Goal: Task Accomplishment & Management: Manage account settings

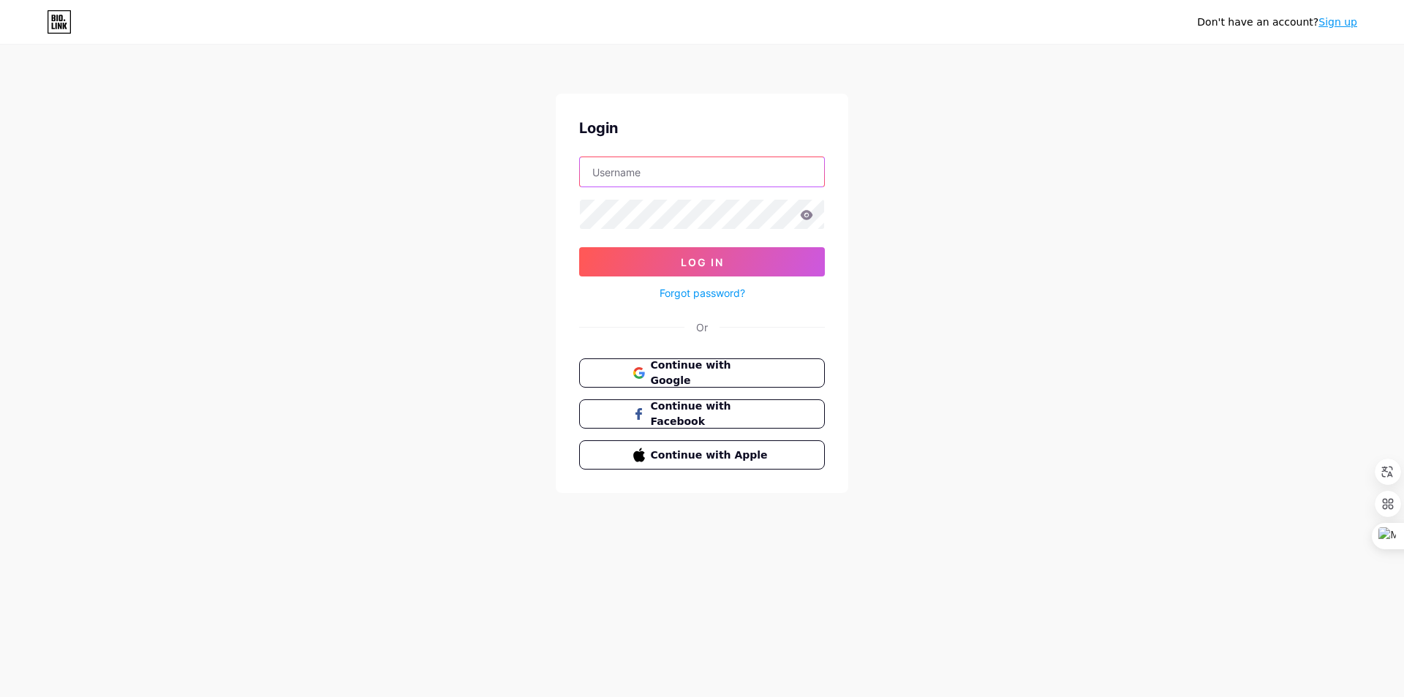
click at [706, 169] on input "text" at bounding box center [702, 171] width 244 height 29
type input "mucahityavuz"
click at [698, 263] on span "Log In" at bounding box center [702, 262] width 43 height 12
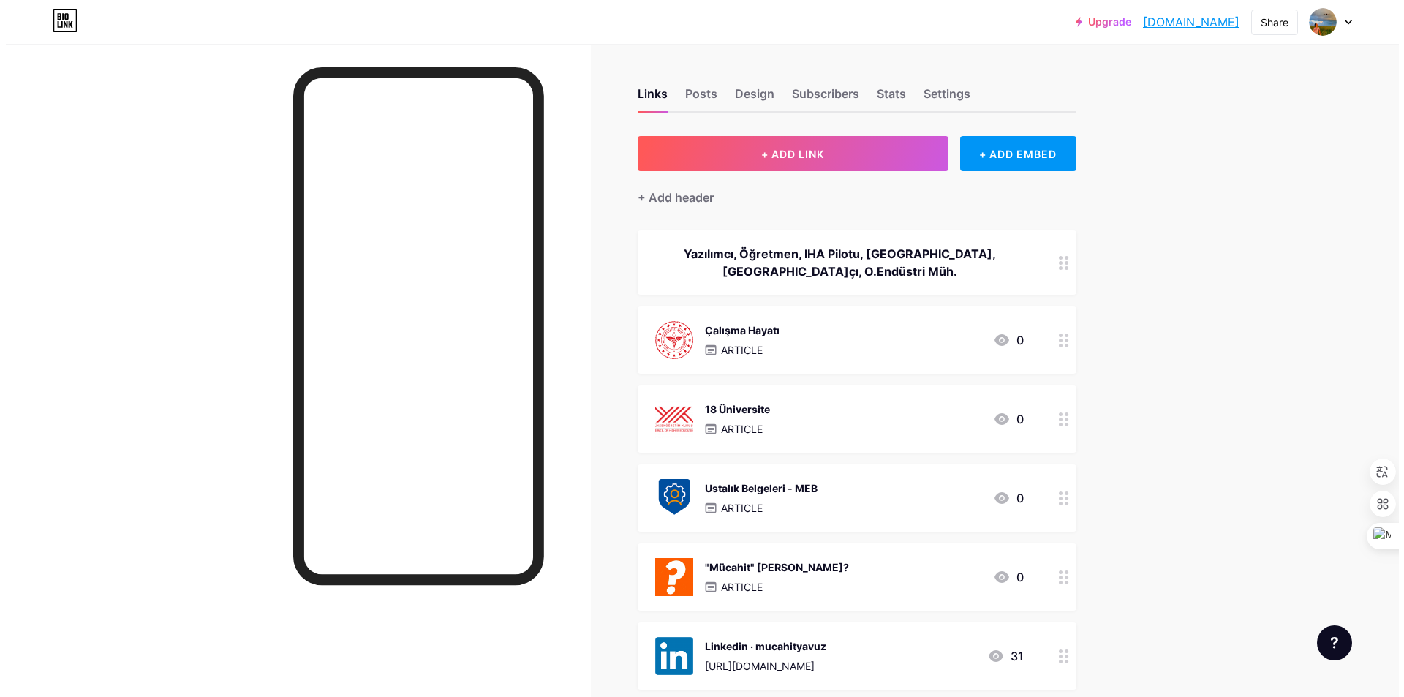
scroll to position [73, 0]
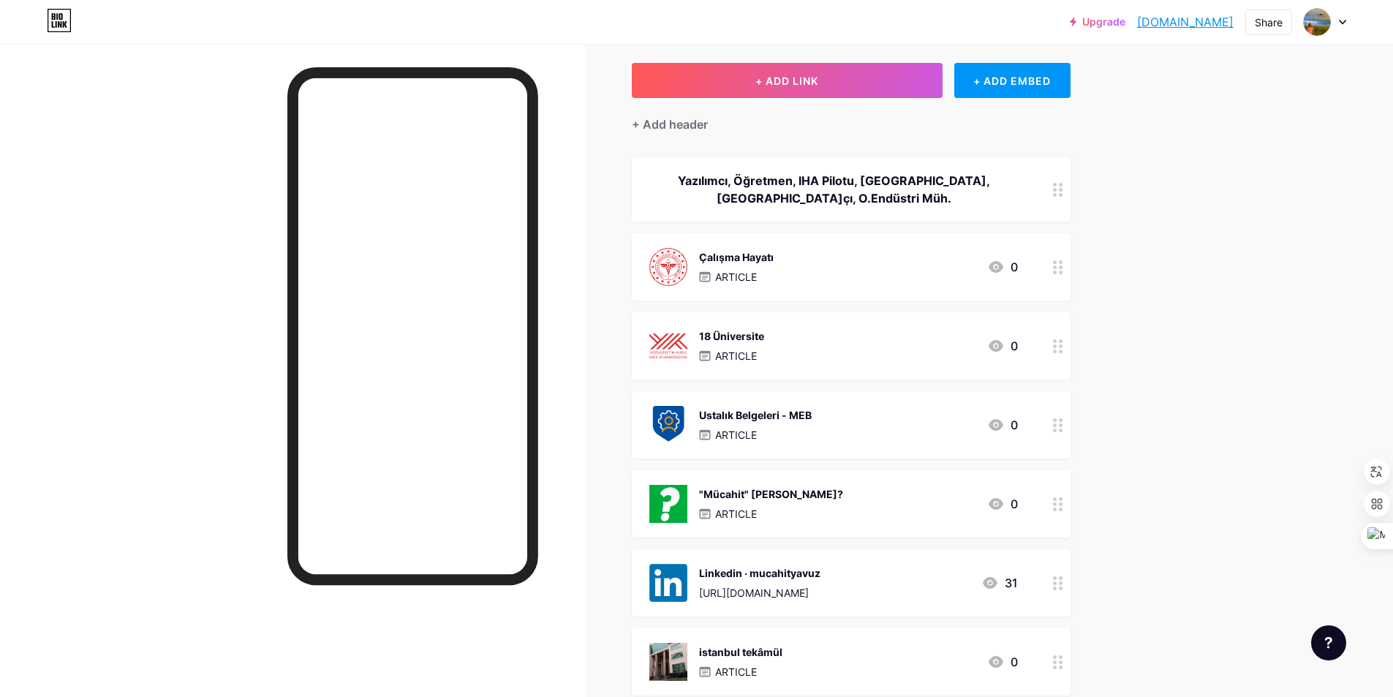
click at [850, 420] on div "Ustalık Belgeleri - MEB ARTICLE 0" at bounding box center [833, 425] width 369 height 38
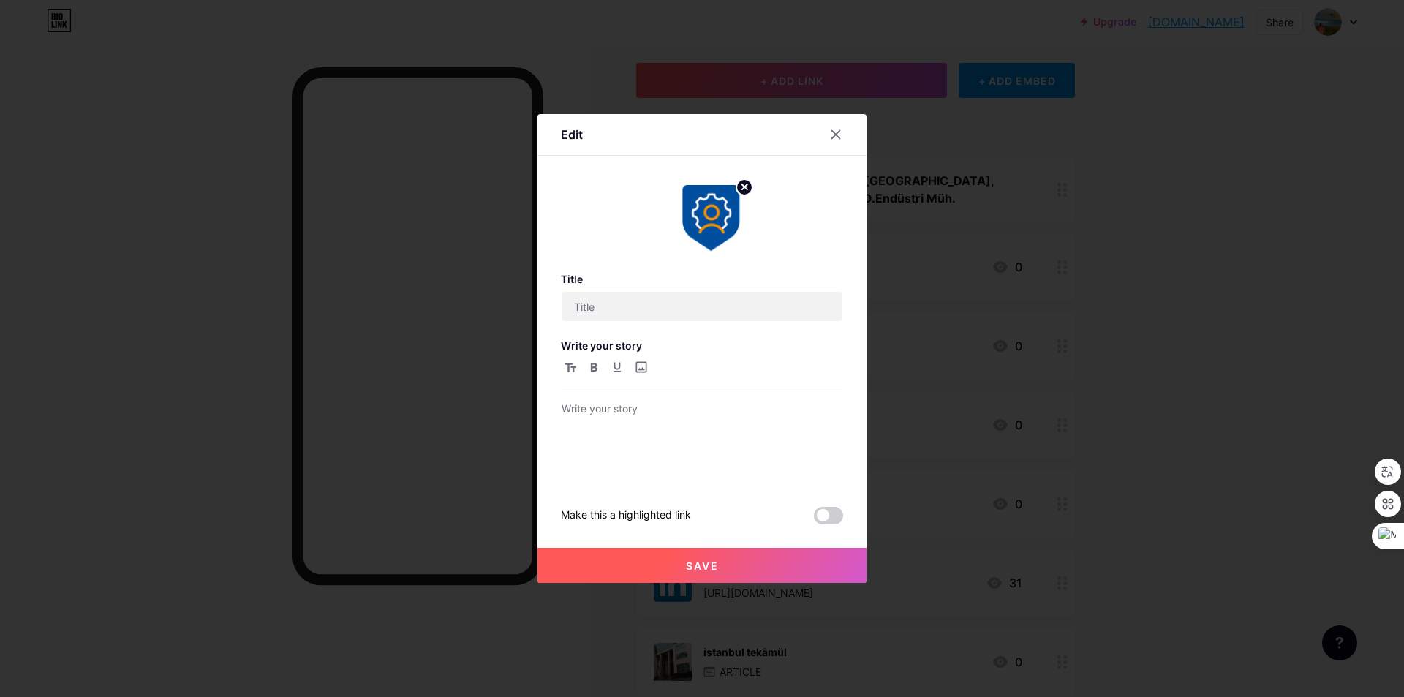
type input "Ustalık Belgeleri - MEB"
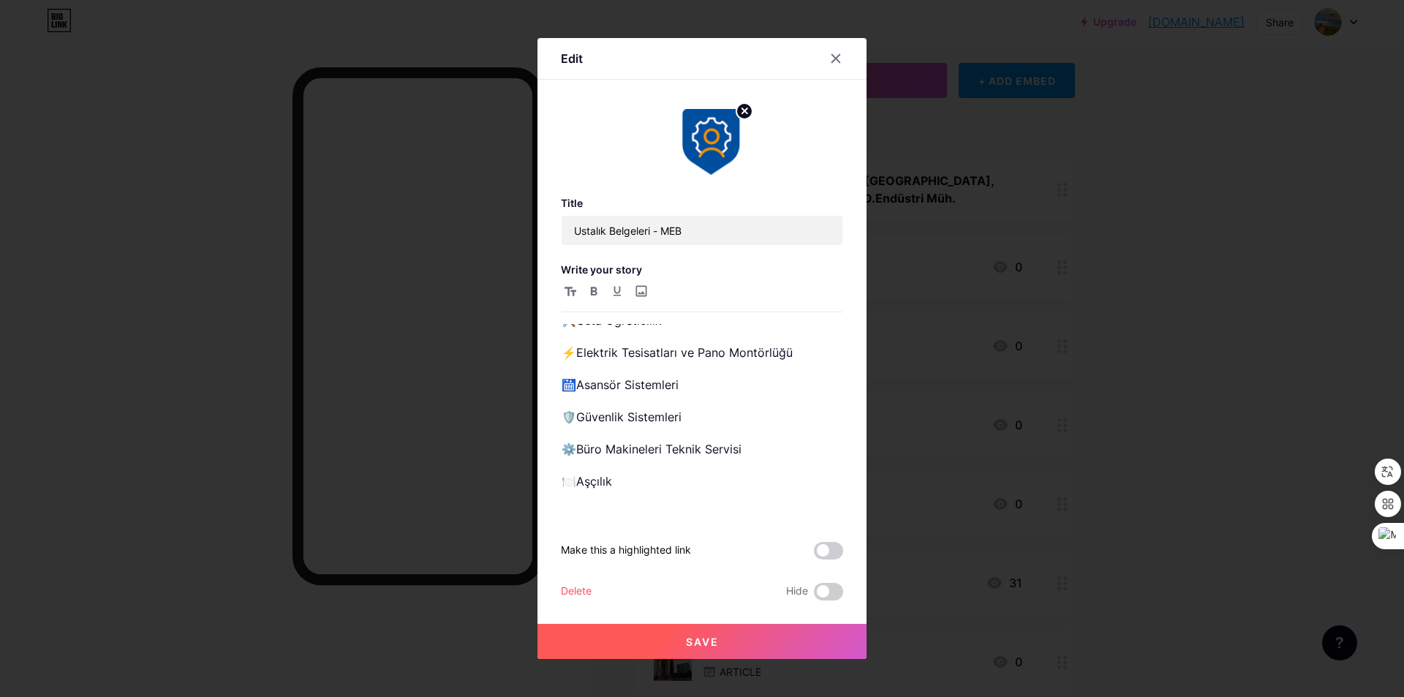
scroll to position [0, 0]
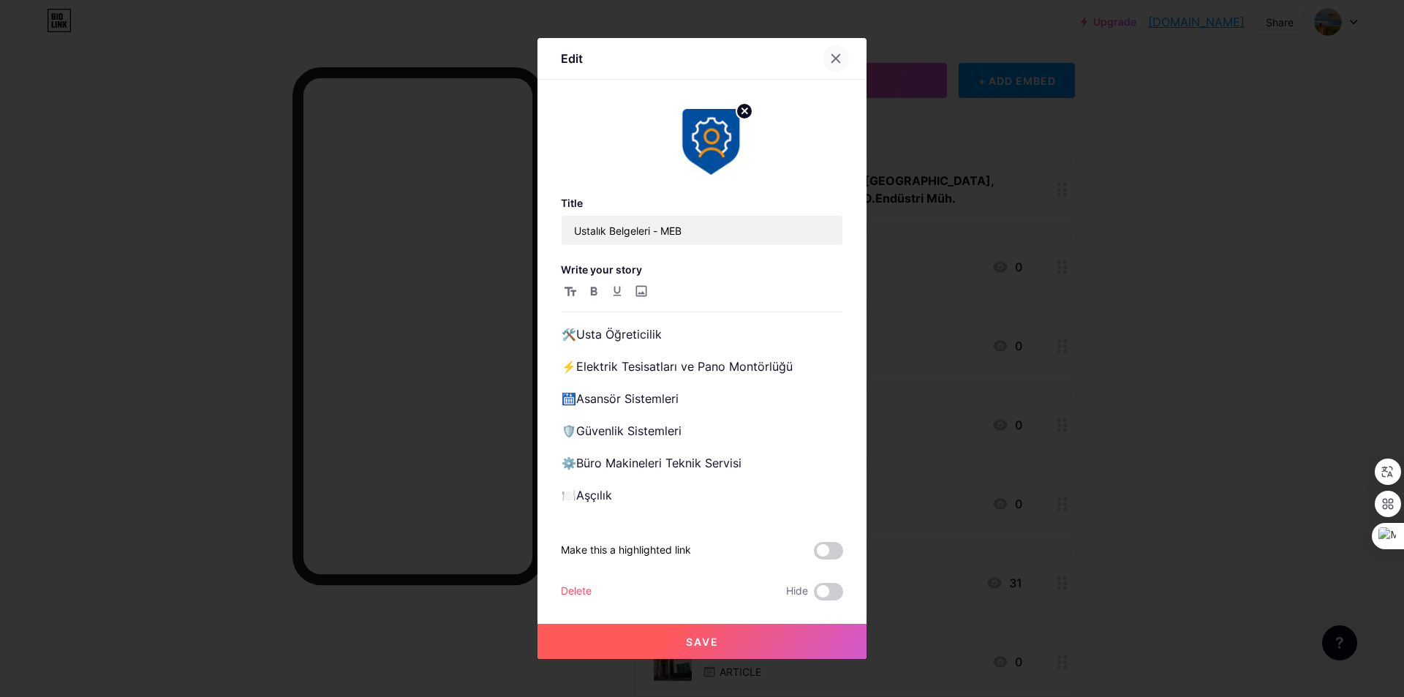
click at [841, 59] on icon at bounding box center [836, 59] width 12 height 12
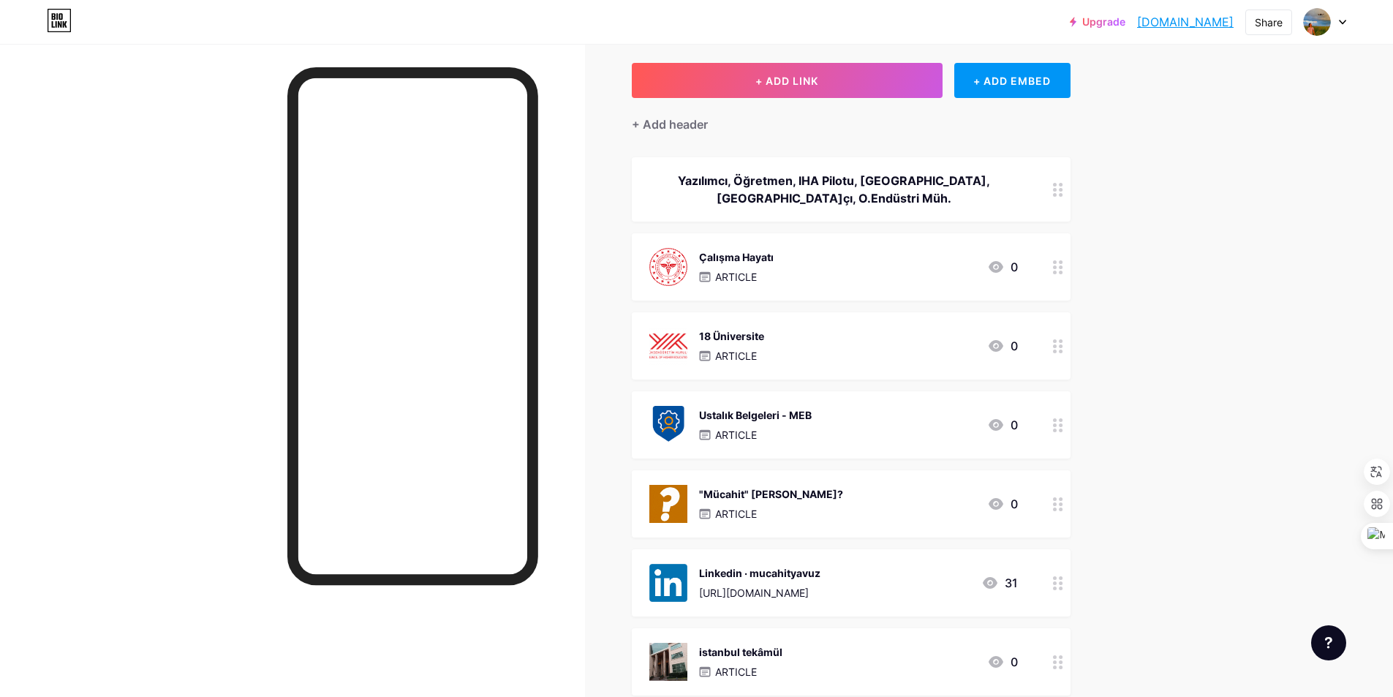
click at [906, 418] on div "Ustalık Belgeleri - MEB ARTICLE 0" at bounding box center [833, 425] width 369 height 38
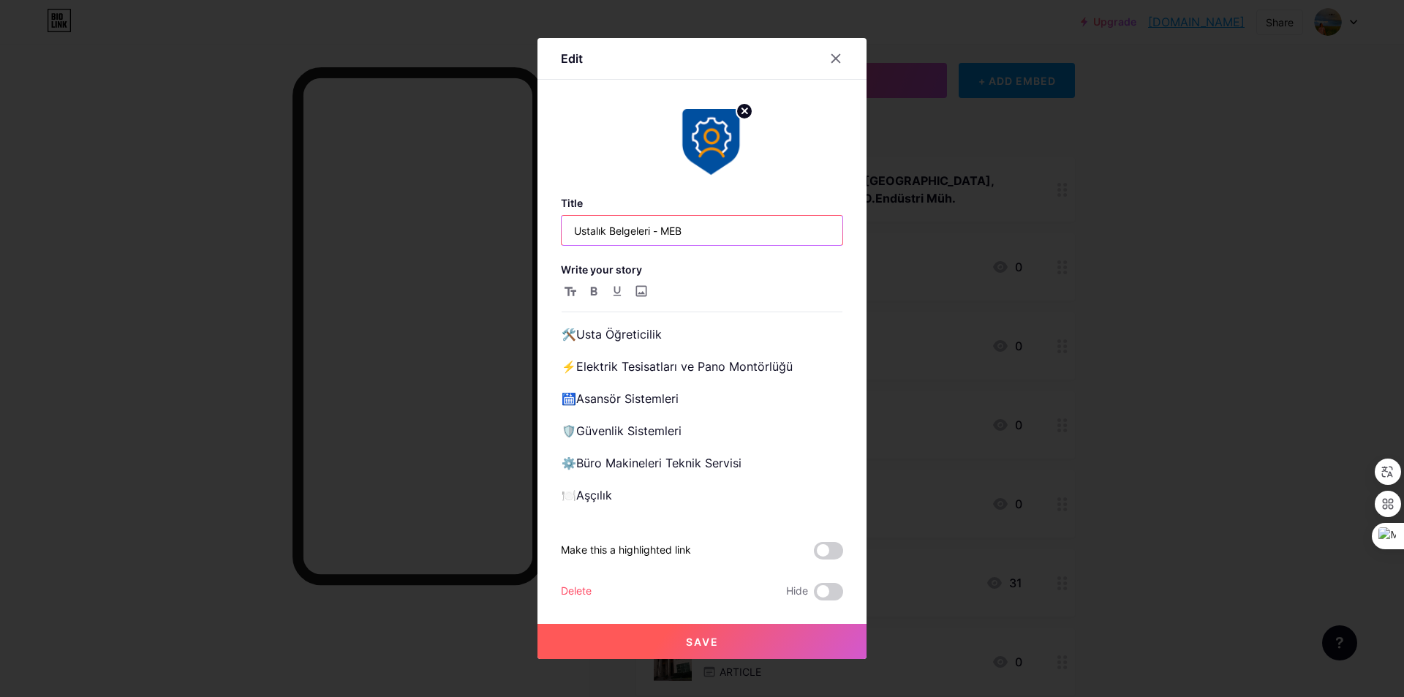
drag, startPoint x: 714, startPoint y: 224, endPoint x: 657, endPoint y: 226, distance: 57.1
click at [657, 226] on input "Ustalık Belgeleri - MEB" at bounding box center [702, 230] width 281 height 29
type input "Ustalık Belgeleri - 6"
click at [772, 630] on button "Save" at bounding box center [701, 641] width 329 height 35
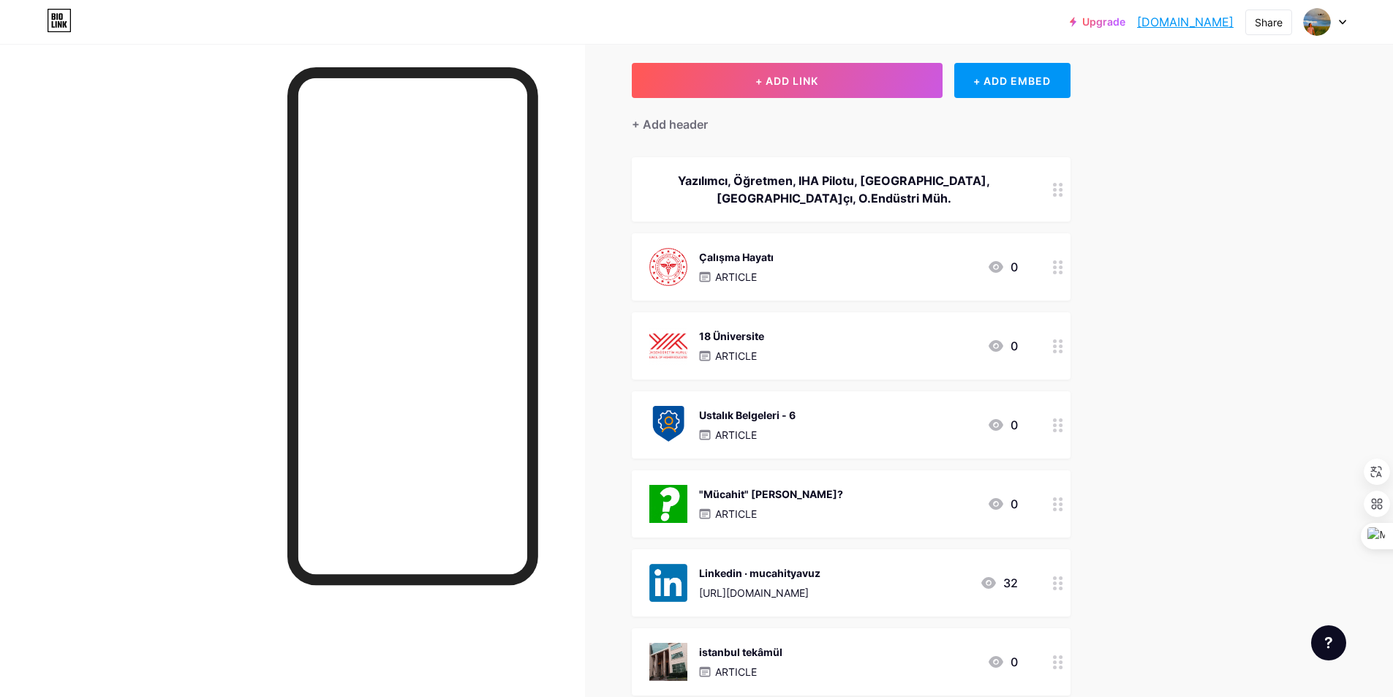
click at [805, 347] on div "18 Üniversite ARTICLE 0" at bounding box center [833, 346] width 369 height 38
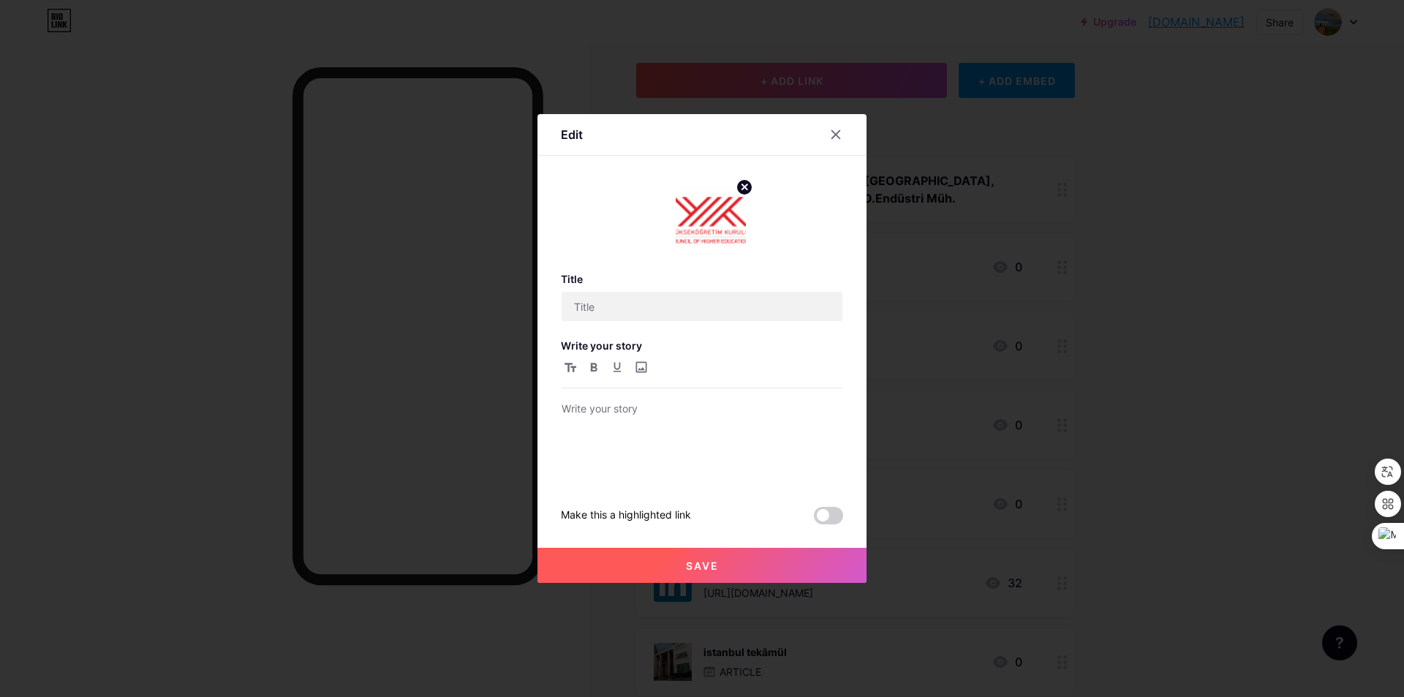
type input "18 Üniversite"
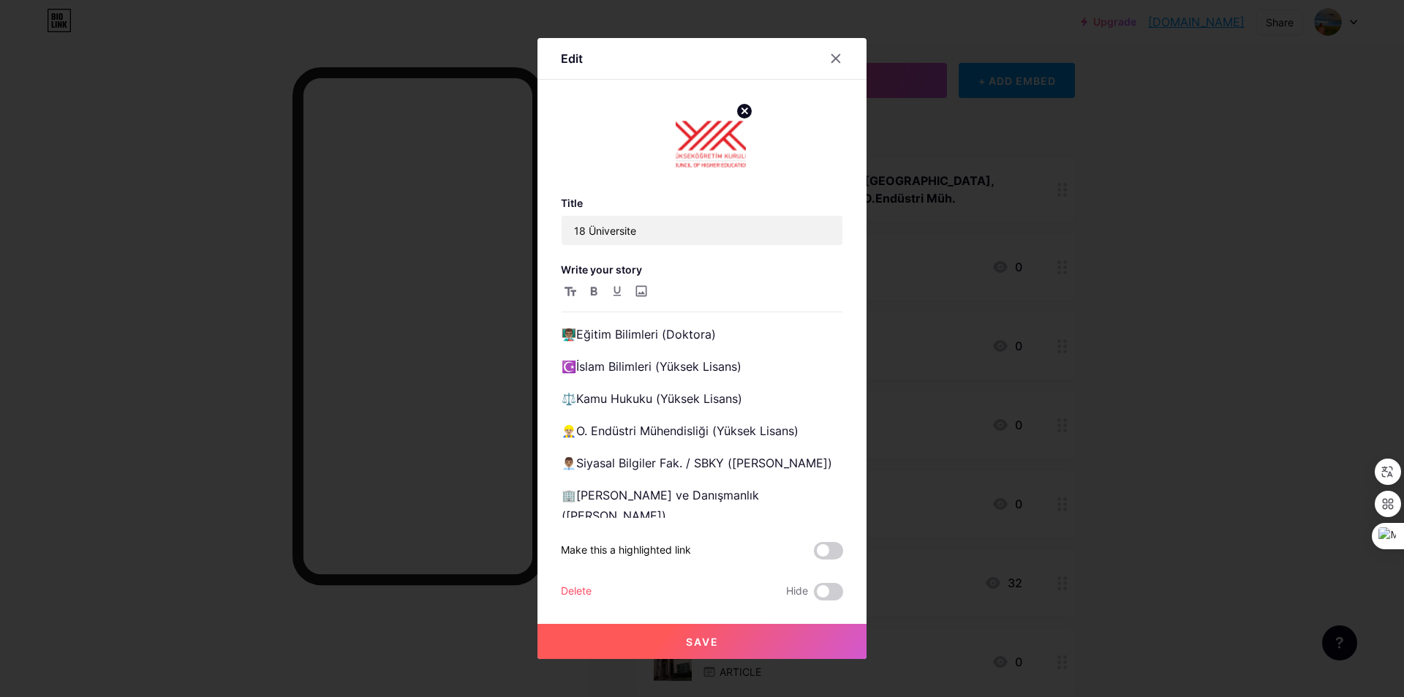
click at [837, 57] on icon at bounding box center [836, 59] width 8 height 8
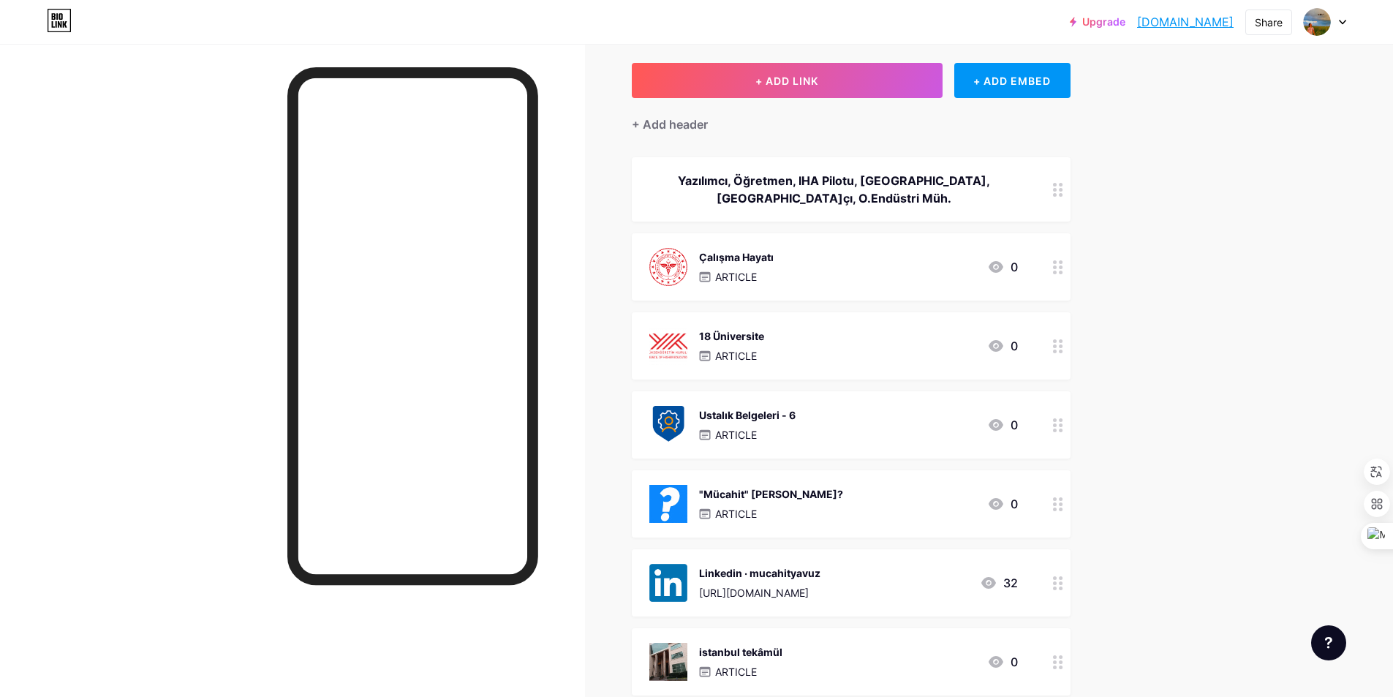
click at [869, 434] on div "Ustalık Belgeleri - 6 ARTICLE 0" at bounding box center [833, 425] width 369 height 38
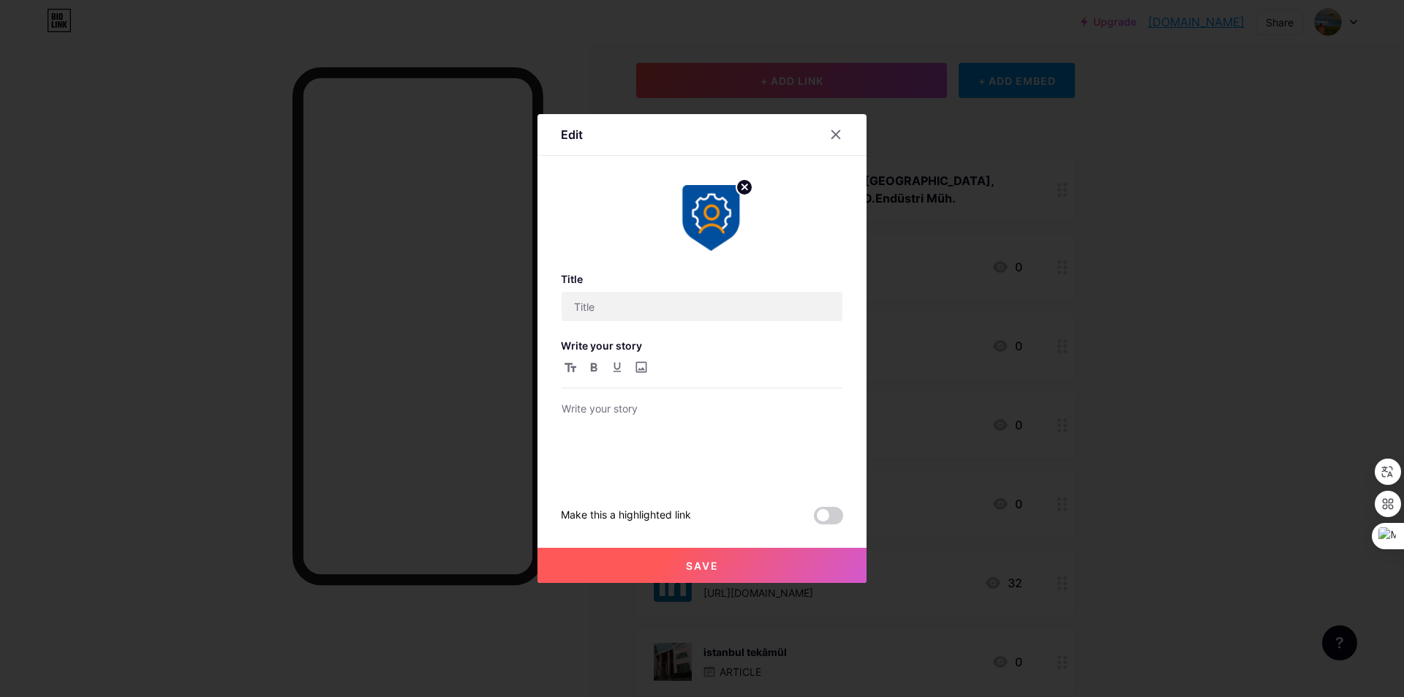
type input "Ustalık Belgeleri - 6"
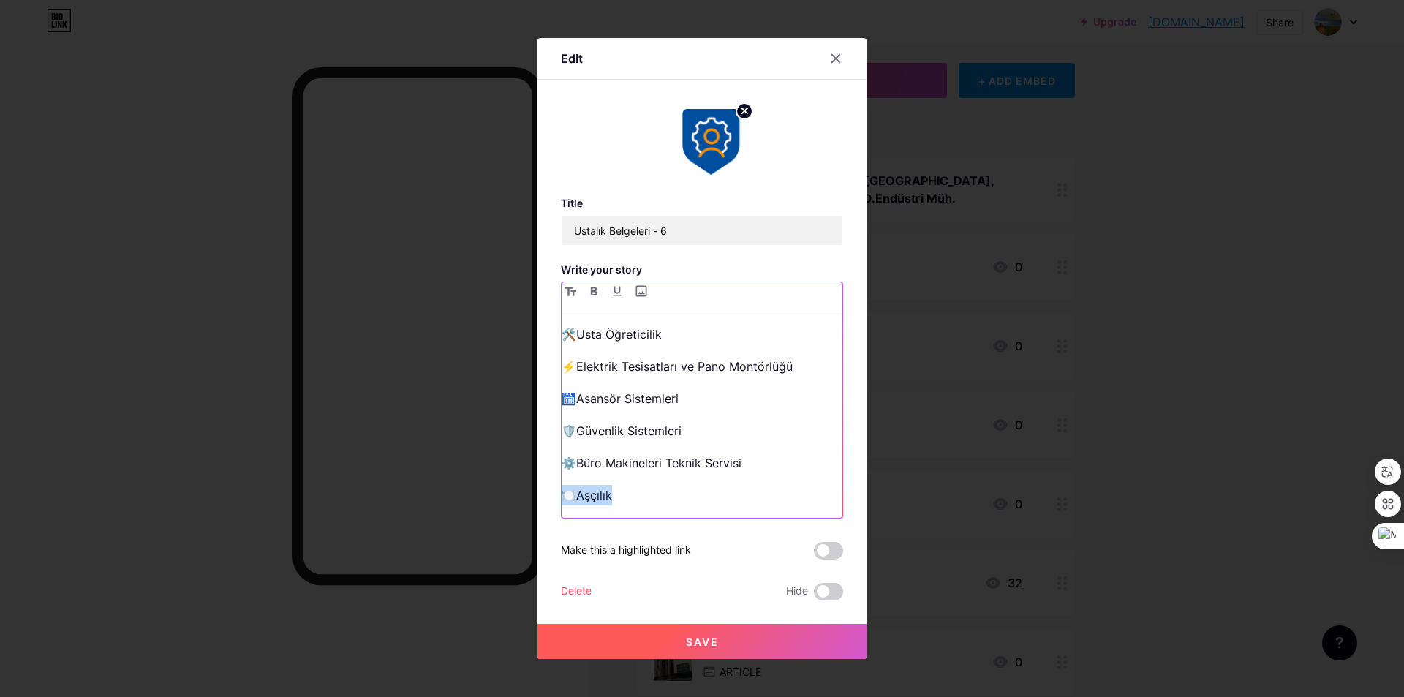
drag, startPoint x: 623, startPoint y: 501, endPoint x: 561, endPoint y: 495, distance: 62.4
click at [561, 495] on div "🛠️Usta Öğreticilik ⚡️Elektrik Tesisatları ve Pano Montörlüğü 🛗Asansör Sistemler…" at bounding box center [702, 400] width 282 height 237
click at [693, 343] on p "🛠️Usta Öğreticilik" at bounding box center [702, 335] width 281 height 20
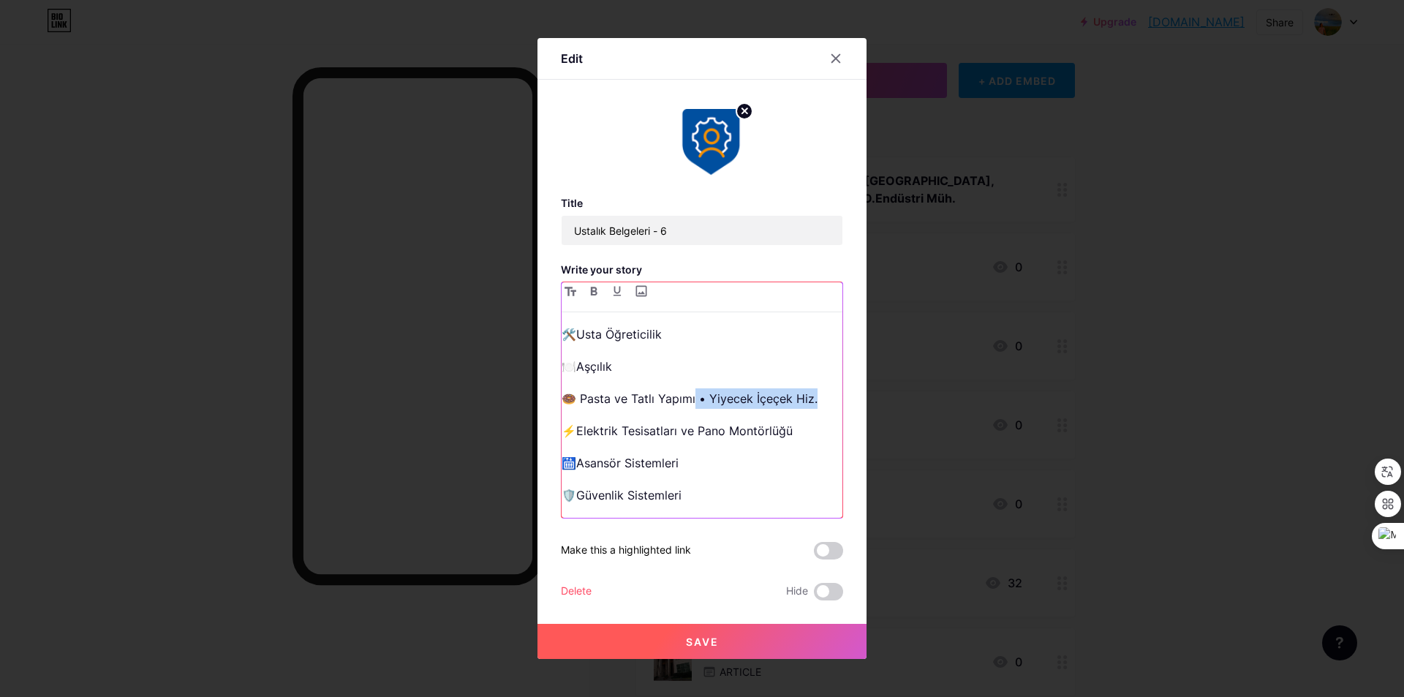
drag, startPoint x: 823, startPoint y: 395, endPoint x: 695, endPoint y: 404, distance: 128.3
click at [695, 404] on p "🍩 ​Pasta ve Tatlı Yapımı • Yiyecek İçeçek Hiz." at bounding box center [702, 398] width 281 height 20
click at [715, 638] on span "Save" at bounding box center [702, 641] width 33 height 12
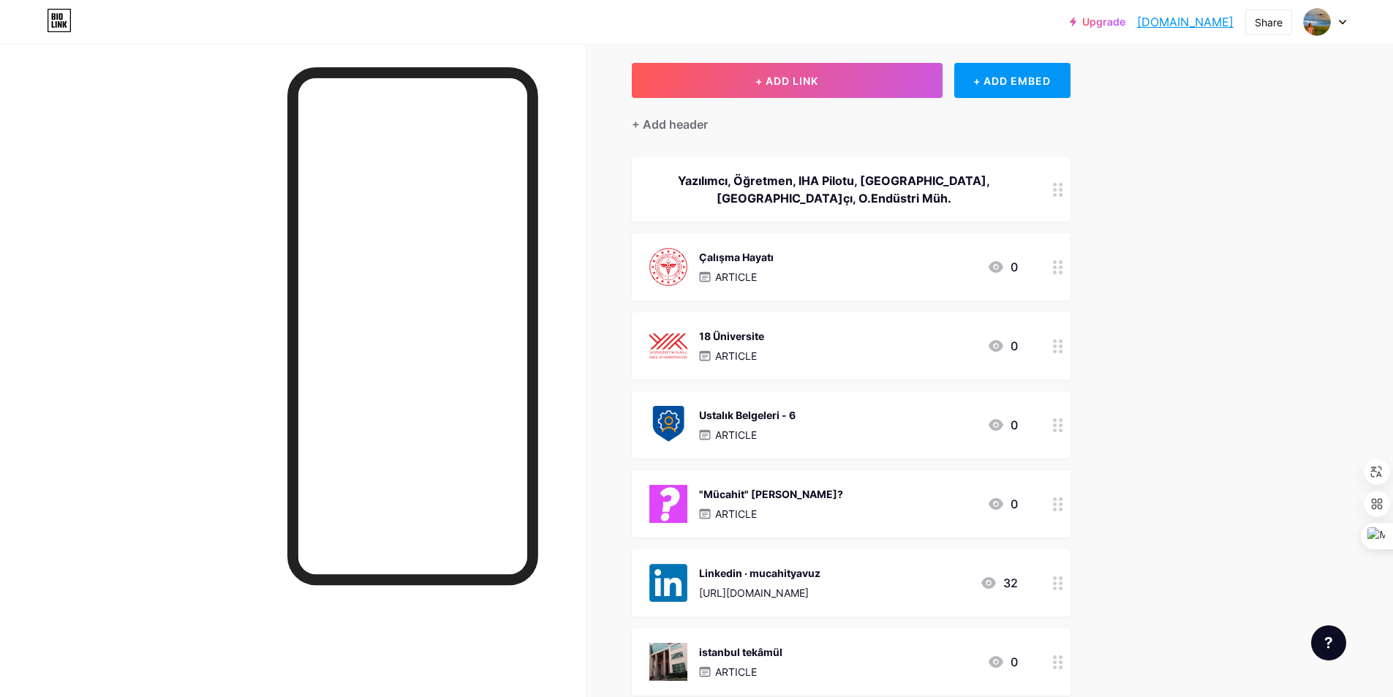
click at [861, 428] on div "Ustalık Belgeleri - 6 ARTICLE 0" at bounding box center [833, 425] width 369 height 38
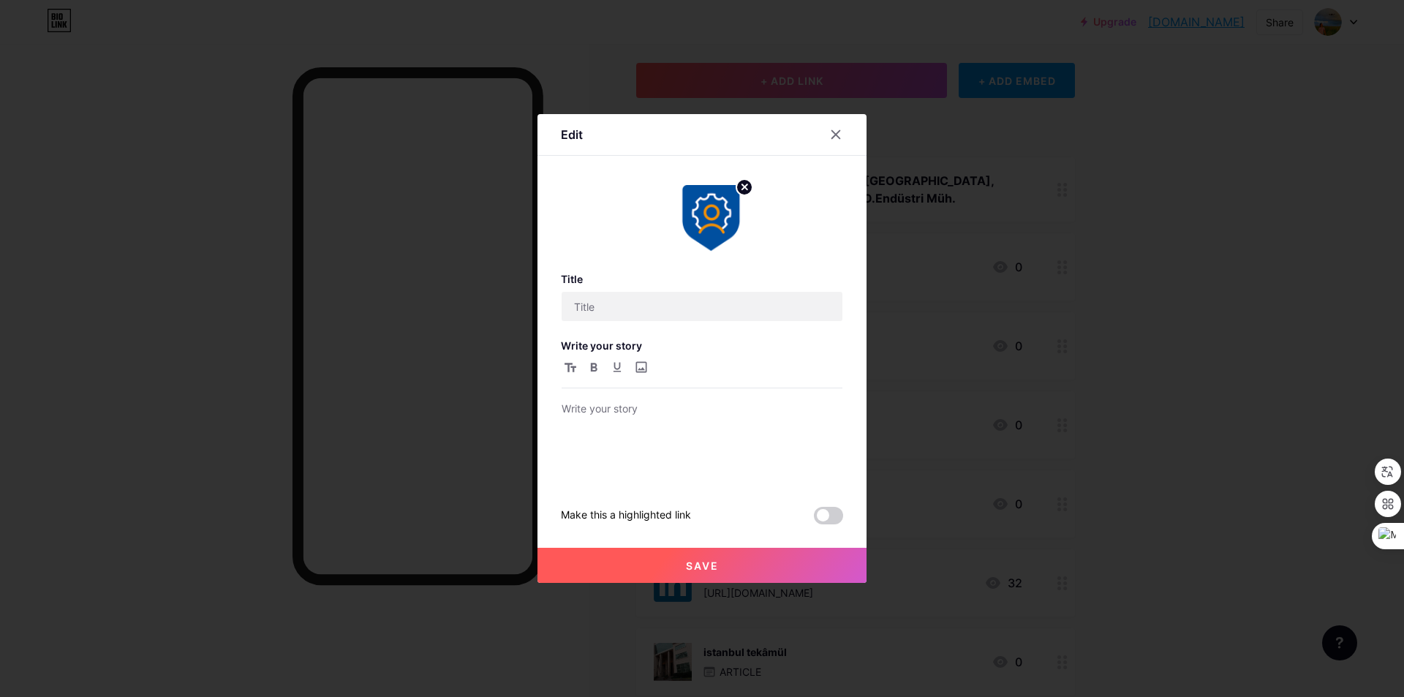
type input "Ustalık Belgeleri - 6"
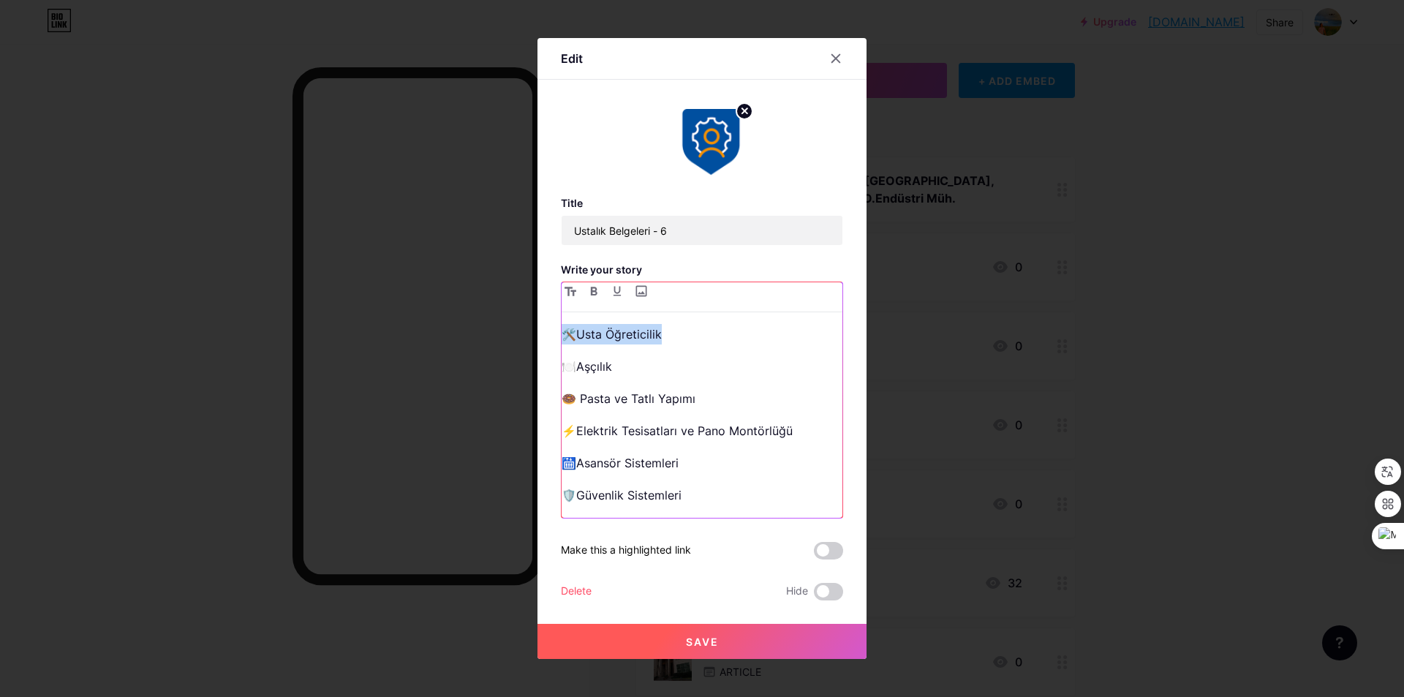
drag, startPoint x: 678, startPoint y: 331, endPoint x: 529, endPoint y: 325, distance: 148.6
click at [529, 325] on div "Edit Title Ustalık Belgeleri - 6 Write your story 🛠️Usta Öğreticilik 🍽️Aşçılık …" at bounding box center [702, 348] width 1404 height 697
click at [595, 291] on icon "button" at bounding box center [594, 291] width 7 height 9
click at [712, 634] on button "Save" at bounding box center [701, 641] width 329 height 35
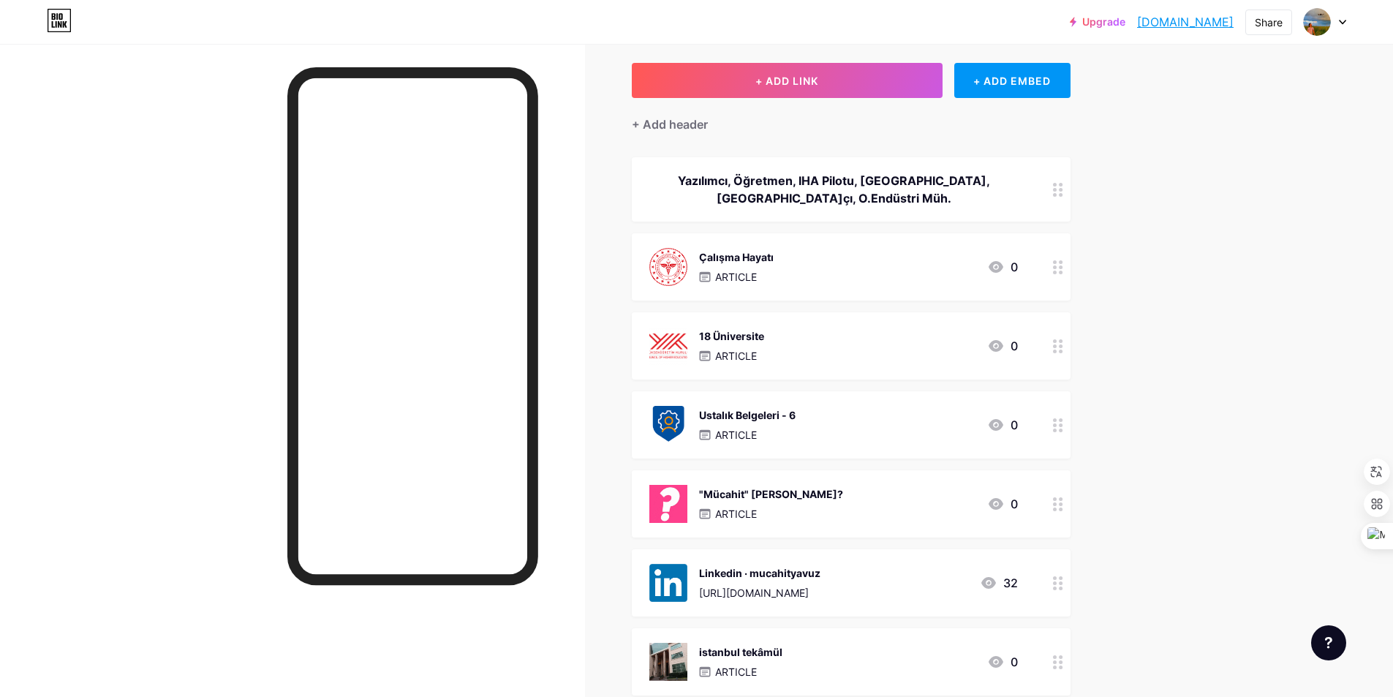
click at [885, 336] on div "18 Üniversite ARTICLE 0" at bounding box center [833, 346] width 369 height 38
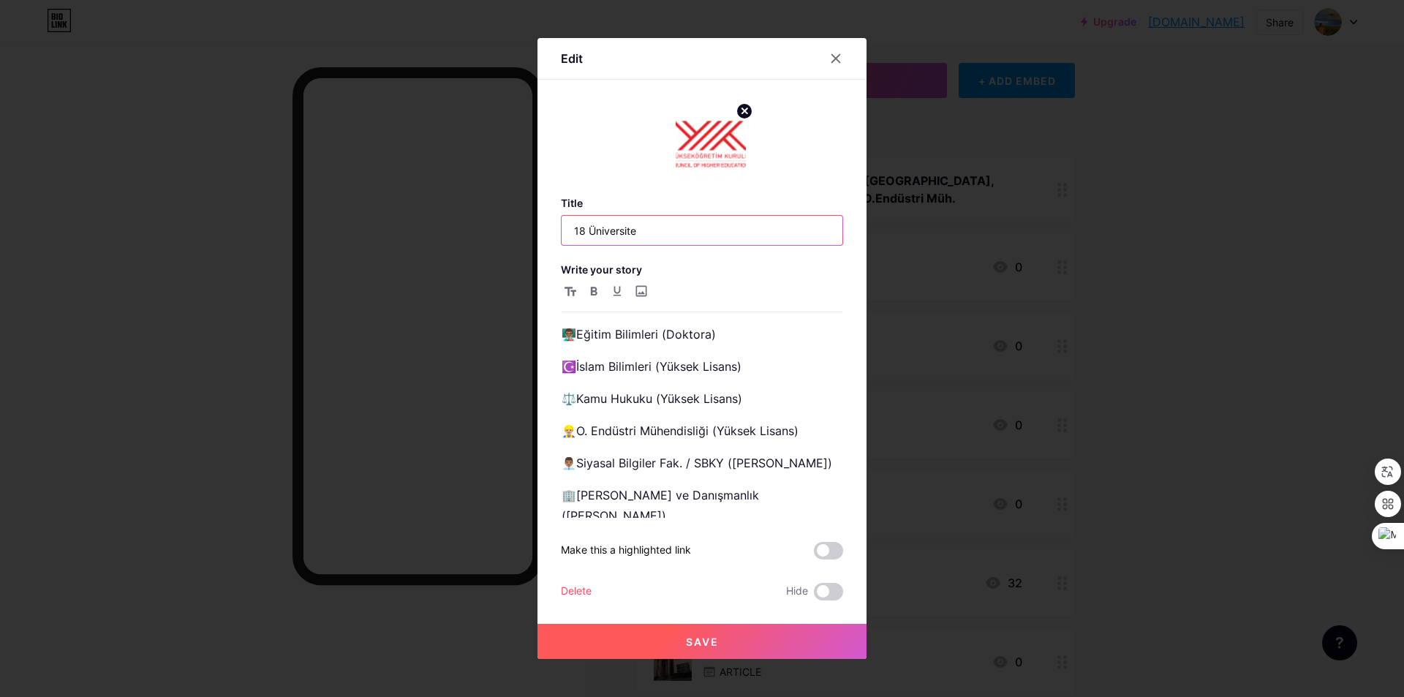
drag, startPoint x: 585, startPoint y: 233, endPoint x: 551, endPoint y: 230, distance: 34.5
click at [551, 230] on div "Edit Title 18 Üniversite Write your story 👨🏽‍🏫Eğitim Bilimleri (Doktora) ☪️İsla…" at bounding box center [701, 348] width 329 height 621
type input "21 Üniversite"
click at [712, 639] on span "Save" at bounding box center [702, 641] width 33 height 12
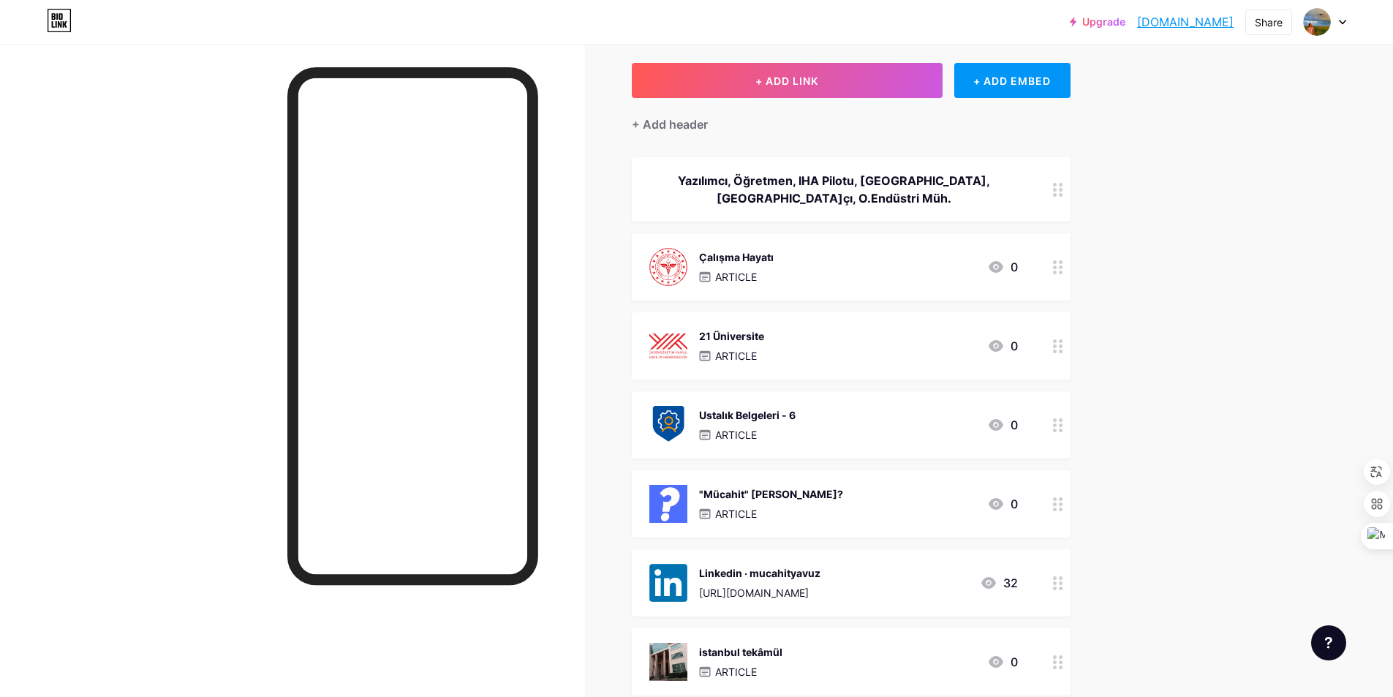
click at [804, 338] on div "21 Üniversite ARTICLE 0" at bounding box center [833, 346] width 369 height 38
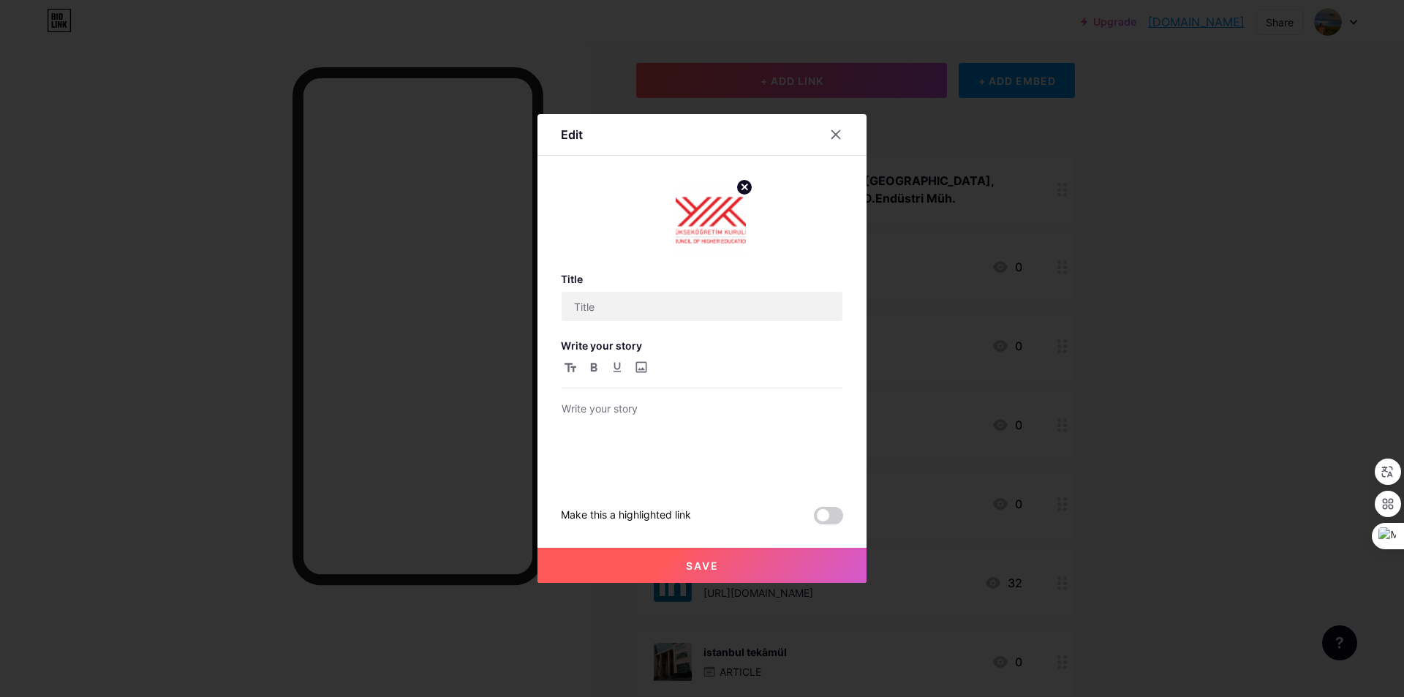
type input "21 Üniversite"
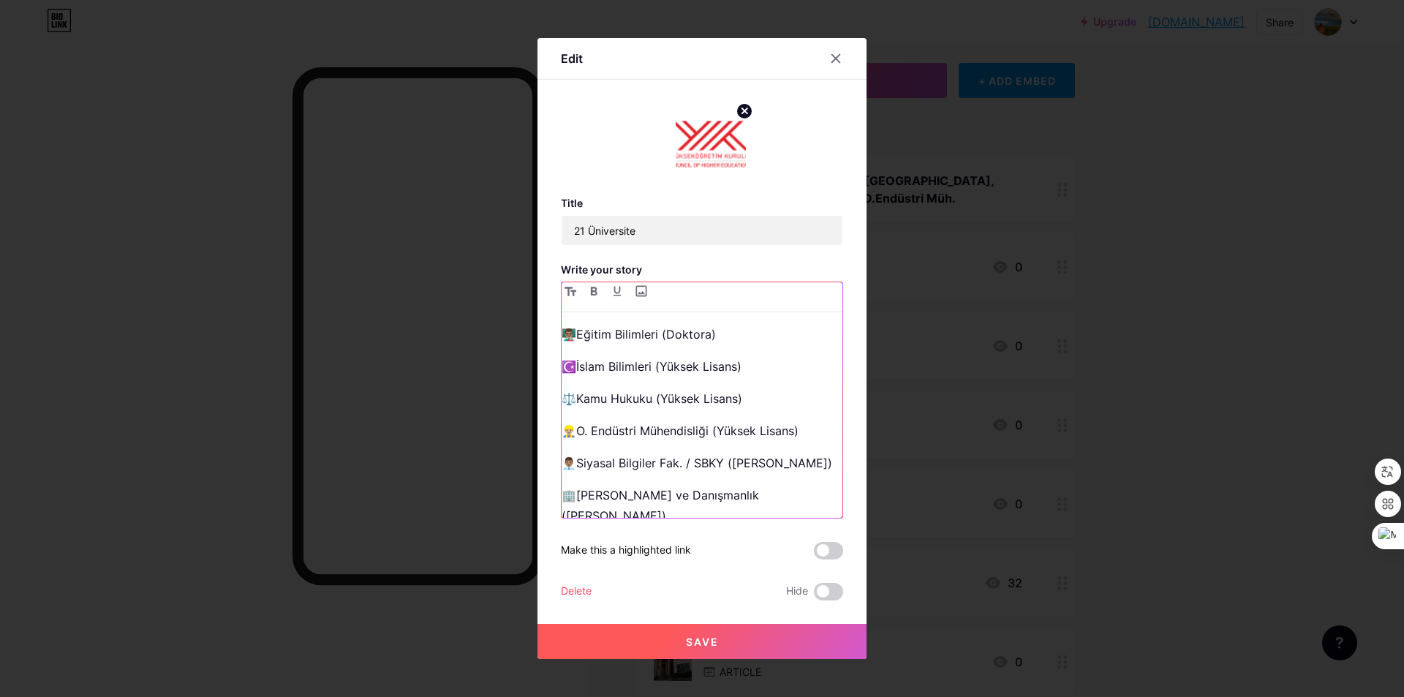
click at [762, 371] on p "☪️İslam Bilimleri (Yüksek Lisans)" at bounding box center [702, 366] width 281 height 20
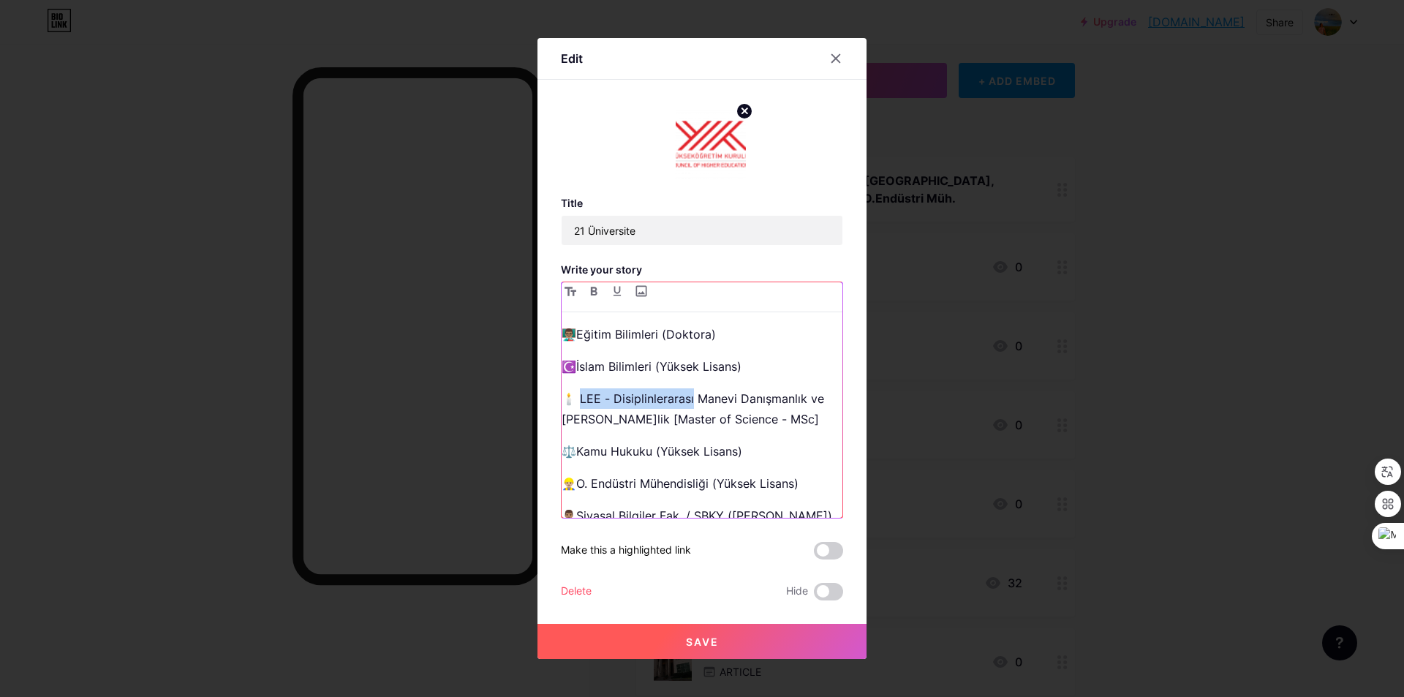
drag, startPoint x: 689, startPoint y: 399, endPoint x: 579, endPoint y: 393, distance: 109.9
click at [579, 393] on p "🕯️​ LEE - Disiplinlerarası Manevi Danışmanlık ve [PERSON_NAME]lik [Master of Sc…" at bounding box center [702, 408] width 281 height 41
click at [618, 395] on p "🕯️​ Manevi Danışmanlık ve Rehberlik [Master of Science - MSc]" at bounding box center [702, 408] width 281 height 41
drag, startPoint x: 750, startPoint y: 363, endPoint x: 657, endPoint y: 364, distance: 92.9
click at [657, 364] on p "☪️İslam Bilimleri (Yüksek Lisans)" at bounding box center [702, 366] width 281 height 20
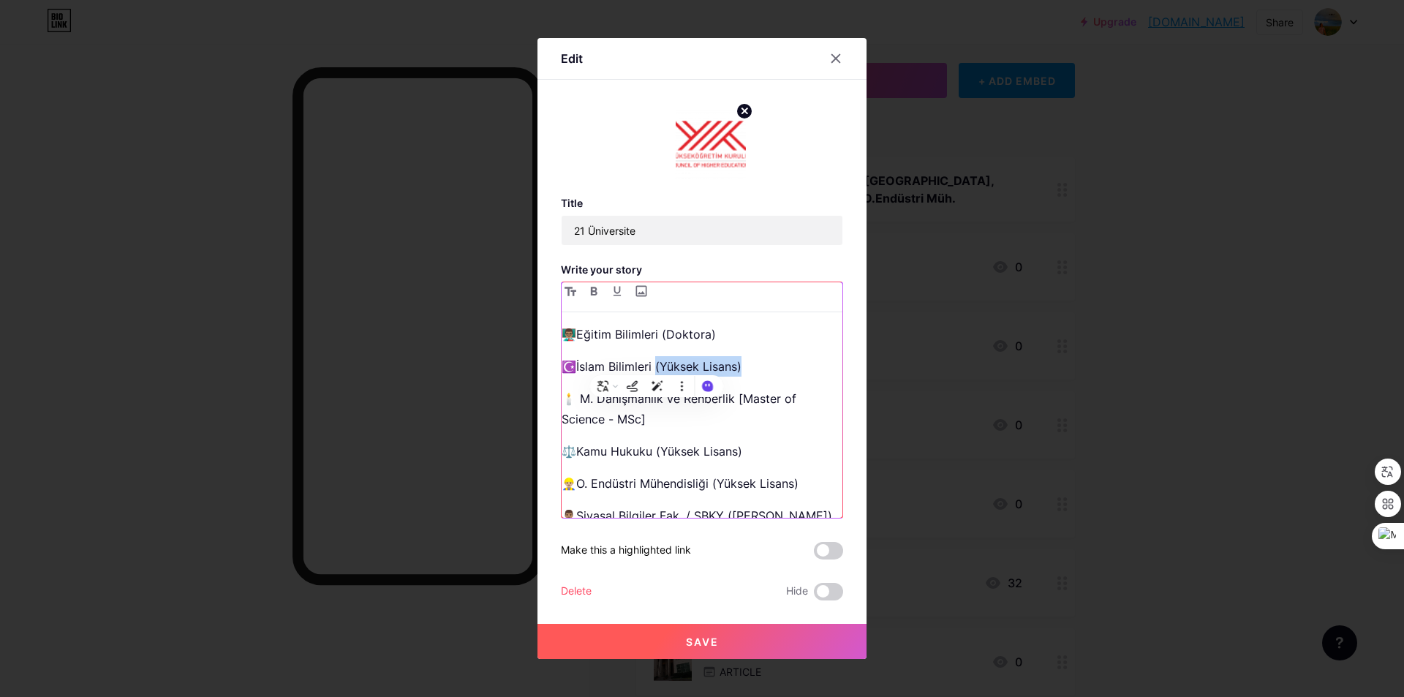
copy p "(Yüksek Lisans)"
click at [744, 399] on p "🕯️​ M. Danışmanlık ve Rehberlik [Master of Science - MSc]" at bounding box center [702, 408] width 281 height 41
drag, startPoint x: 754, startPoint y: 369, endPoint x: 656, endPoint y: 362, distance: 98.2
click at [656, 362] on p "☪️İslam Bilimleri (Yüksek Lisans)" at bounding box center [702, 366] width 281 height 20
copy p "(Yüksek Lisans)"
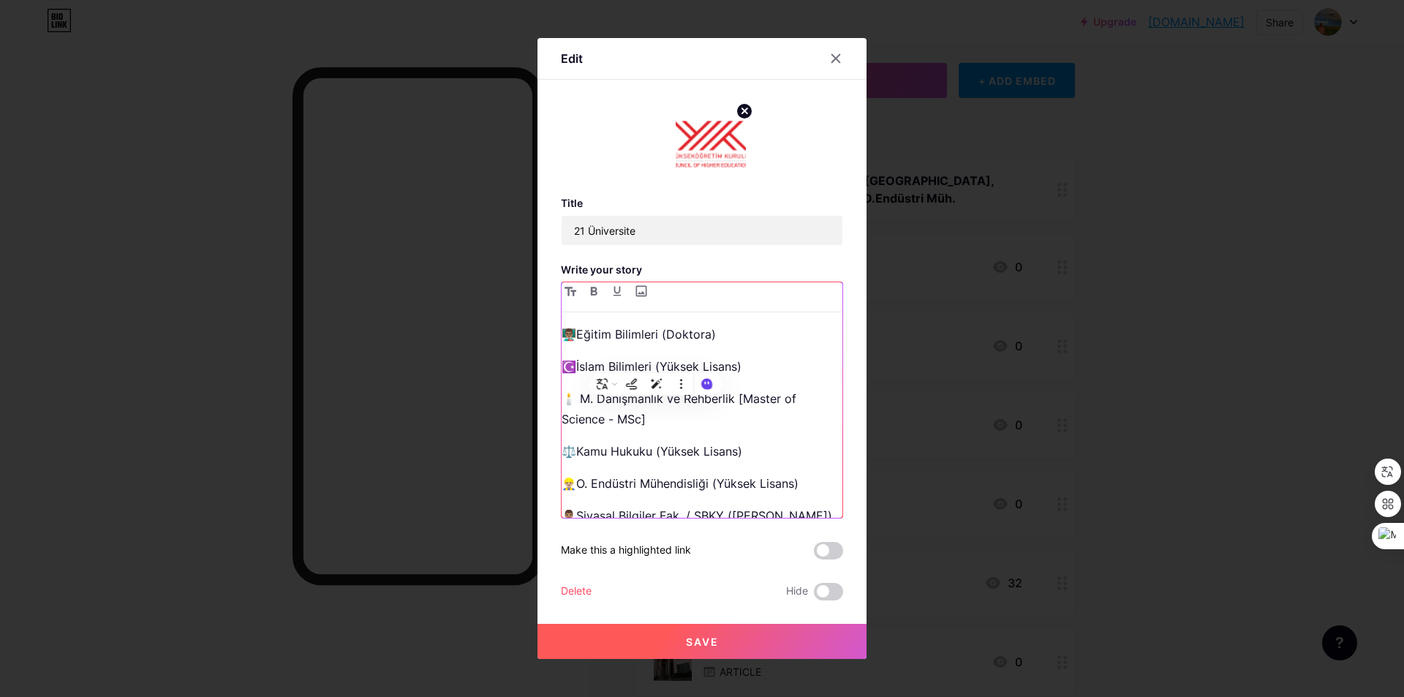
click at [747, 402] on p "🕯️​ M. Danışmanlık ve Rehberlik [Master of Science - MSc]" at bounding box center [702, 408] width 281 height 41
drag, startPoint x: 733, startPoint y: 397, endPoint x: 756, endPoint y: 416, distance: 30.2
click at [756, 416] on p "🕯️​ M. Danışmanlık ve Rehberlik [Master of Science - MSc]" at bounding box center [702, 408] width 281 height 41
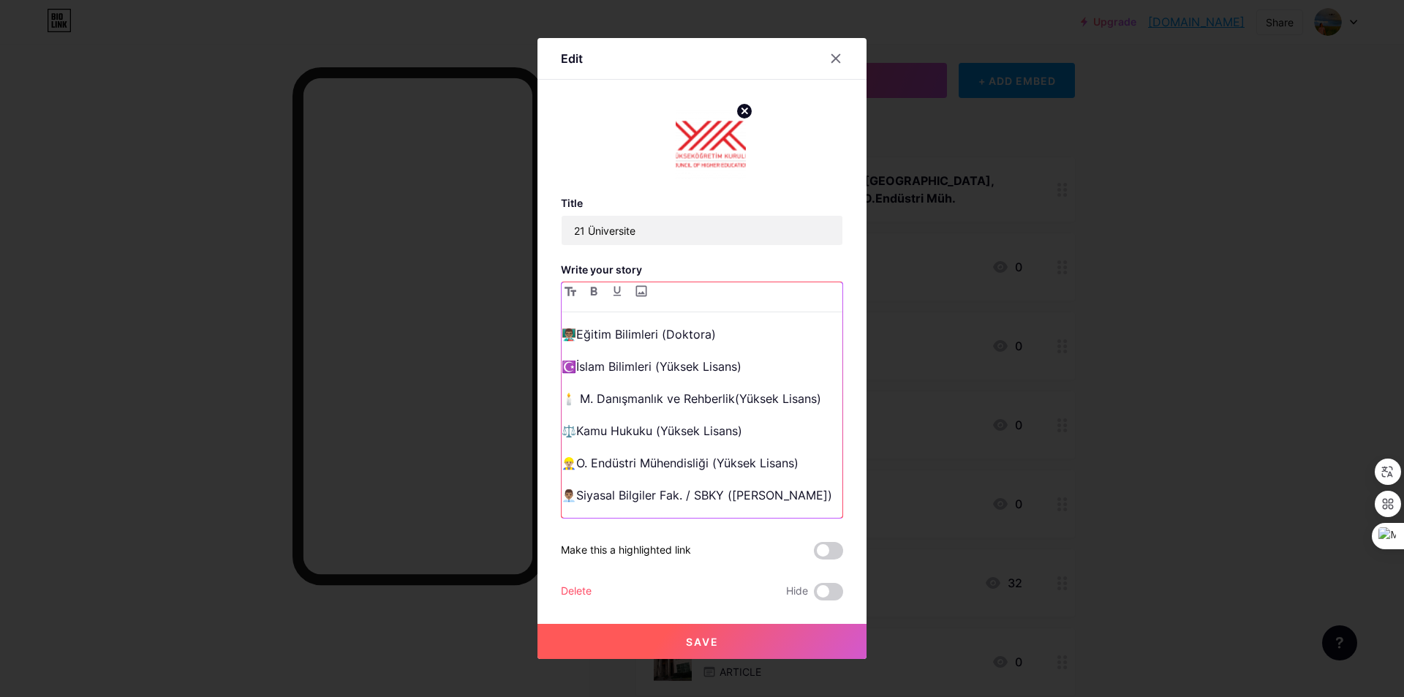
click at [732, 399] on p "🕯️​ M. Danışmanlık ve Rehberlik(Yüksek Lisans)" at bounding box center [702, 398] width 281 height 20
drag, startPoint x: 742, startPoint y: 364, endPoint x: 654, endPoint y: 363, distance: 87.0
click at [654, 363] on p "☪️İslam Bilimleri (Yüksek Lisans)" at bounding box center [702, 366] width 281 height 20
click at [591, 287] on icon "button" at bounding box center [594, 291] width 7 height 9
drag, startPoint x: 725, startPoint y: 338, endPoint x: 663, endPoint y: 334, distance: 63.0
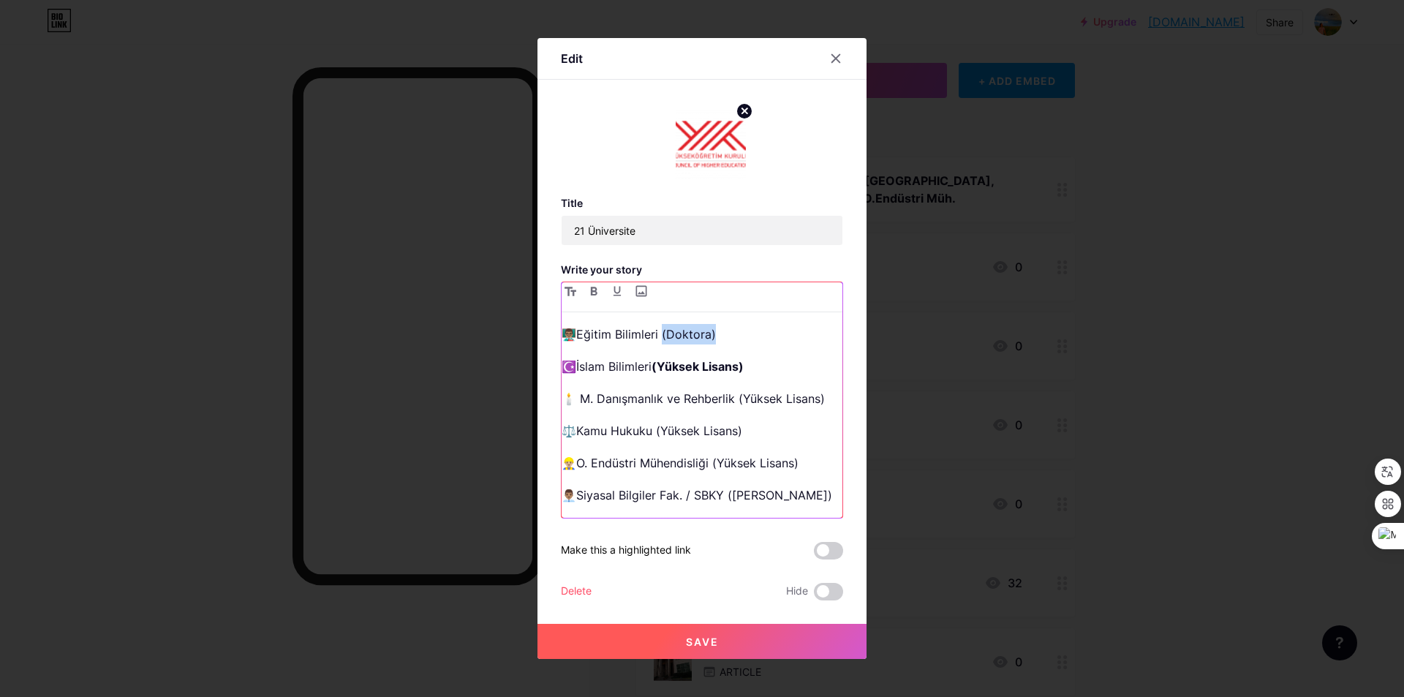
click at [663, 334] on p "👨🏽‍🏫Eğitim Bilimleri (Doktora)" at bounding box center [702, 334] width 281 height 20
click at [587, 291] on button "button" at bounding box center [594, 291] width 18 height 18
drag, startPoint x: 823, startPoint y: 401, endPoint x: 734, endPoint y: 401, distance: 89.2
click at [734, 401] on p "🕯️​ M. Danışmanlık ve Rehberlik (Yüksek Lisans)" at bounding box center [702, 398] width 281 height 20
click at [597, 291] on icon "button" at bounding box center [593, 291] width 7 height 9
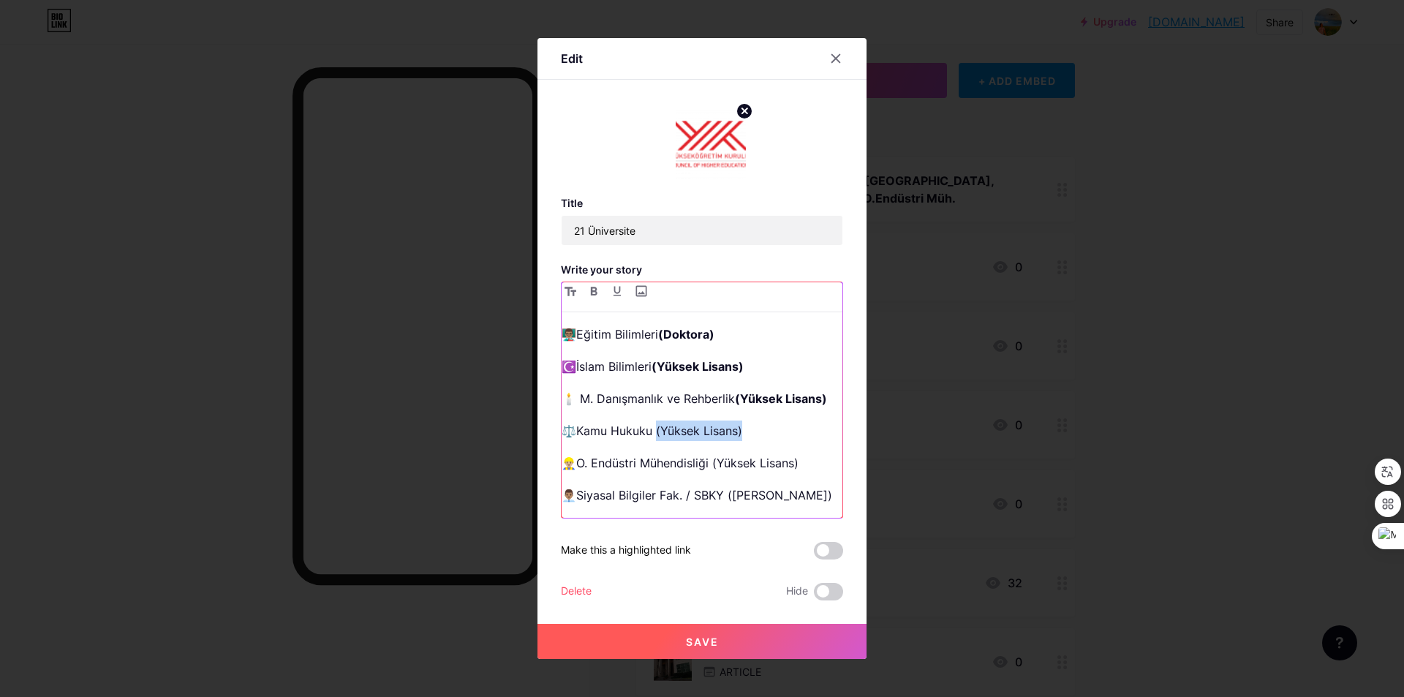
drag, startPoint x: 744, startPoint y: 431, endPoint x: 657, endPoint y: 426, distance: 87.9
click at [657, 426] on p "⚖️Kamu Hukuku (Yüksek Lisans)" at bounding box center [702, 430] width 281 height 20
click at [597, 297] on button "button" at bounding box center [594, 291] width 18 height 18
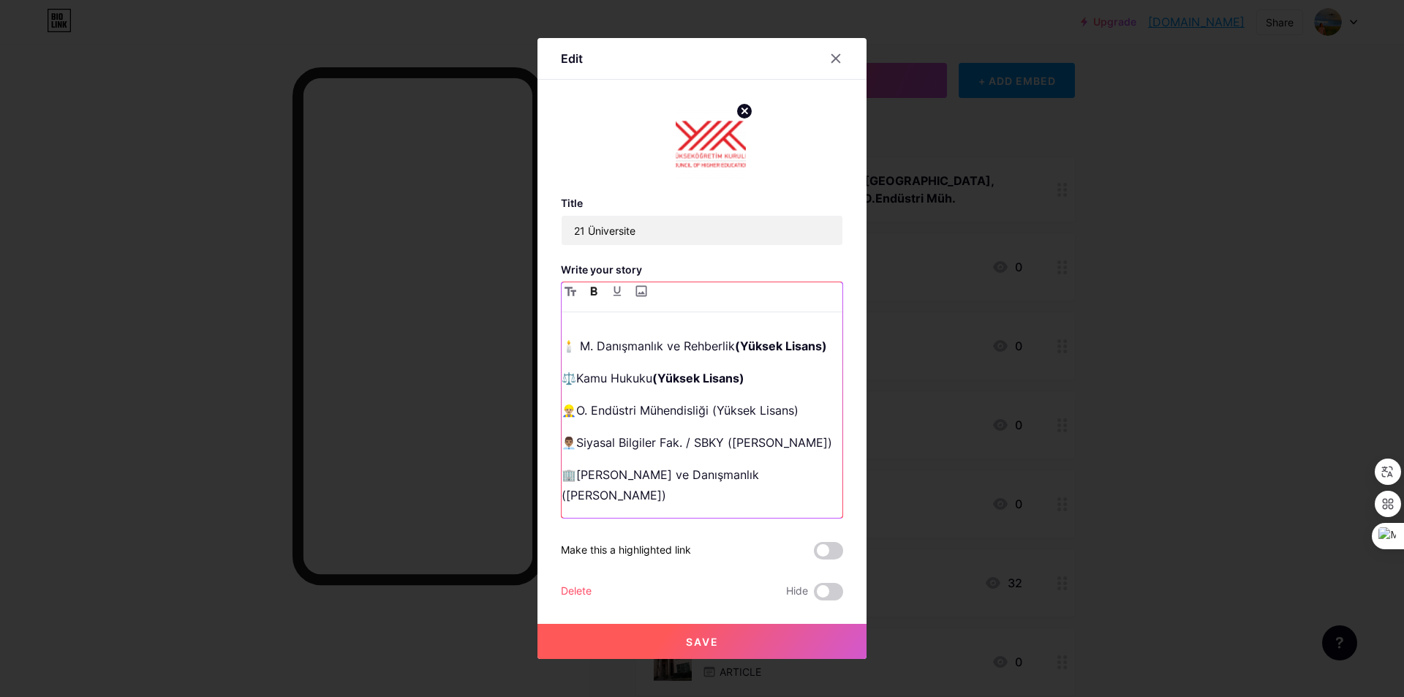
scroll to position [73, 0]
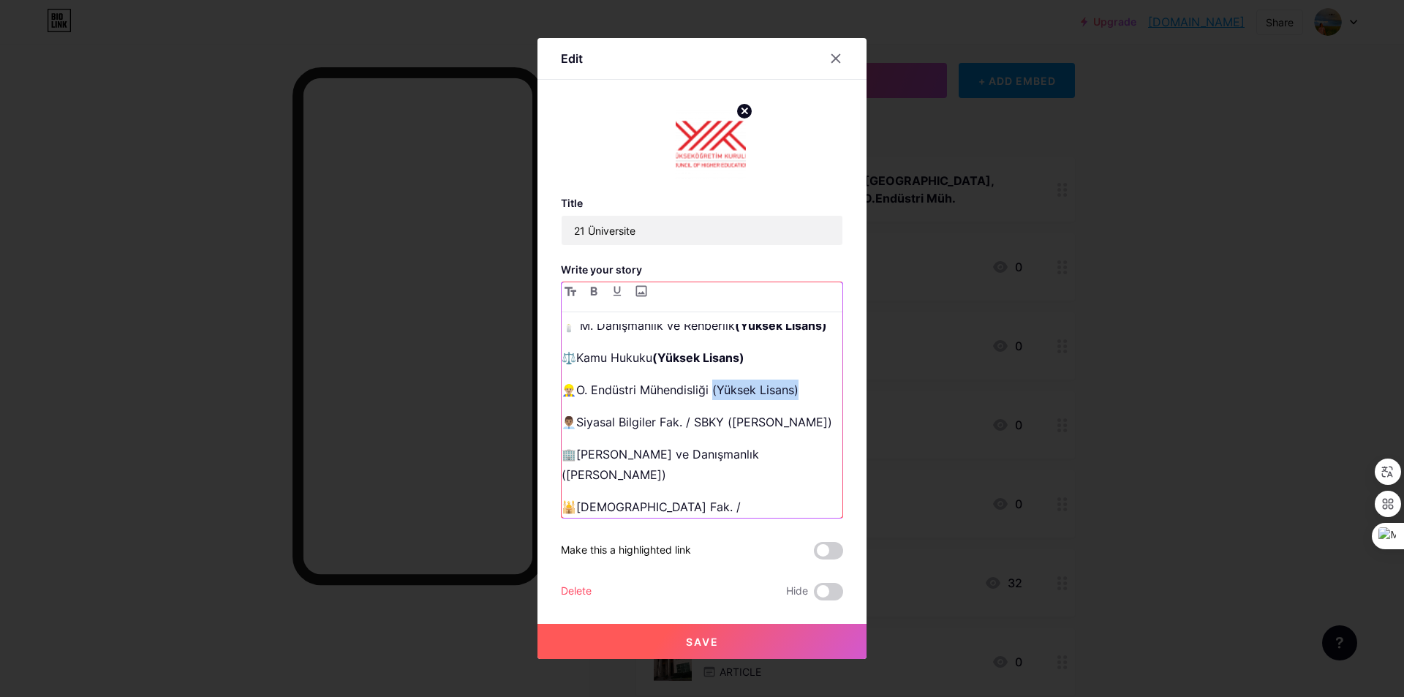
drag, startPoint x: 803, startPoint y: 393, endPoint x: 712, endPoint y: 389, distance: 91.5
click at [712, 389] on p "👷🏼‍♂️O. Endüstri Mühendisliği (Yüksek Lisans)" at bounding box center [702, 390] width 281 height 20
click at [592, 288] on icon "button" at bounding box center [594, 291] width 7 height 9
drag, startPoint x: 763, startPoint y: 420, endPoint x: 727, endPoint y: 417, distance: 36.7
click at [727, 417] on p "👨🏽‍💼Siyasal Bilgiler Fak. / SBKY ([PERSON_NAME])" at bounding box center [702, 422] width 281 height 20
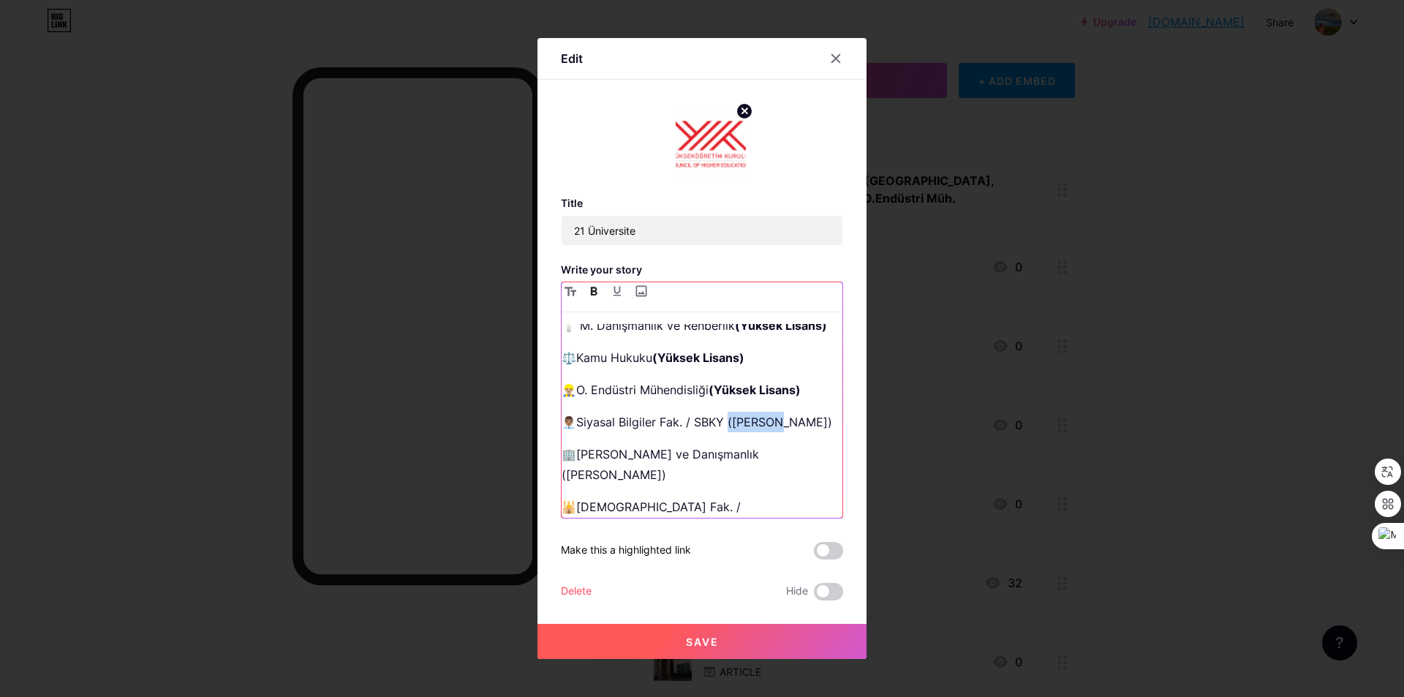
click at [595, 292] on icon "button" at bounding box center [594, 291] width 7 height 9
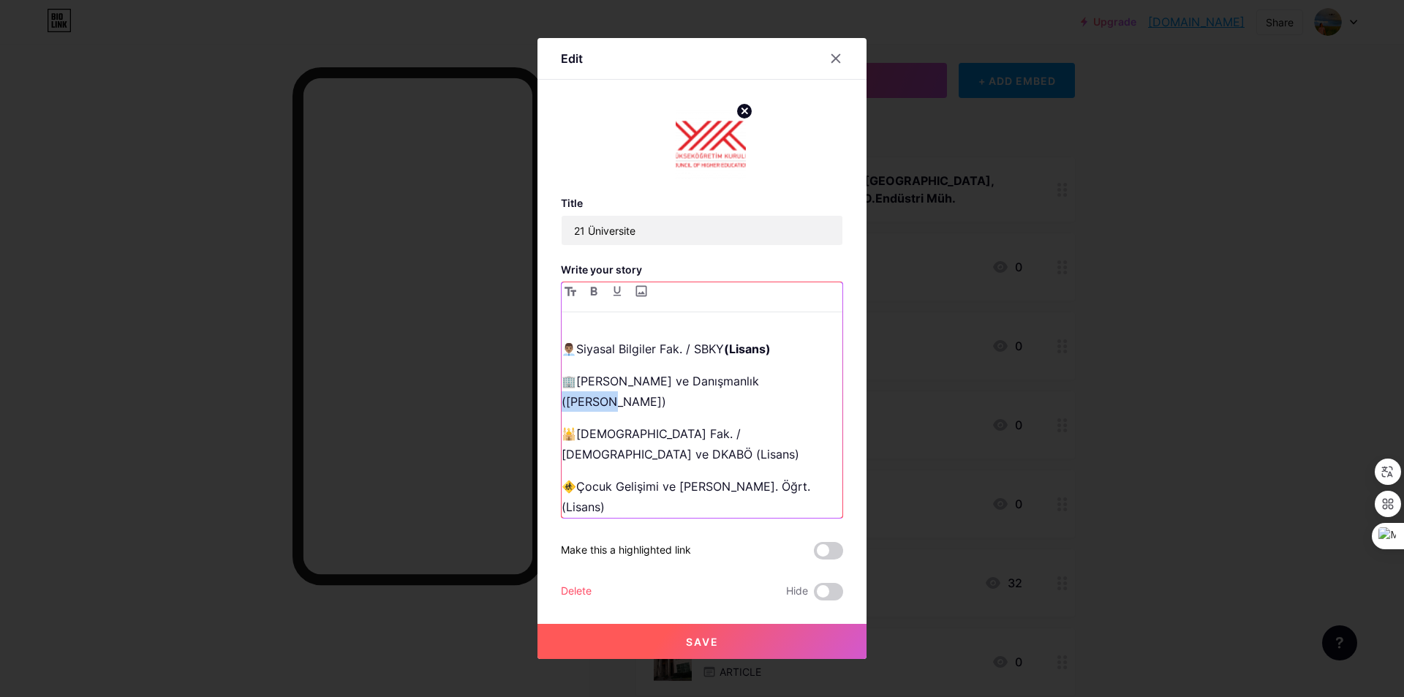
drag, startPoint x: 792, startPoint y: 382, endPoint x: 746, endPoint y: 386, distance: 46.2
click at [746, 386] on p "🏢[PERSON_NAME] ve Danışmanlık ([PERSON_NAME])" at bounding box center [702, 391] width 281 height 41
click at [597, 294] on icon "button" at bounding box center [594, 291] width 7 height 9
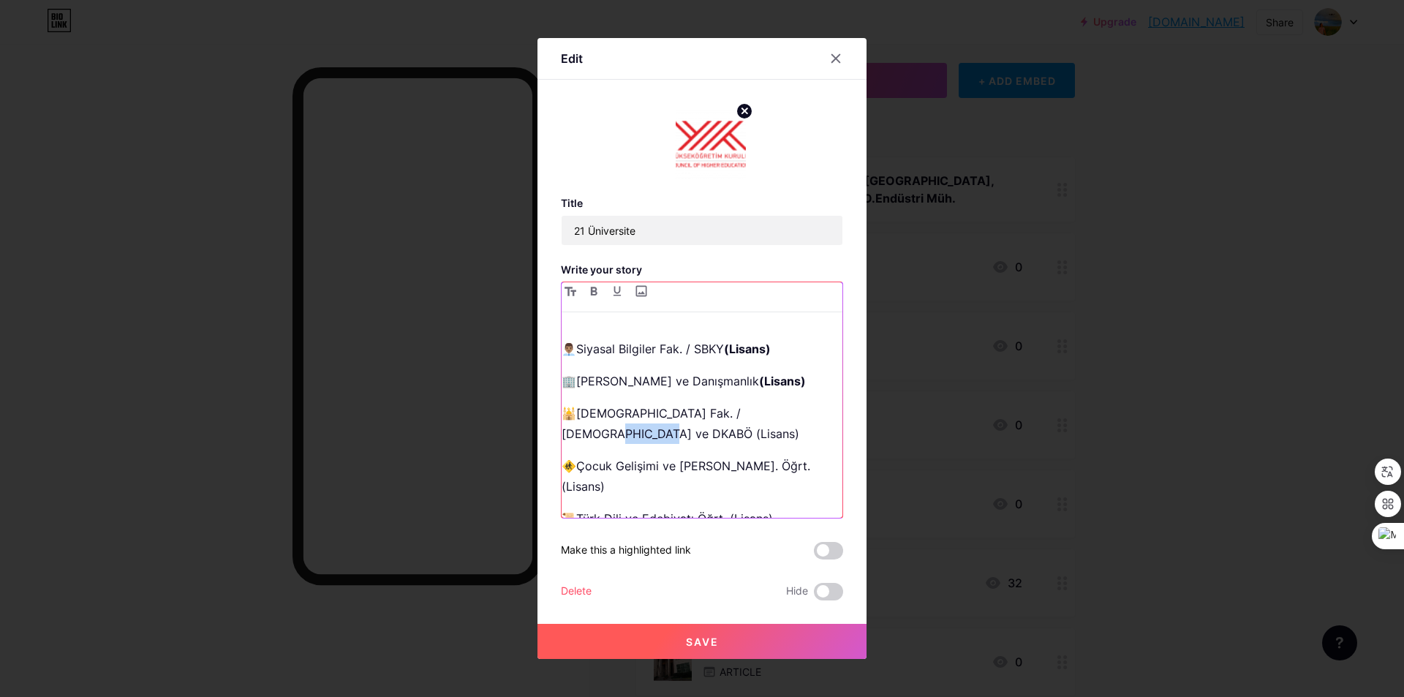
drag, startPoint x: 804, startPoint y: 417, endPoint x: 758, endPoint y: 415, distance: 46.9
click at [758, 415] on p "🕌[DEMOGRAPHIC_DATA] Fak. / [DEMOGRAPHIC_DATA] ve DKABÖ (Lisans)" at bounding box center [702, 423] width 281 height 41
click at [589, 295] on button "button" at bounding box center [594, 291] width 18 height 18
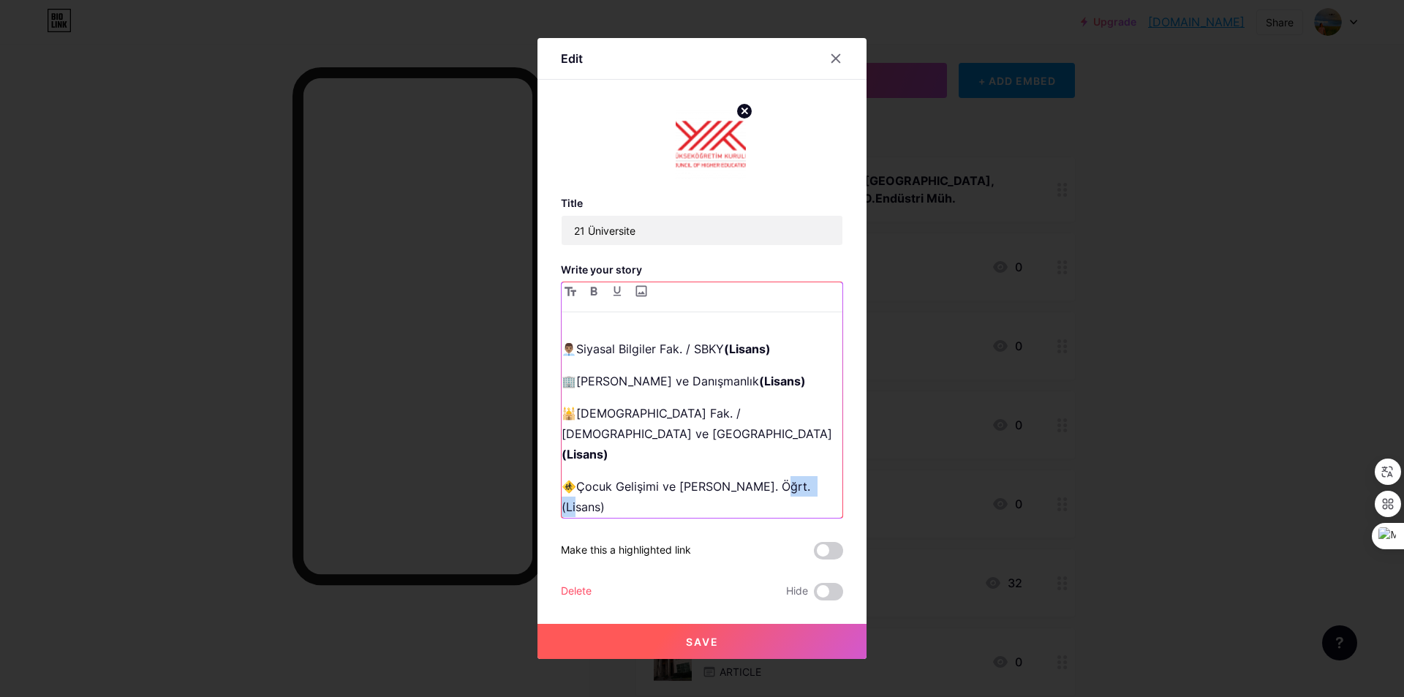
drag, startPoint x: 816, startPoint y: 447, endPoint x: 767, endPoint y: 445, distance: 49.0
click at [767, 476] on p "🚸Çocuk Gelişimi ve [PERSON_NAME]. Öğrt. (Lisans)" at bounding box center [702, 496] width 281 height 41
click at [598, 294] on button "button" at bounding box center [594, 291] width 18 height 18
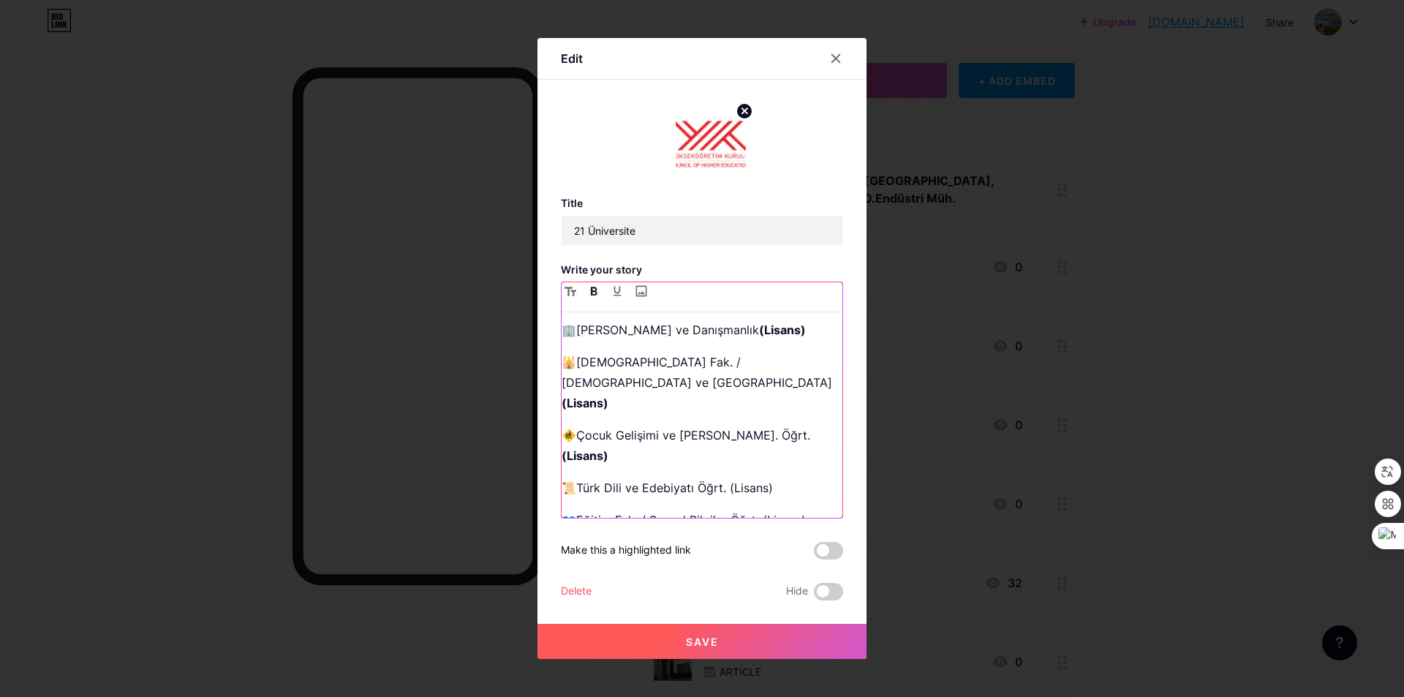
scroll to position [219, 0]
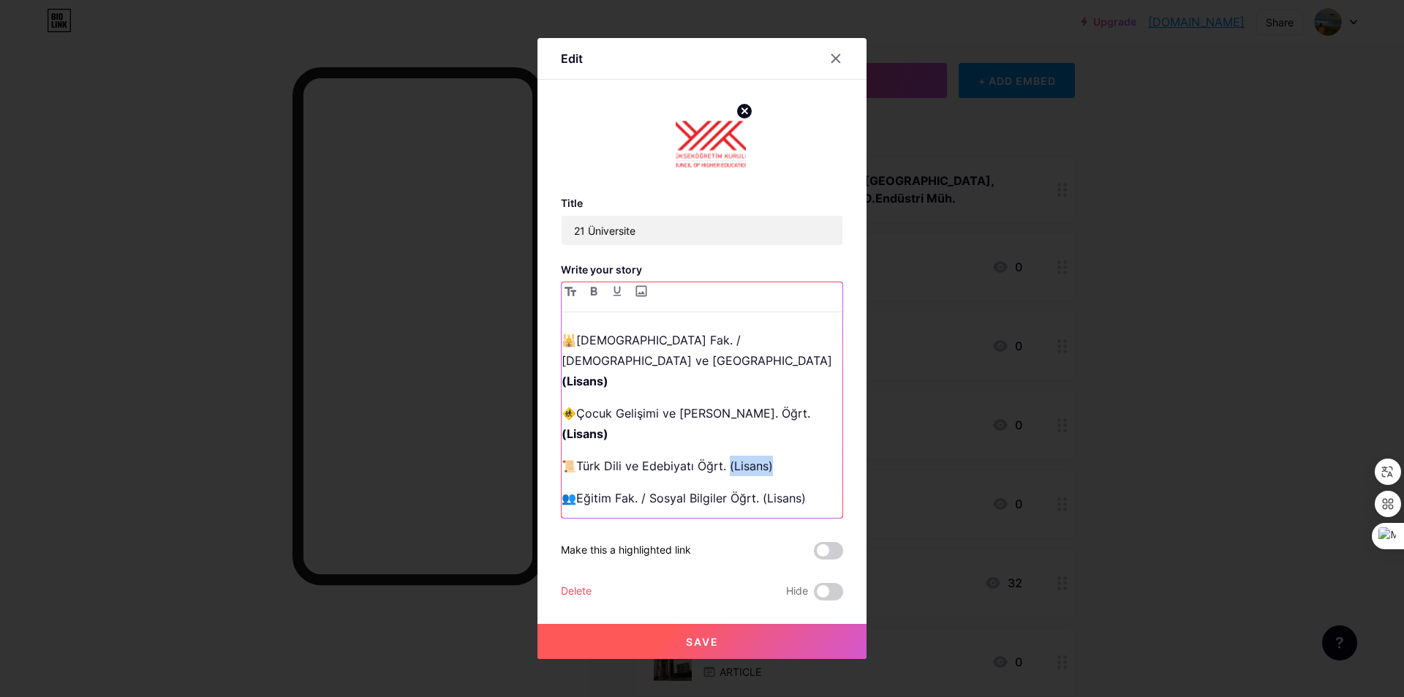
drag, startPoint x: 784, startPoint y: 406, endPoint x: 729, endPoint y: 406, distance: 54.8
click at [729, 456] on p "📜Türk Dili ve Edebiyatı Öğrt. (Lisans)" at bounding box center [702, 466] width 281 height 20
click at [597, 287] on button "button" at bounding box center [594, 291] width 18 height 18
drag, startPoint x: 814, startPoint y: 440, endPoint x: 762, endPoint y: 436, distance: 52.1
click at [762, 488] on p "👥Eğitim Fak. / Sosyal Bilgiler Öğrt. (Lisans)" at bounding box center [702, 498] width 281 height 20
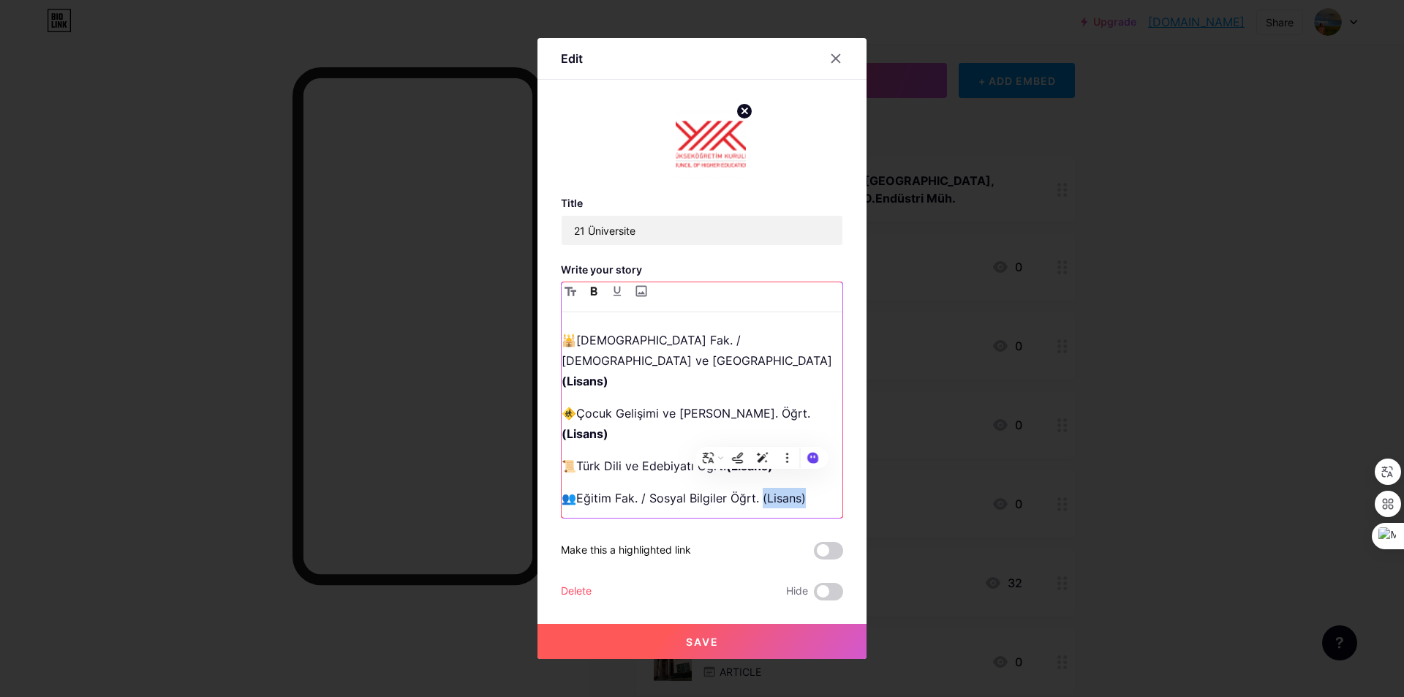
click at [595, 293] on icon "button" at bounding box center [593, 291] width 7 height 9
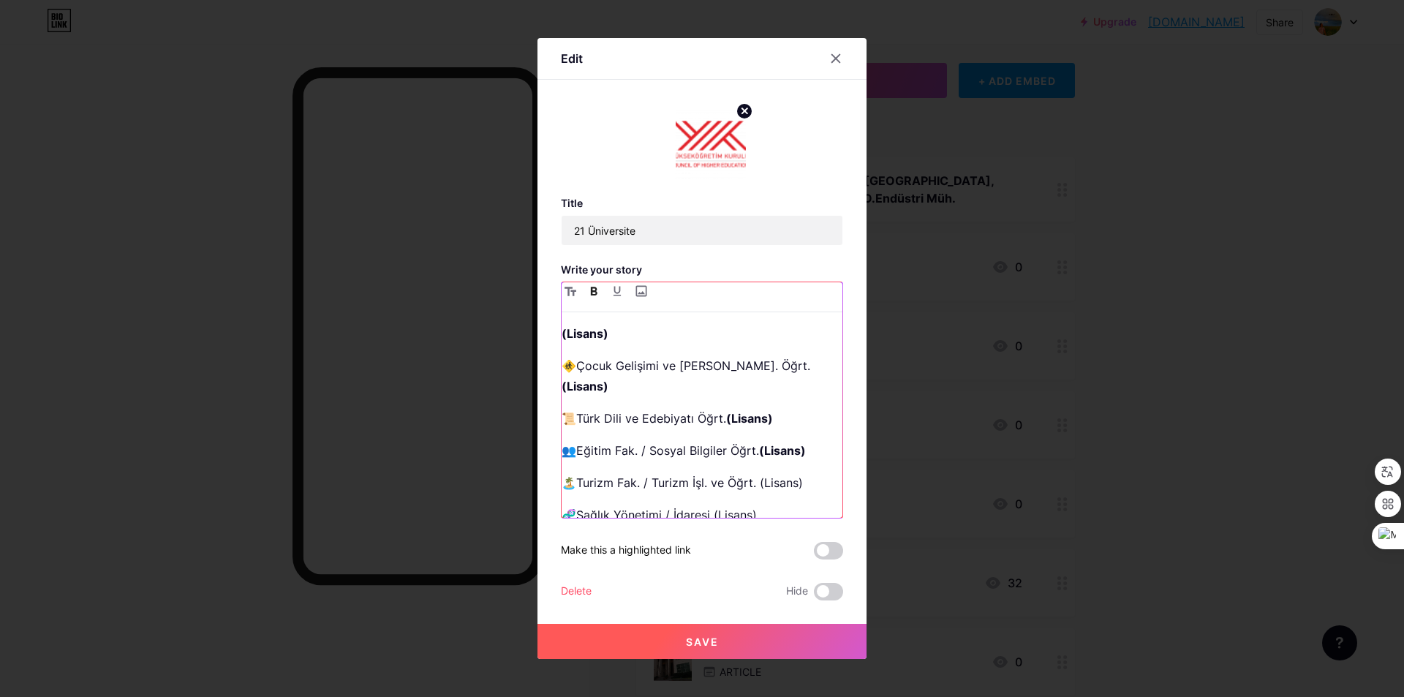
scroll to position [293, 0]
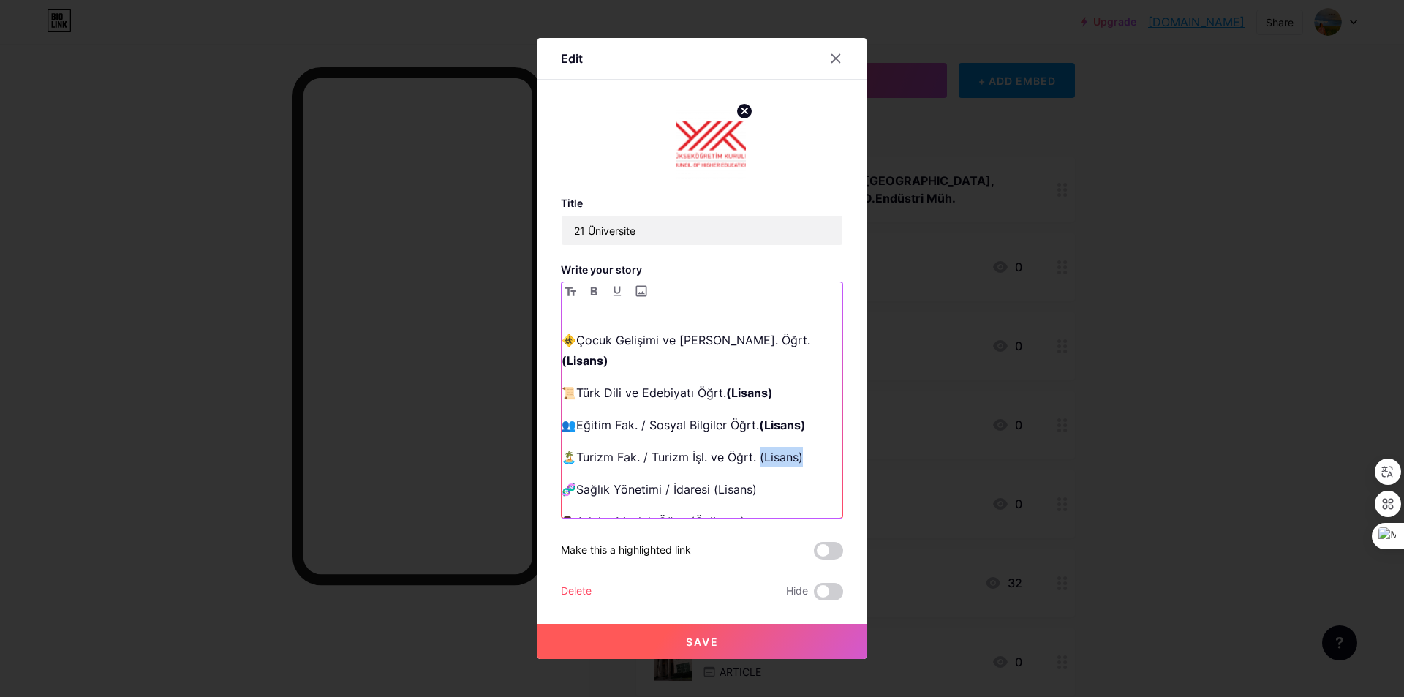
drag, startPoint x: 805, startPoint y: 399, endPoint x: 759, endPoint y: 399, distance: 46.1
click at [759, 447] on p "🏝️Turizm Fak. / Turizm İşl. ve Öğrt. (Lisans)" at bounding box center [702, 457] width 281 height 20
drag, startPoint x: 597, startPoint y: 293, endPoint x: 638, endPoint y: 324, distance: 51.6
click at [597, 292] on button "button" at bounding box center [594, 291] width 18 height 18
drag, startPoint x: 748, startPoint y: 426, endPoint x: 712, endPoint y: 423, distance: 36.6
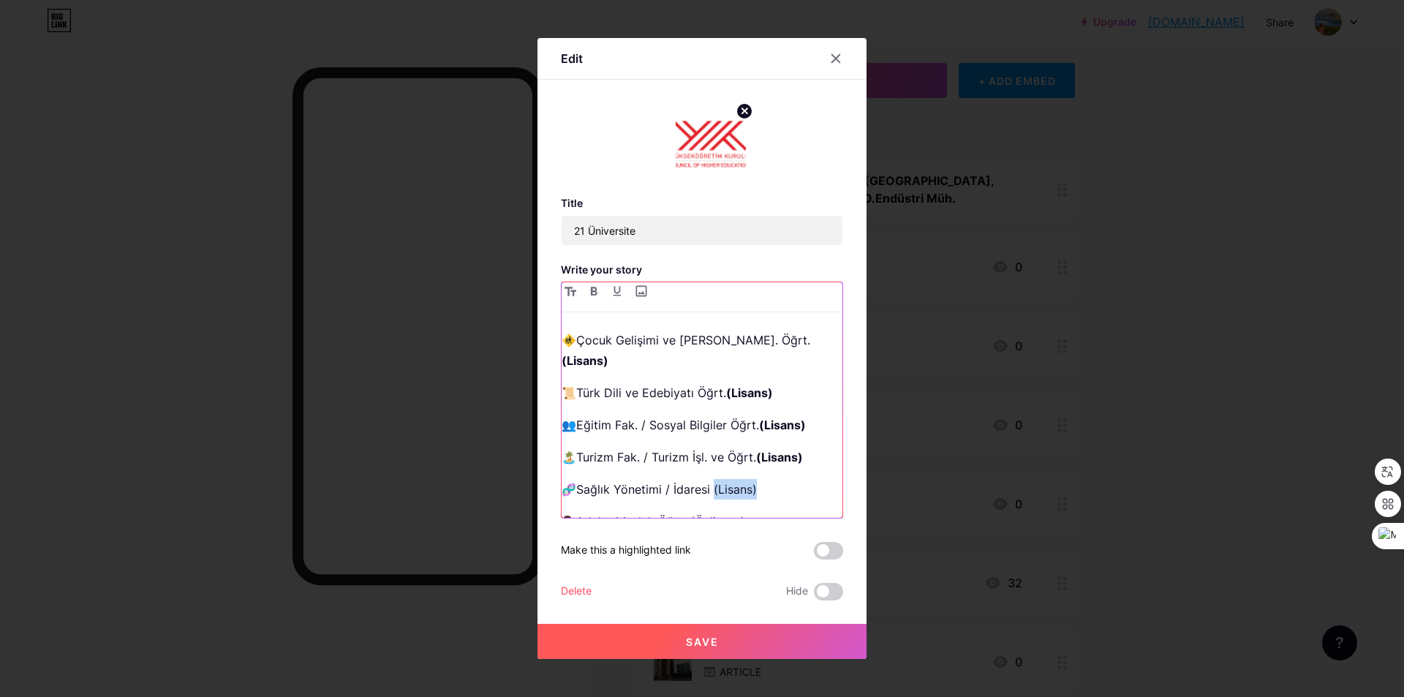
click at [712, 479] on p "🧬Sağlık Yönetimi / İdaresi (Lisans)" at bounding box center [702, 489] width 281 height 20
drag, startPoint x: 595, startPoint y: 295, endPoint x: 602, endPoint y: 305, distance: 12.0
click at [595, 295] on button "button" at bounding box center [594, 291] width 18 height 18
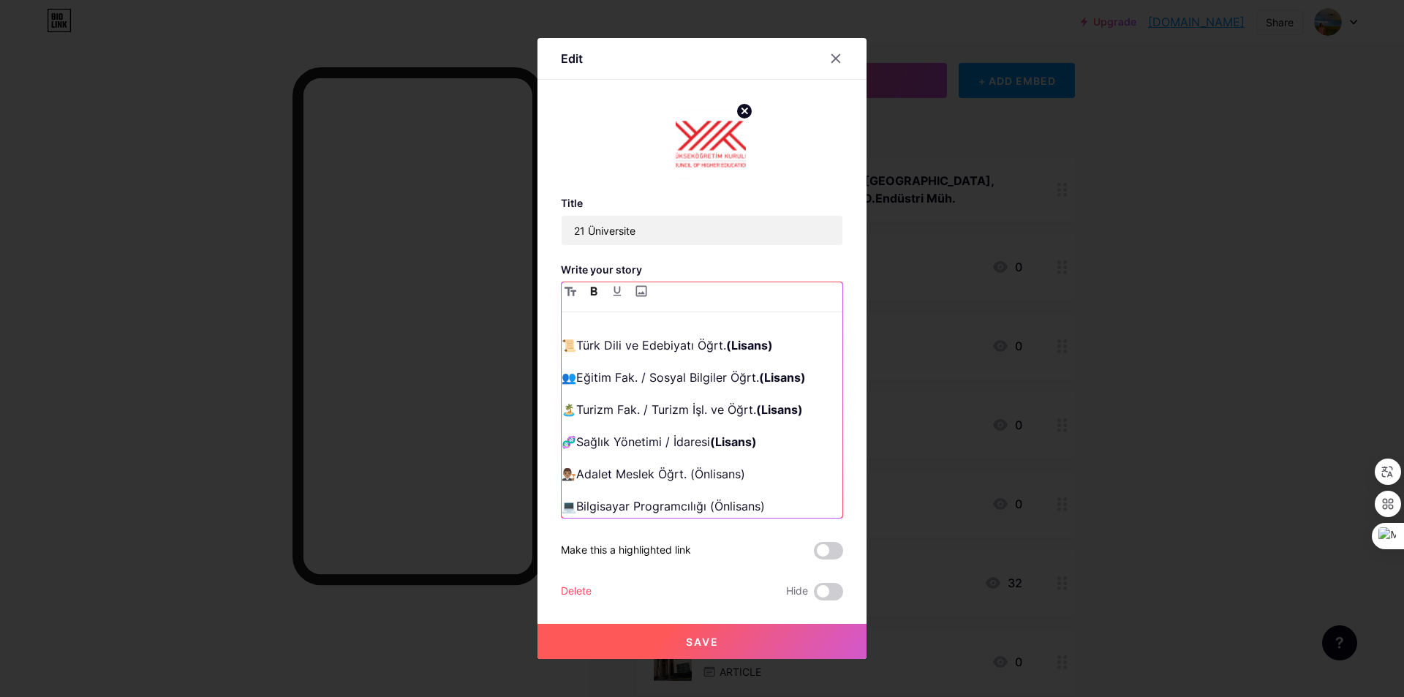
scroll to position [366, 0]
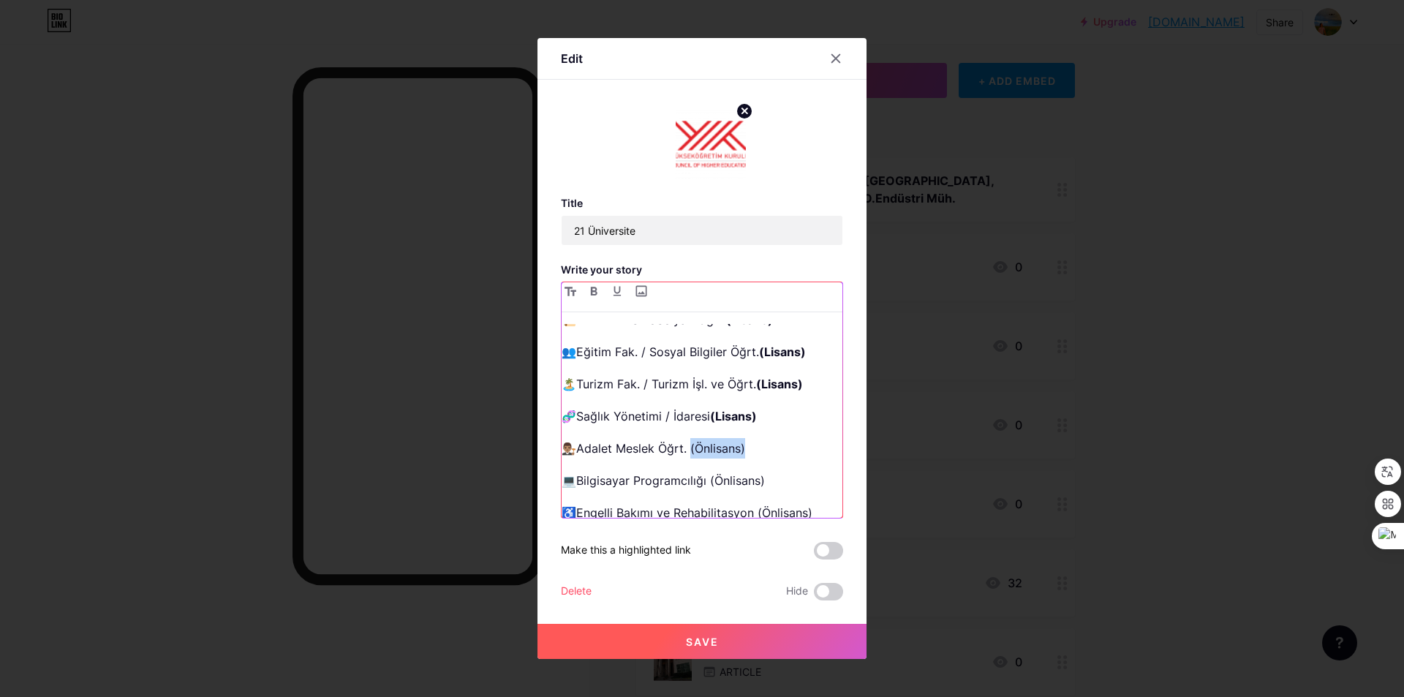
drag, startPoint x: 754, startPoint y: 386, endPoint x: 693, endPoint y: 385, distance: 61.4
click at [693, 438] on p "👨🏽‍⚖️Adalet Meslek Öğrt. (Önlisans)" at bounding box center [702, 448] width 281 height 20
click at [595, 293] on icon "button" at bounding box center [593, 291] width 7 height 9
drag, startPoint x: 777, startPoint y: 421, endPoint x: 709, endPoint y: 418, distance: 67.4
click at [709, 470] on p "💻Bilgisayar Programcılığı (Önlisans)" at bounding box center [702, 480] width 281 height 20
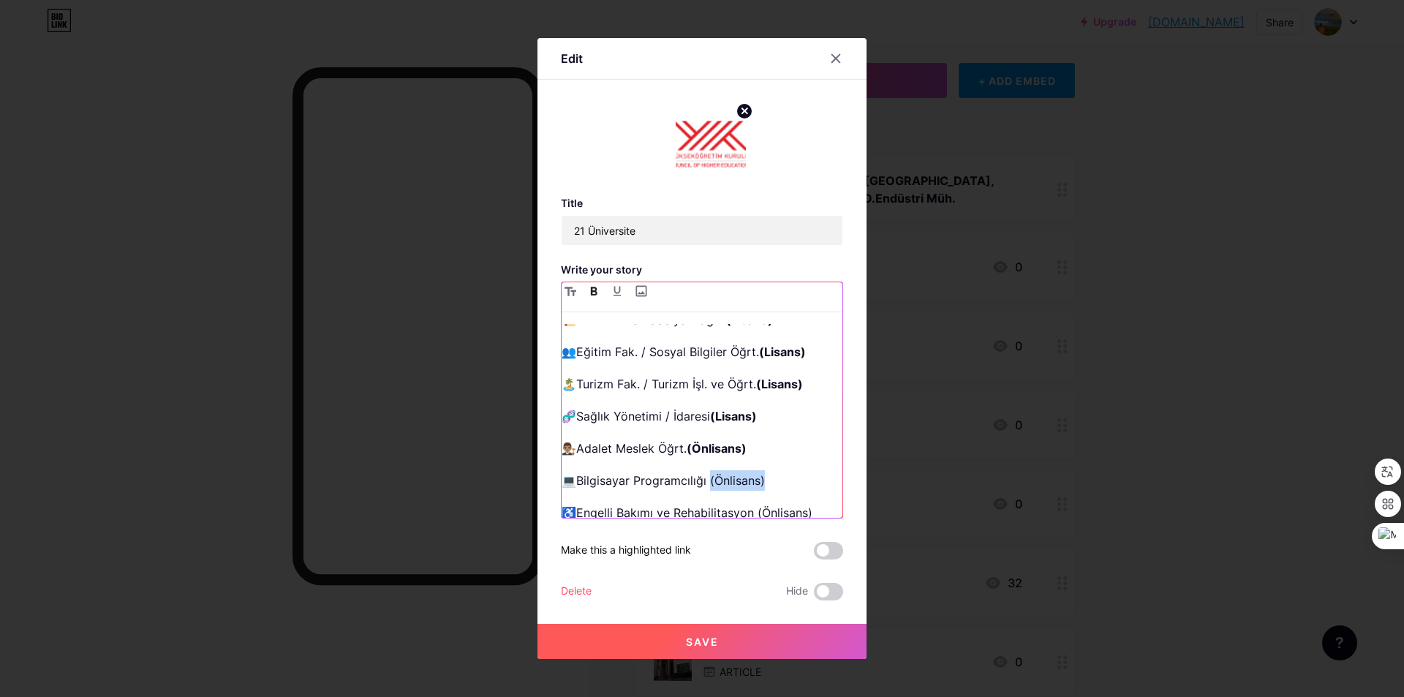
click at [597, 296] on button "button" at bounding box center [594, 291] width 18 height 18
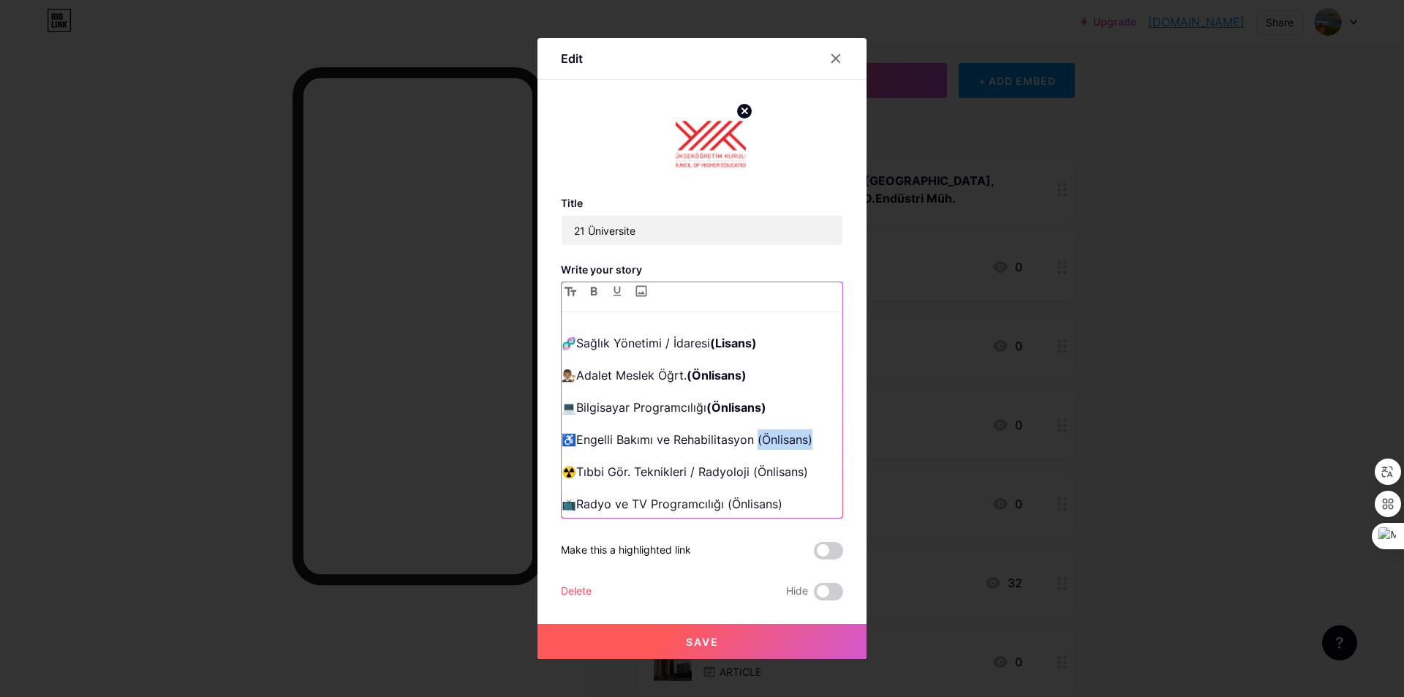
drag, startPoint x: 812, startPoint y: 382, endPoint x: 756, endPoint y: 377, distance: 56.5
click at [756, 429] on p "♿️Engelli Bakımı ve Rehabilitasyon (Önlisans)" at bounding box center [702, 439] width 281 height 20
click at [591, 283] on button "button" at bounding box center [594, 291] width 18 height 18
drag, startPoint x: 809, startPoint y: 412, endPoint x: 751, endPoint y: 404, distance: 58.2
click at [751, 461] on p "☢️Tıbbi Gör. Teknikleri / Radyoloji (Önlisans)" at bounding box center [702, 471] width 281 height 20
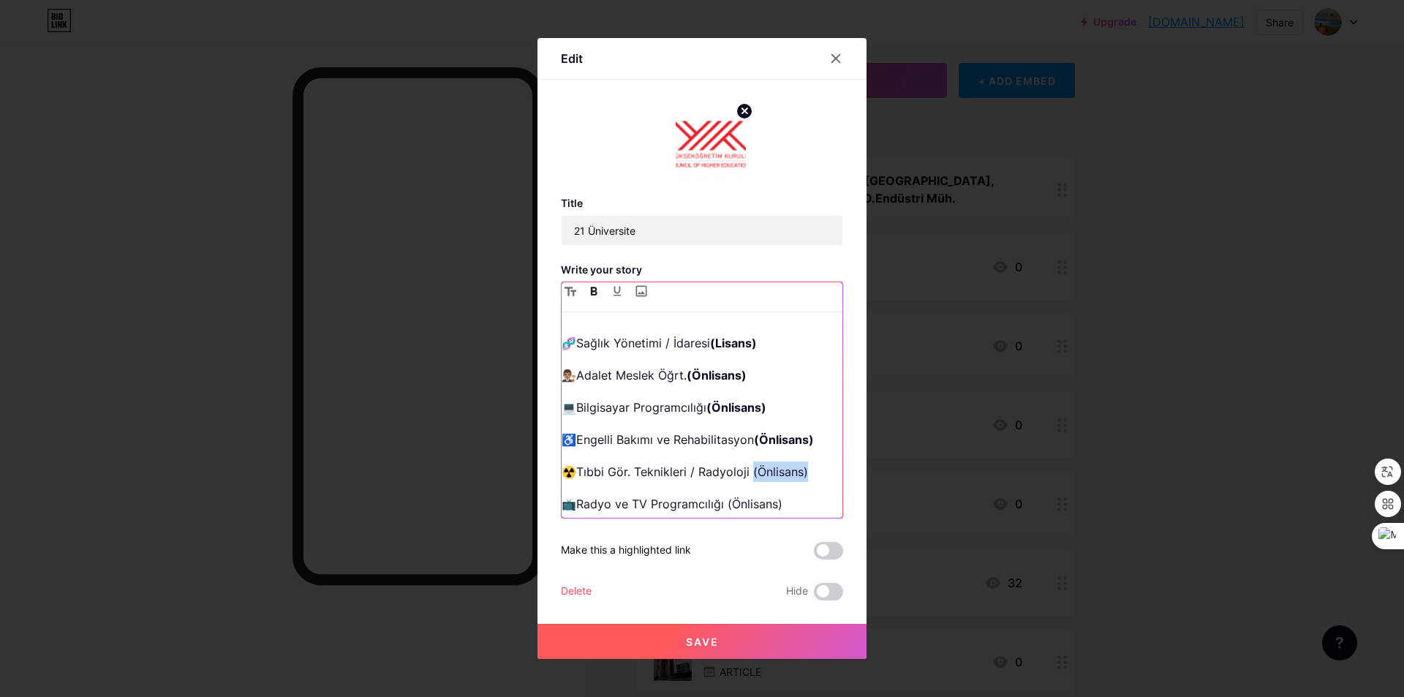
click at [594, 297] on button "button" at bounding box center [594, 291] width 18 height 18
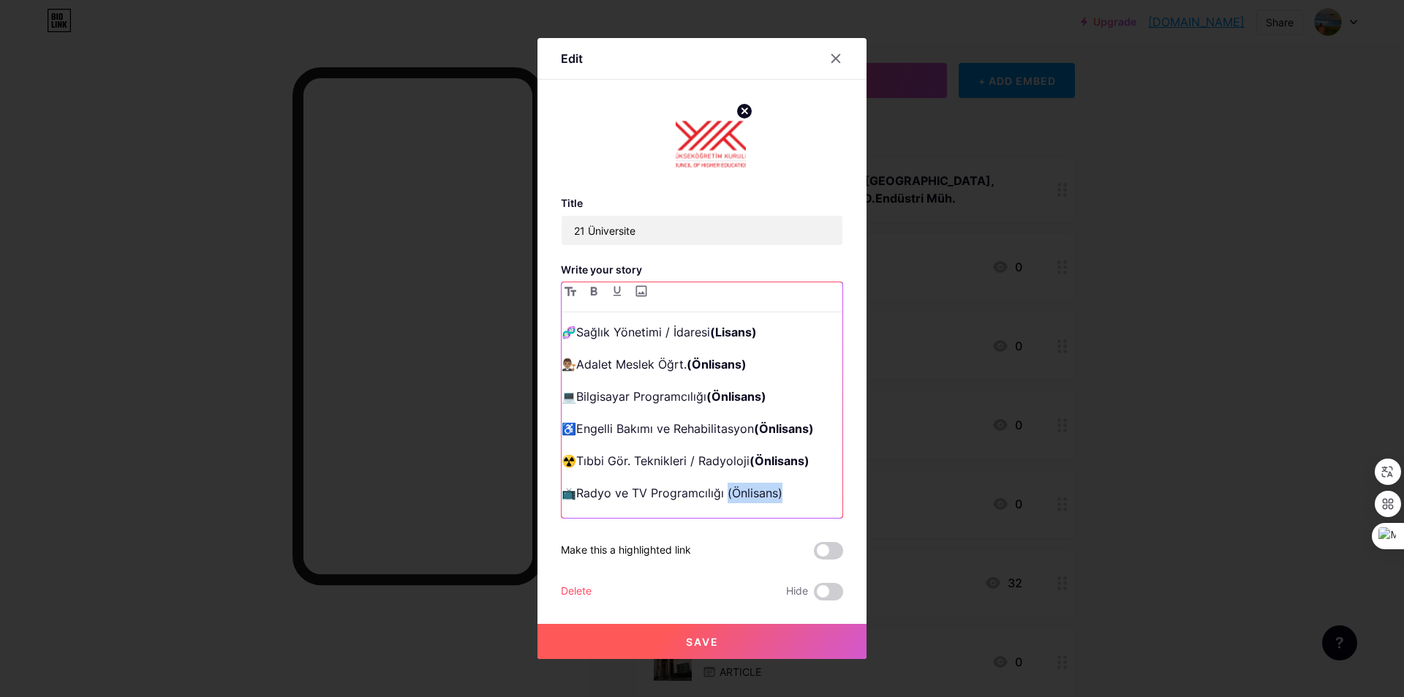
drag, startPoint x: 774, startPoint y: 431, endPoint x: 727, endPoint y: 429, distance: 47.6
click at [727, 483] on p "📺Radyo ve TV Programcılığı (Önlisans)" at bounding box center [702, 493] width 281 height 20
click at [599, 295] on button "button" at bounding box center [594, 291] width 18 height 18
drag, startPoint x: 801, startPoint y: 461, endPoint x: 744, endPoint y: 457, distance: 57.9
click at [744, 515] on p "🎯Çocuk Gel. Gençlik Hizmetleri (Önlisans)" at bounding box center [702, 525] width 281 height 20
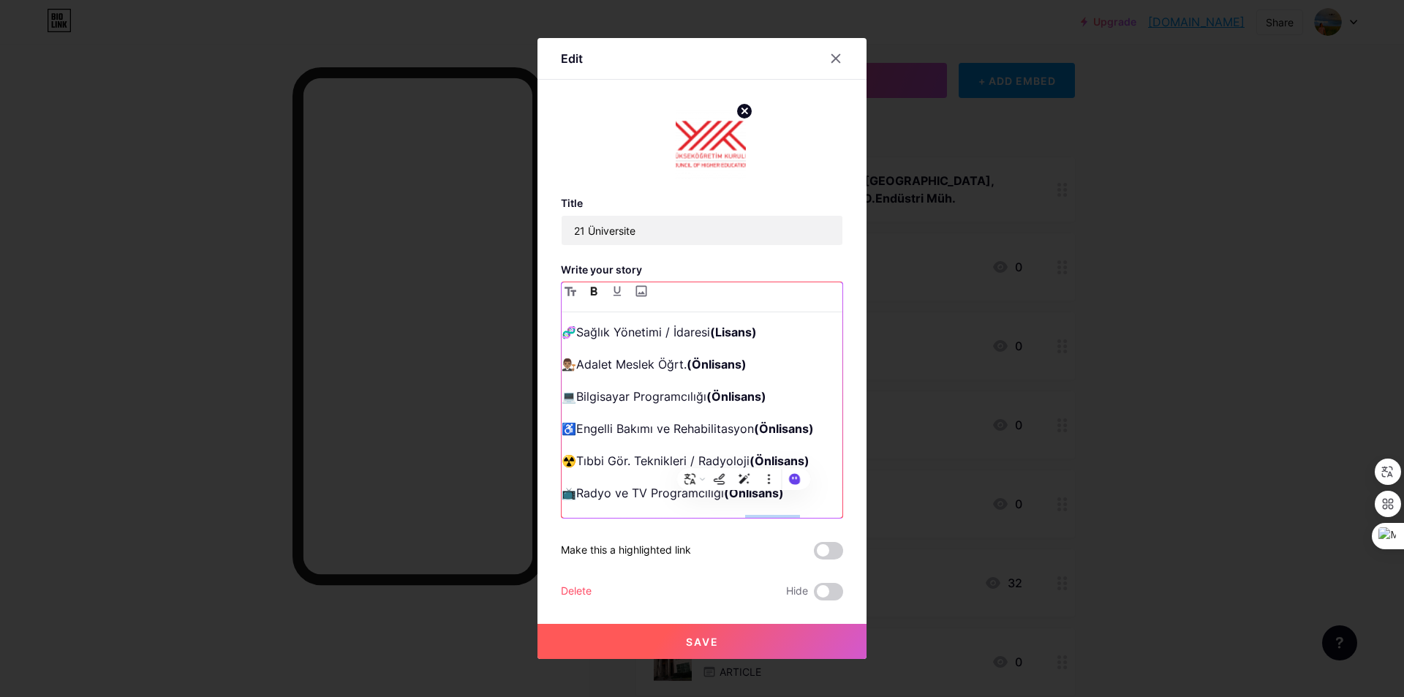
click at [592, 291] on icon "button" at bounding box center [594, 291] width 7 height 9
click at [759, 636] on button "Save" at bounding box center [701, 641] width 329 height 35
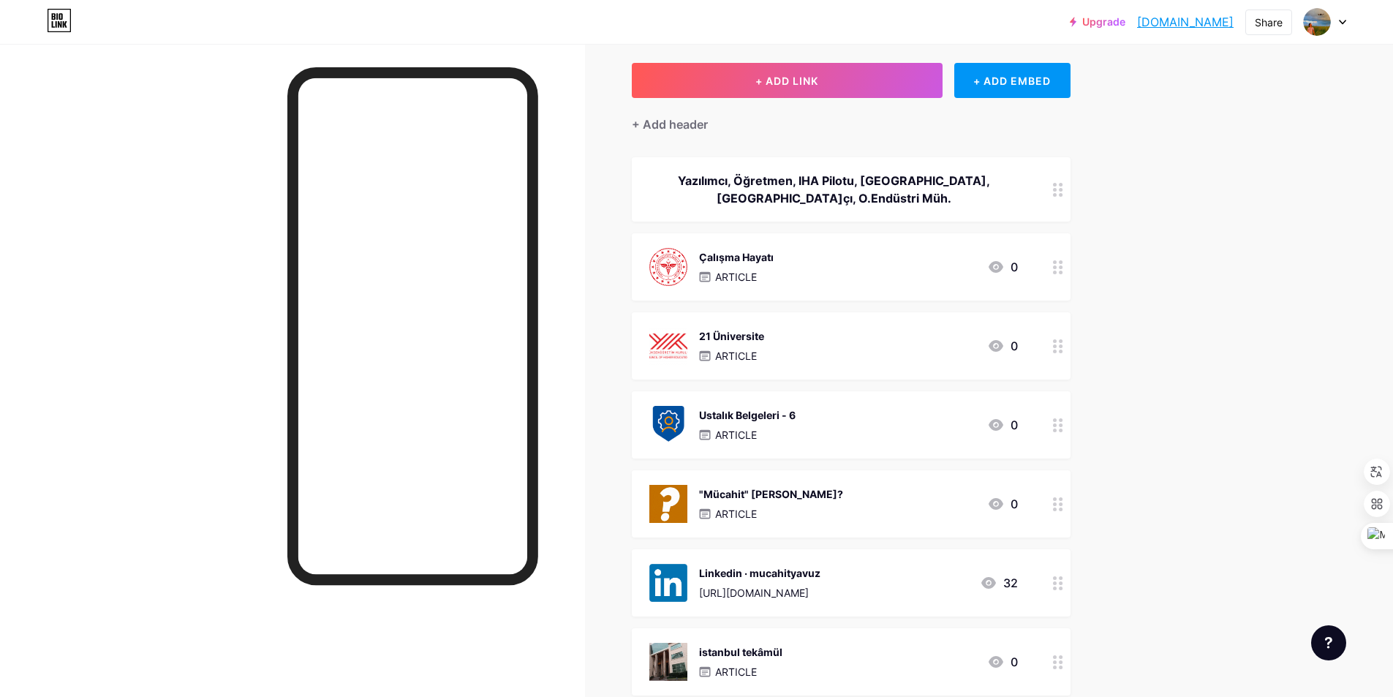
click at [773, 333] on div "21 Üniversite ARTICLE 0" at bounding box center [833, 346] width 369 height 38
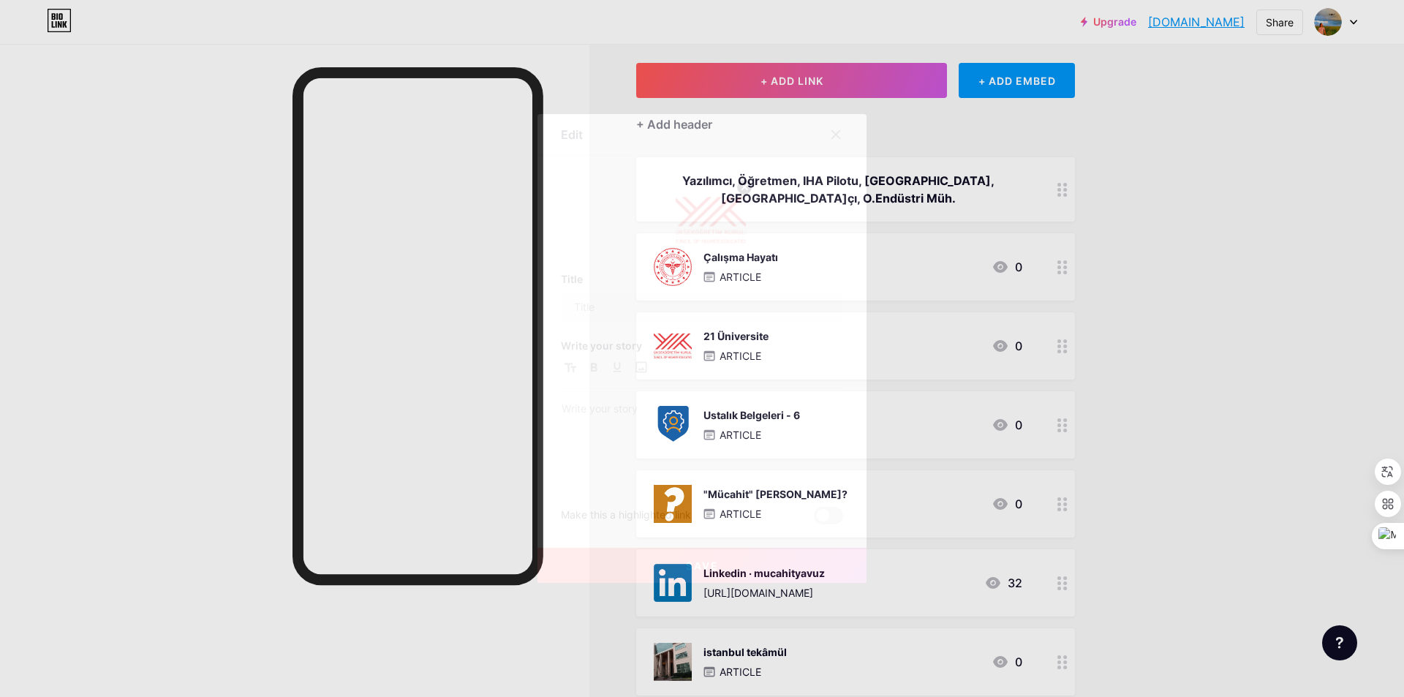
type input "21 Üniversite"
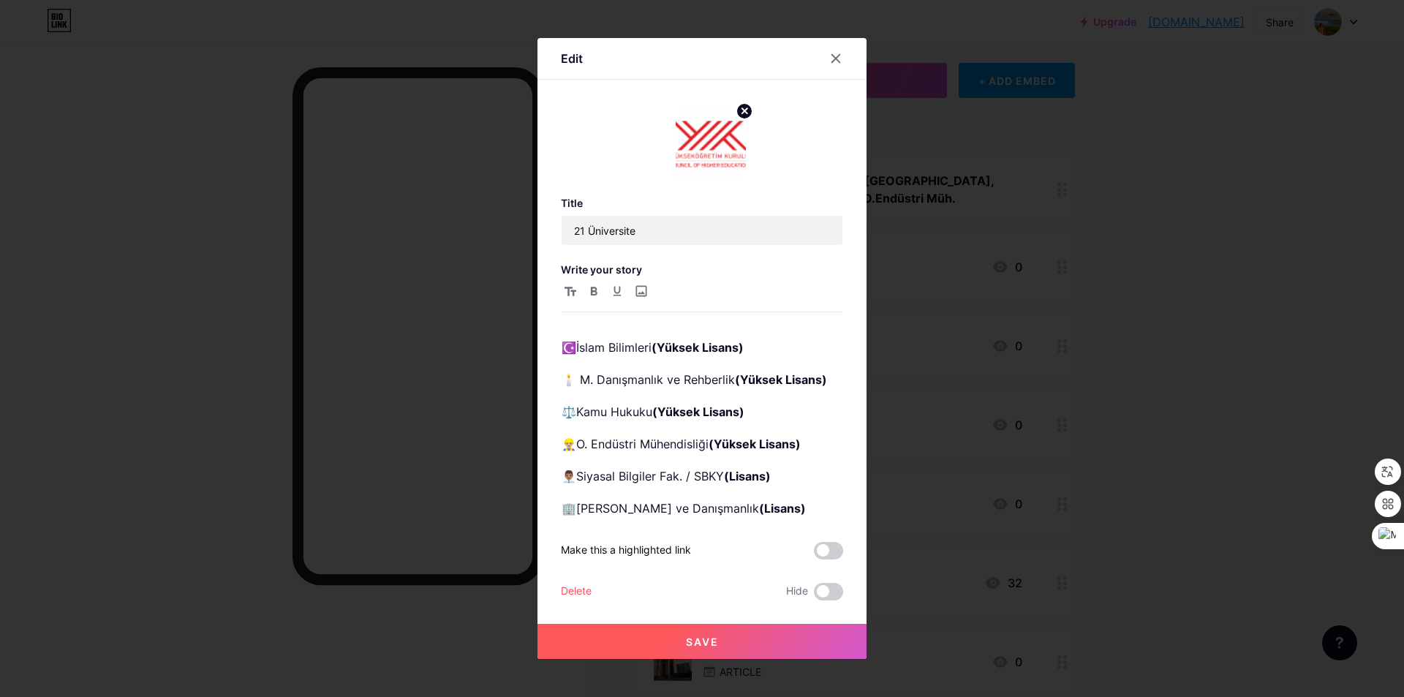
scroll to position [0, 0]
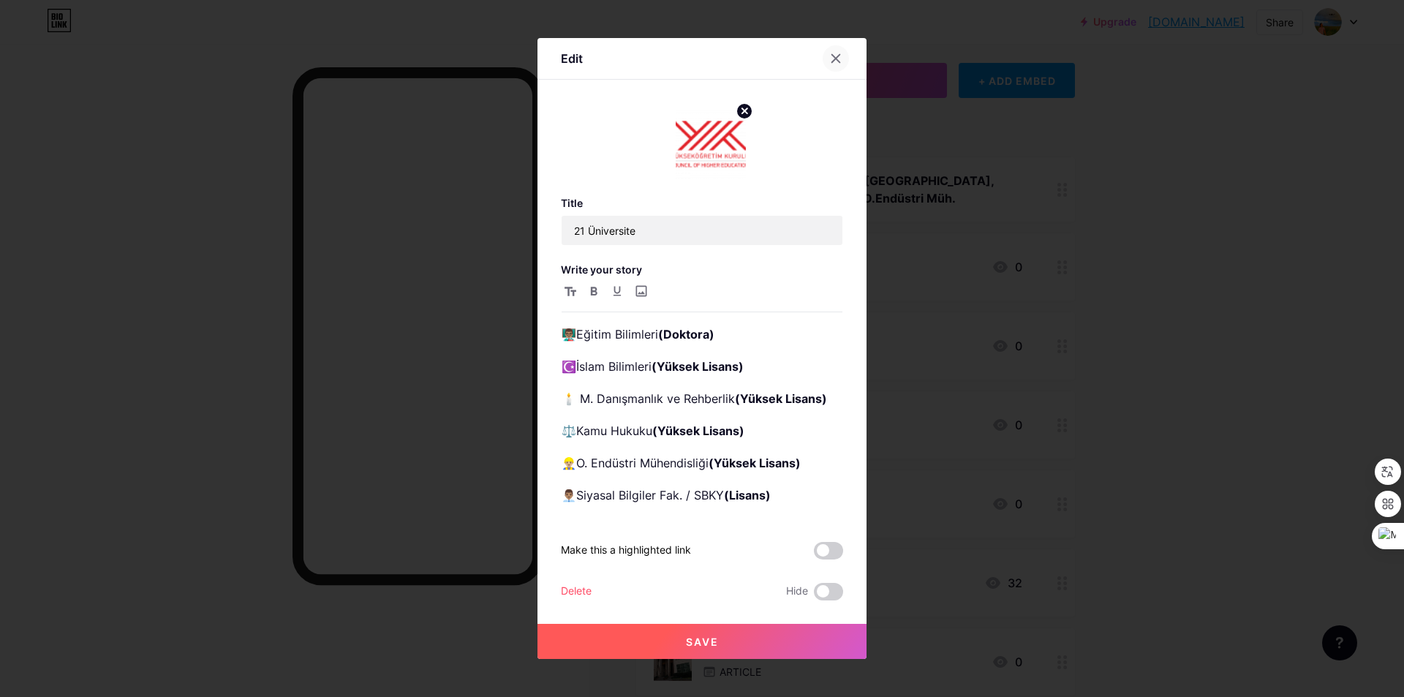
click at [846, 57] on div at bounding box center [836, 58] width 26 height 26
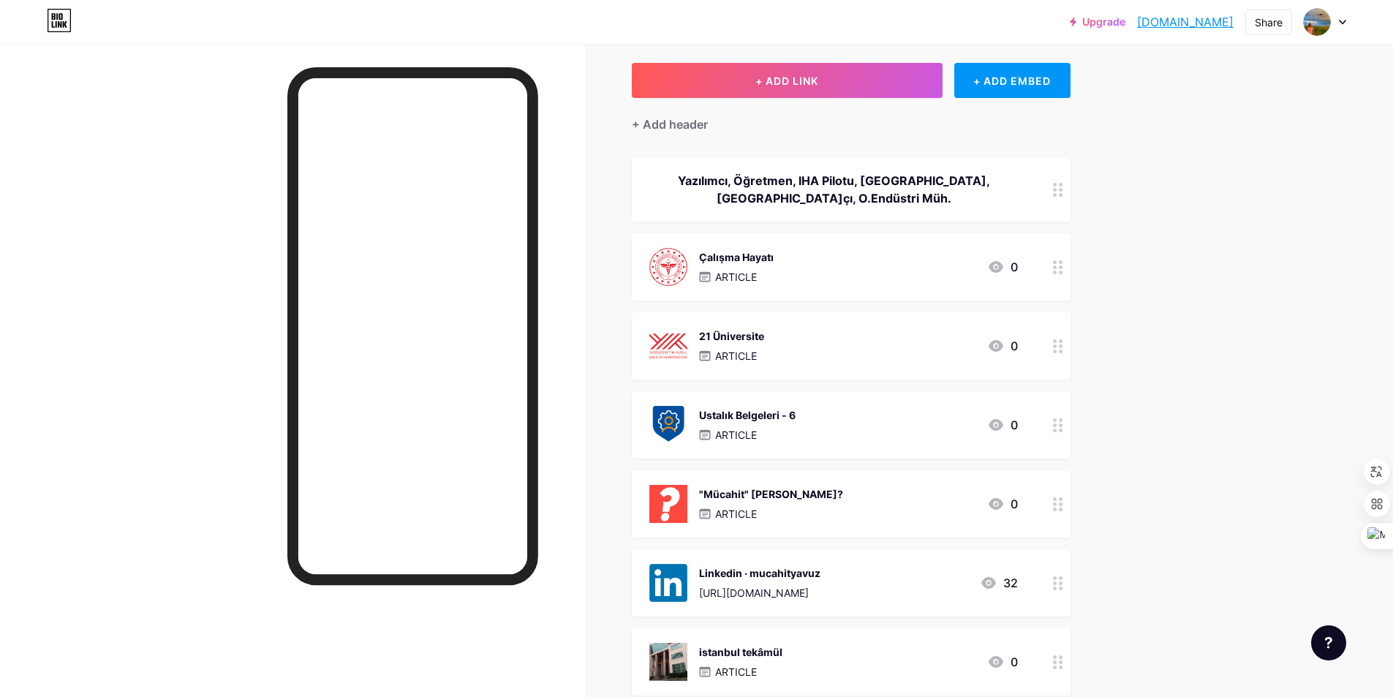
click at [890, 268] on div "Çalışma Hayatı ARTICLE 0" at bounding box center [833, 267] width 369 height 38
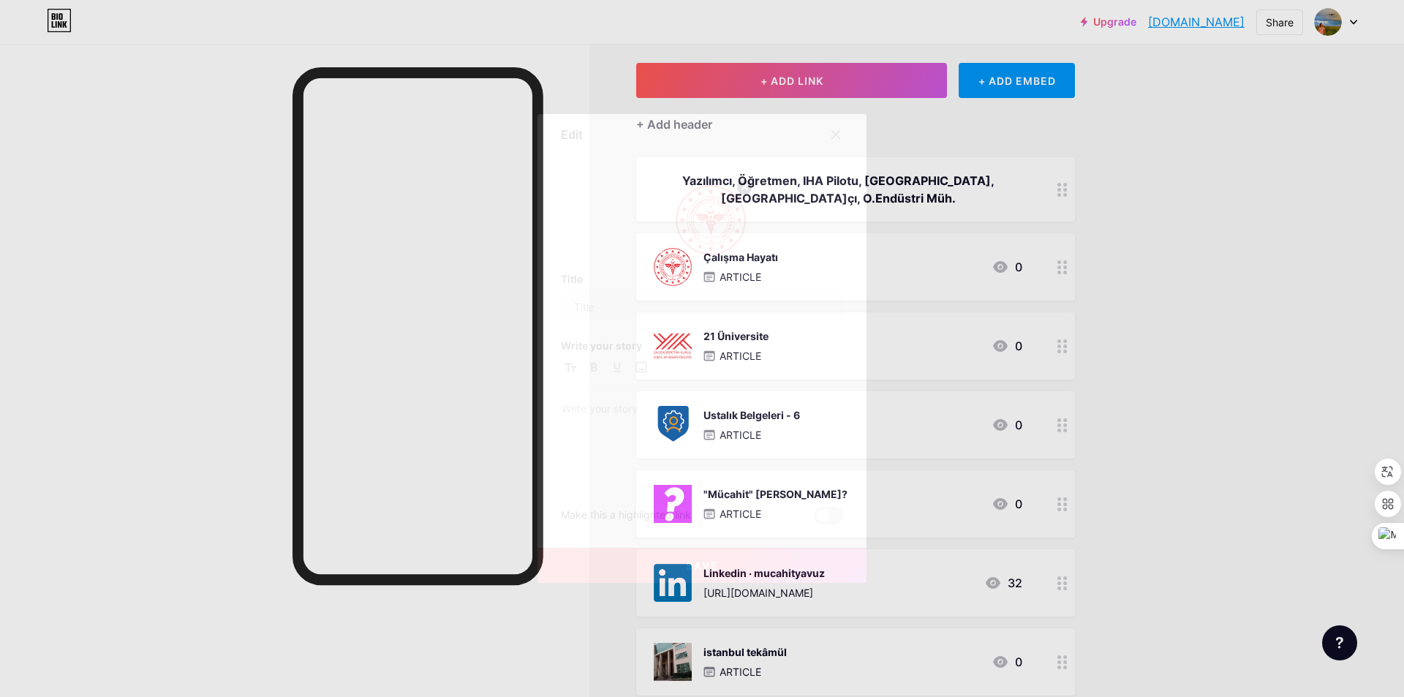
type input "Çalışma Hayatı"
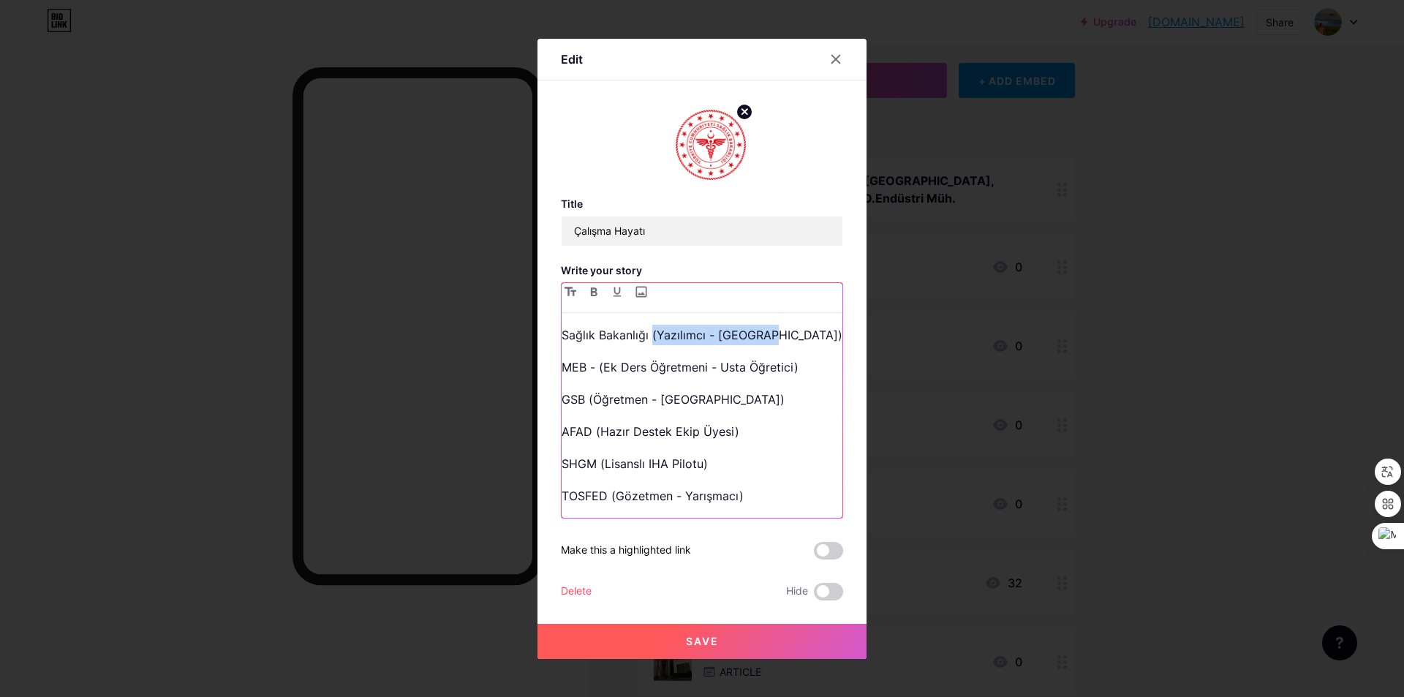
drag, startPoint x: 772, startPoint y: 339, endPoint x: 651, endPoint y: 342, distance: 120.7
click at [651, 342] on p "Sağlık Bakanlığı (Yazılımcı - [GEOGRAPHIC_DATA])" at bounding box center [702, 335] width 281 height 20
drag, startPoint x: 593, startPoint y: 290, endPoint x: 761, endPoint y: 371, distance: 186.1
click at [593, 290] on icon "button" at bounding box center [593, 291] width 7 height 9
drag, startPoint x: 810, startPoint y: 373, endPoint x: 596, endPoint y: 376, distance: 214.3
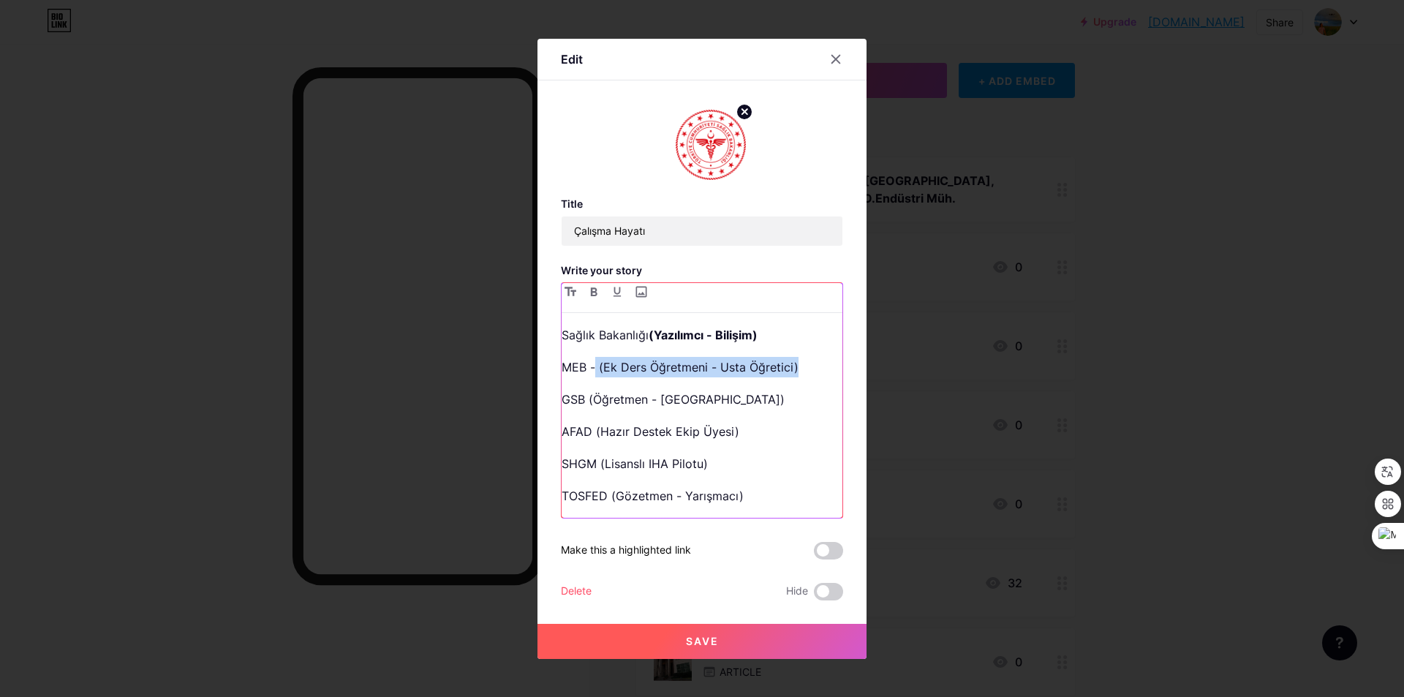
click at [596, 376] on p "MEB - (Ek Ders Öğretmeni - Usta Öğretici)" at bounding box center [702, 367] width 281 height 20
click at [784, 373] on p "MEB - (Ek Ders Öğretmeni - Usta Öğretici)" at bounding box center [702, 367] width 281 height 20
drag, startPoint x: 798, startPoint y: 369, endPoint x: 597, endPoint y: 368, distance: 200.4
click at [597, 368] on p "MEB - (Ek Ders Öğretmeni - Usta Öğretici)" at bounding box center [702, 367] width 281 height 20
click at [595, 293] on icon "button" at bounding box center [593, 291] width 7 height 9
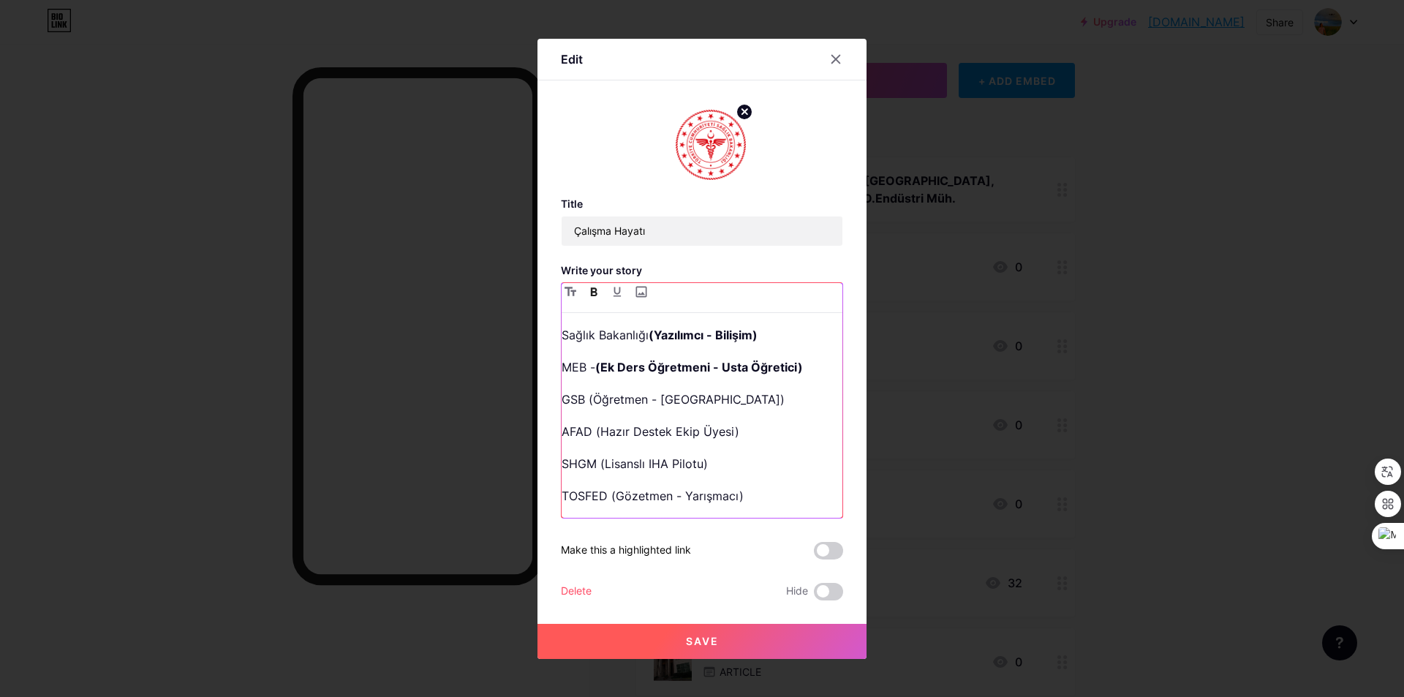
click at [667, 407] on p "GSB (Öğretmen - [GEOGRAPHIC_DATA])" at bounding box center [702, 399] width 281 height 20
click at [660, 401] on p "GSB (Öğretmen - [GEOGRAPHIC_DATA])" at bounding box center [702, 399] width 281 height 20
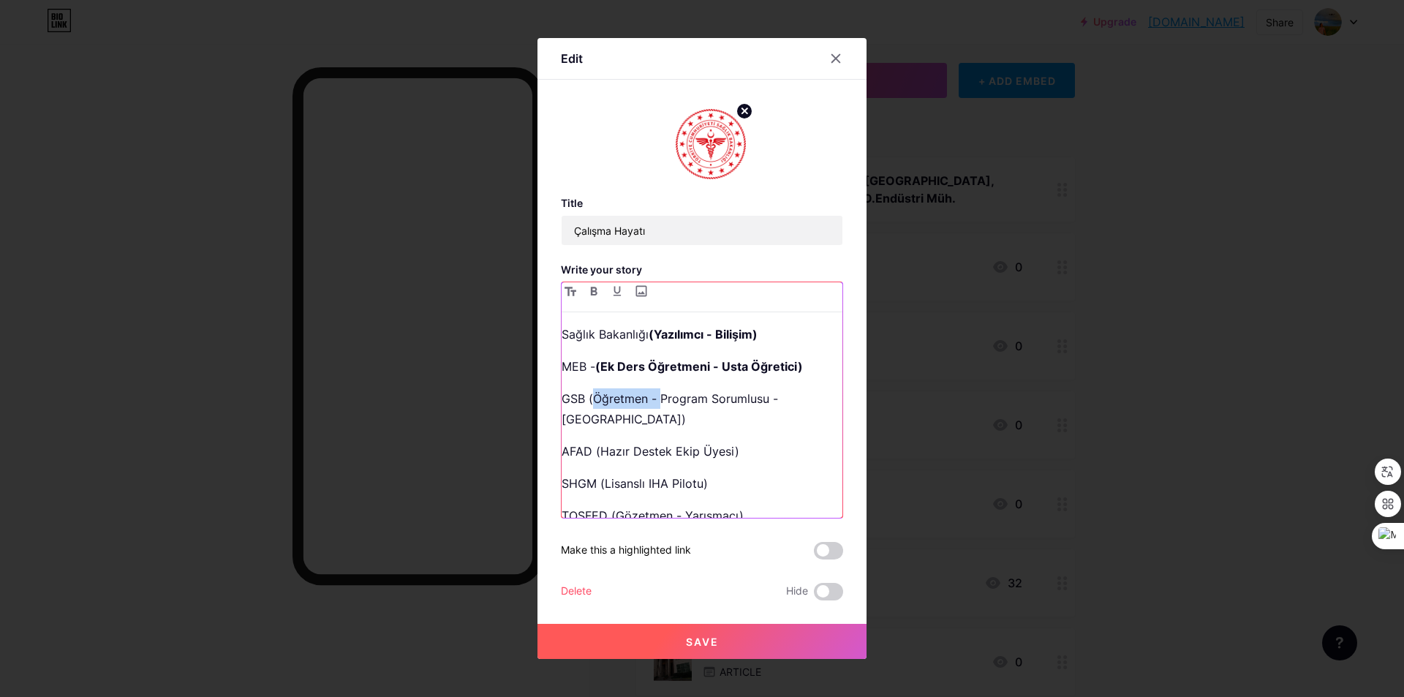
drag, startPoint x: 662, startPoint y: 400, endPoint x: 595, endPoint y: 399, distance: 66.6
click at [595, 399] on p "GSB (Öğretmen - Program Sorumlusu - [GEOGRAPHIC_DATA])" at bounding box center [702, 408] width 281 height 41
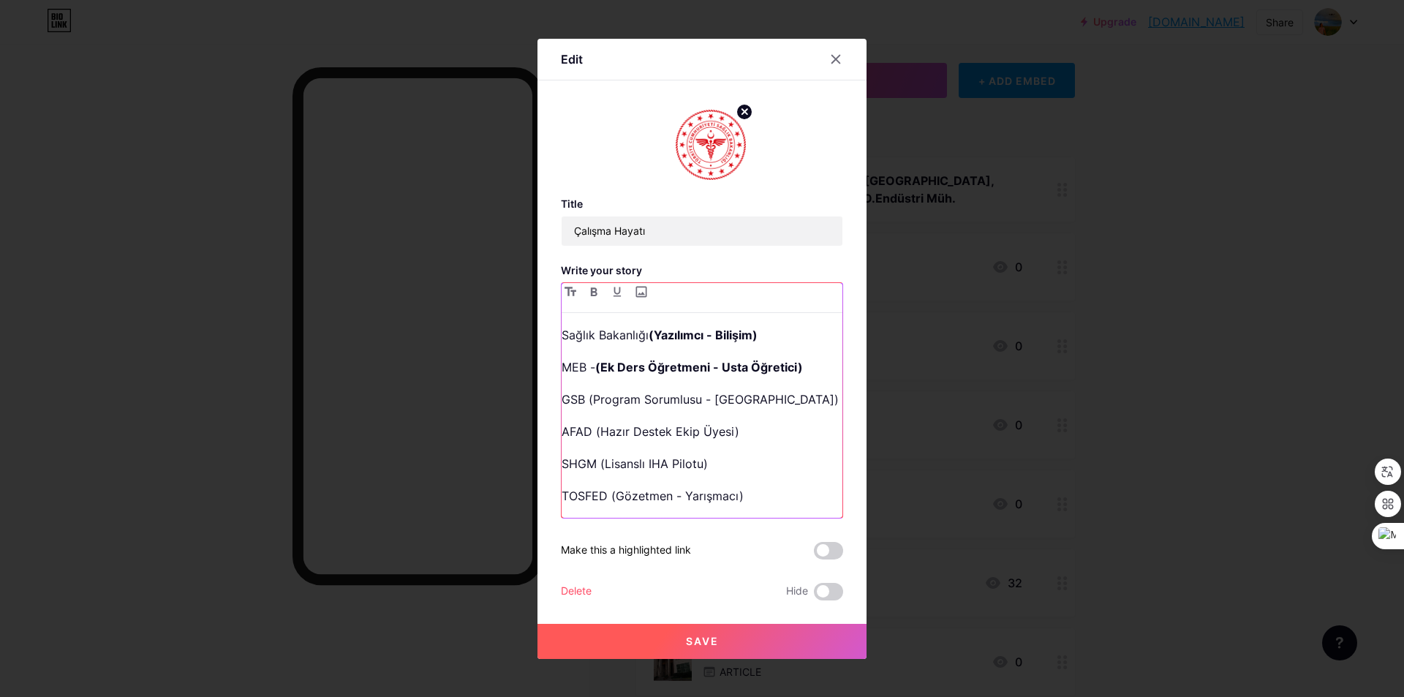
click at [712, 393] on p "GSB (Program Sorumlusu - [GEOGRAPHIC_DATA])" at bounding box center [702, 399] width 281 height 20
click at [716, 403] on p "GSB (Program Sorumlusu - [GEOGRAPHIC_DATA])" at bounding box center [702, 399] width 281 height 20
drag, startPoint x: 592, startPoint y: 396, endPoint x: 835, endPoint y: 393, distance: 242.8
click at [835, 393] on p "GSB (Program Sorumlusu - Aktivite & Kamp Lideri)" at bounding box center [702, 399] width 281 height 20
click at [799, 412] on div at bounding box center [811, 414] width 25 height 20
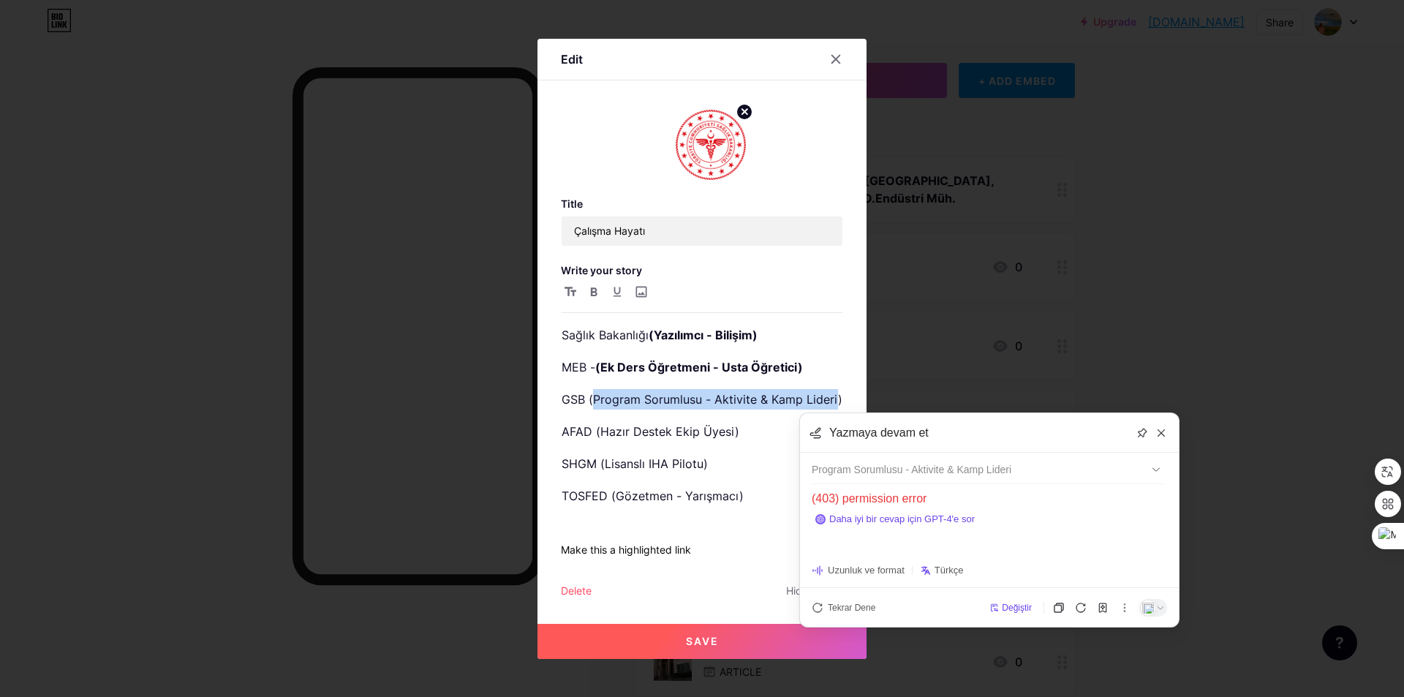
click at [702, 456] on p "SHGM (Lisanslı IHA Pilotu)" at bounding box center [702, 463] width 281 height 20
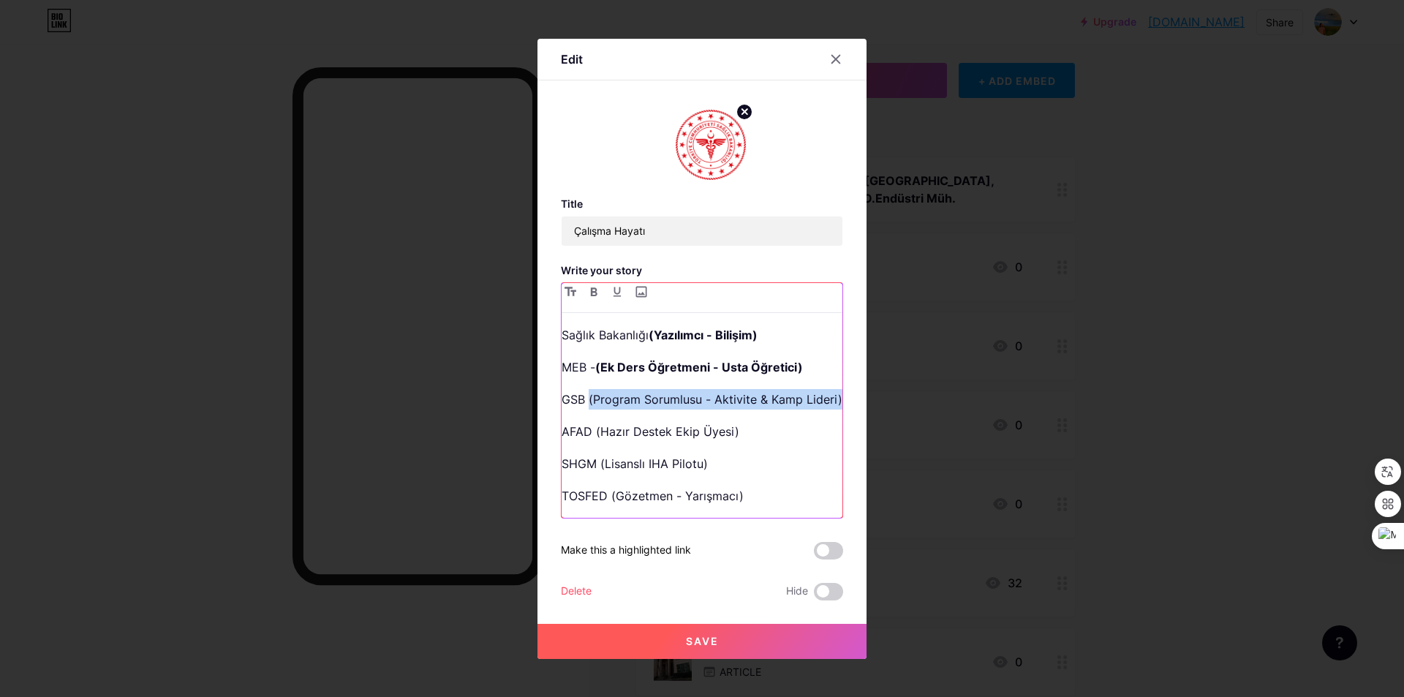
drag, startPoint x: 589, startPoint y: 395, endPoint x: 848, endPoint y: 401, distance: 259.7
click at [848, 401] on div "Edit Title Çalışma Hayatı Write your story Sağlık Bakanlığı (Yazılımcı - Bilişi…" at bounding box center [701, 349] width 329 height 620
click at [589, 293] on button "button" at bounding box center [594, 292] width 18 height 18
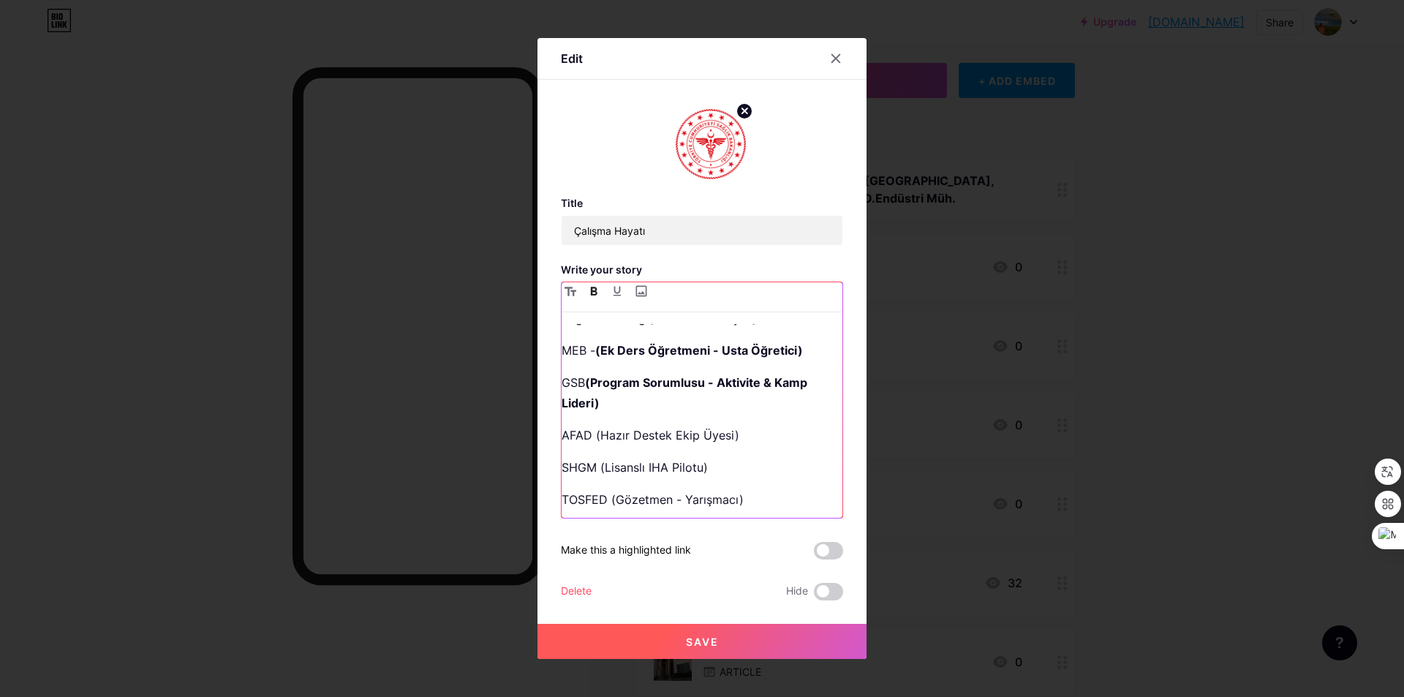
scroll to position [20, 0]
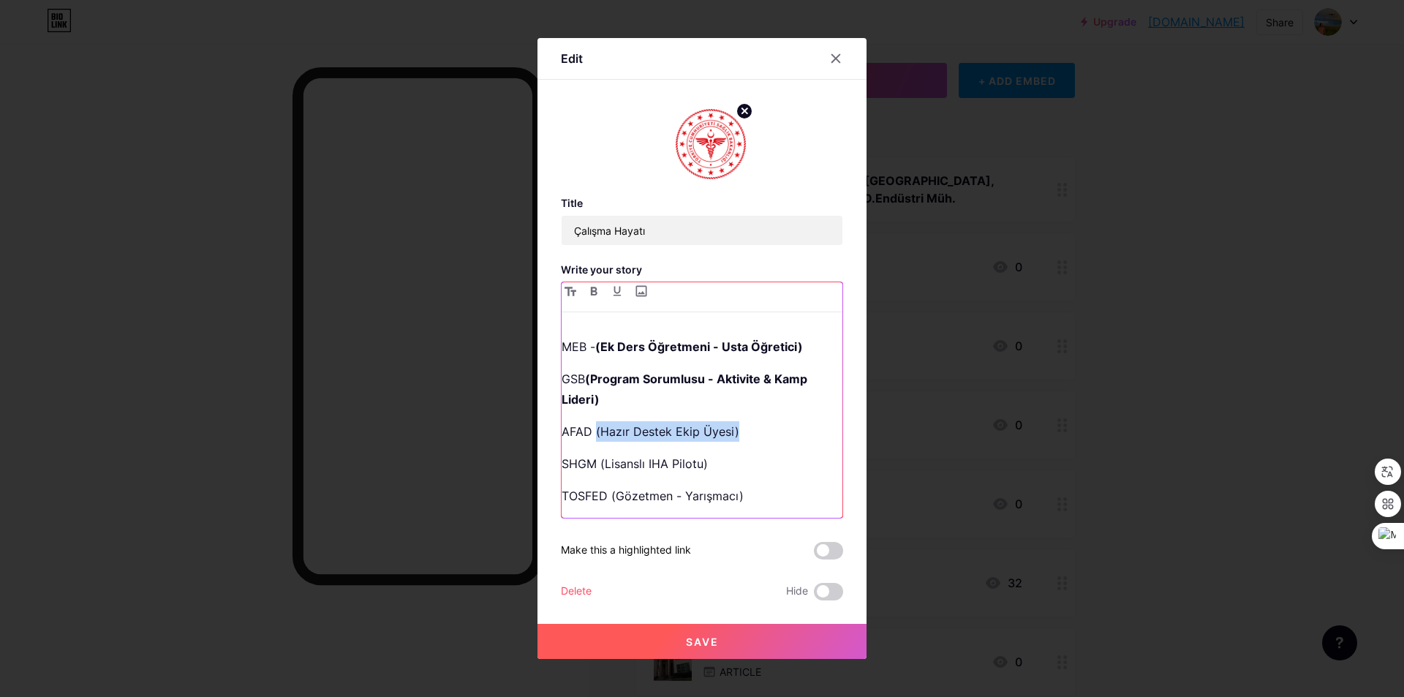
drag, startPoint x: 746, startPoint y: 429, endPoint x: 594, endPoint y: 434, distance: 152.2
click at [594, 434] on p "AFAD (Hazır Destek Ekip Üyesi)" at bounding box center [702, 431] width 281 height 20
click at [590, 298] on button "button" at bounding box center [594, 291] width 18 height 18
drag, startPoint x: 662, startPoint y: 464, endPoint x: 600, endPoint y: 466, distance: 61.4
click at [600, 466] on p "SHGM (Lisanslı IHA Pilotu)" at bounding box center [702, 463] width 281 height 20
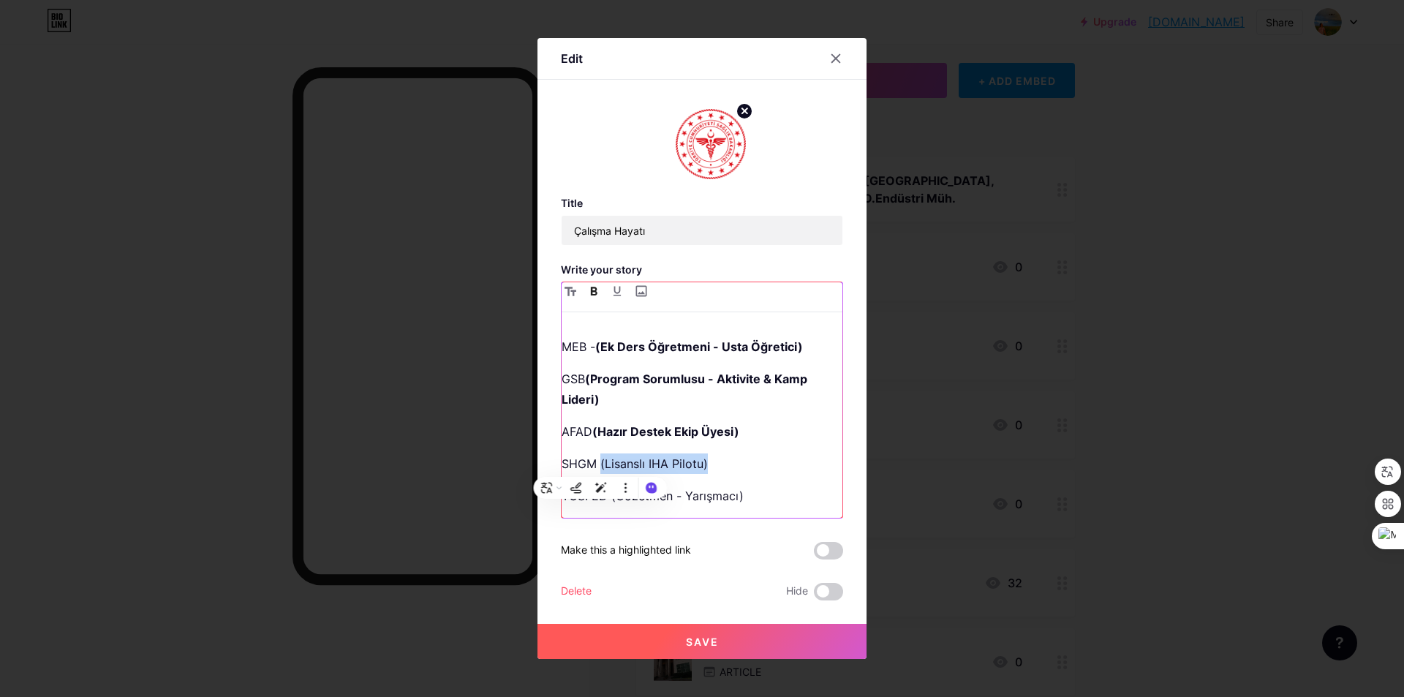
click at [592, 289] on icon "button" at bounding box center [594, 291] width 7 height 9
drag, startPoint x: 713, startPoint y: 497, endPoint x: 613, endPoint y: 502, distance: 100.4
click at [613, 502] on p "TOSFED (Gözetmen - Yarışmacı)" at bounding box center [702, 496] width 281 height 20
click at [599, 293] on button "button" at bounding box center [594, 291] width 18 height 18
click at [700, 638] on span "Save" at bounding box center [702, 641] width 33 height 12
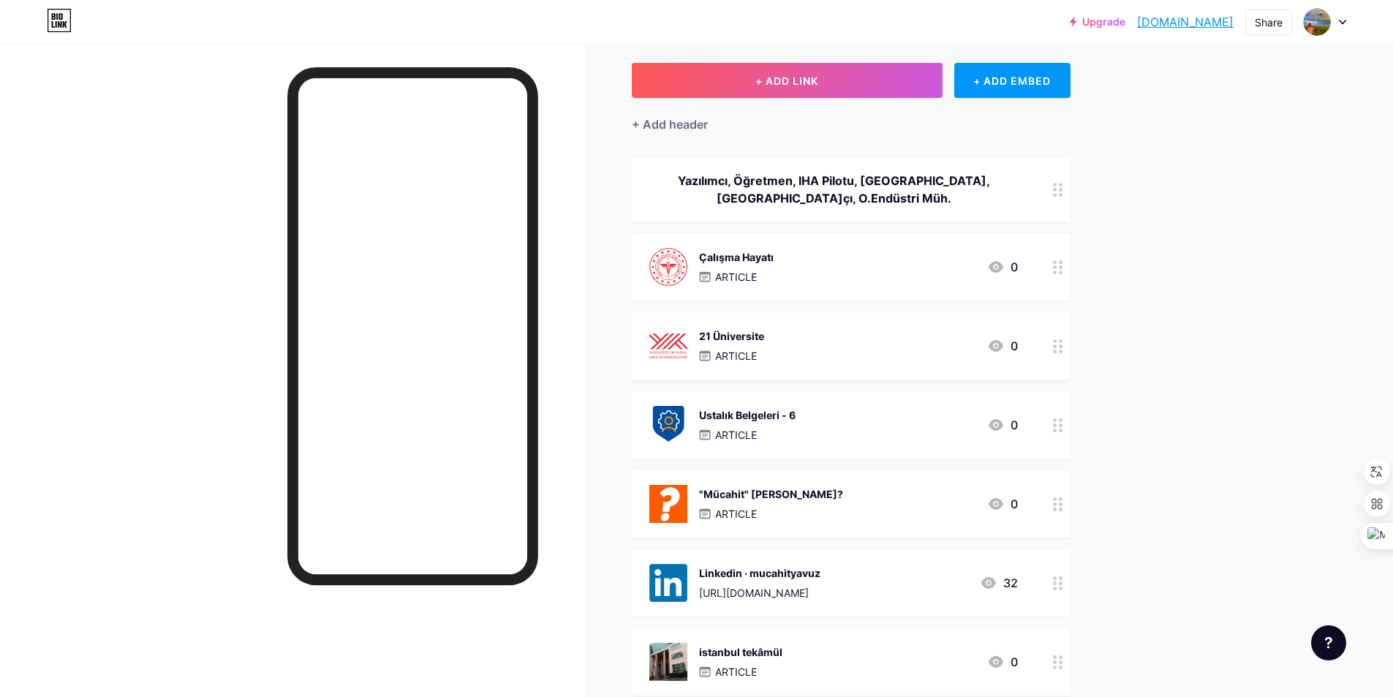
click at [818, 353] on div "21 Üniversite ARTICLE 0" at bounding box center [833, 346] width 369 height 38
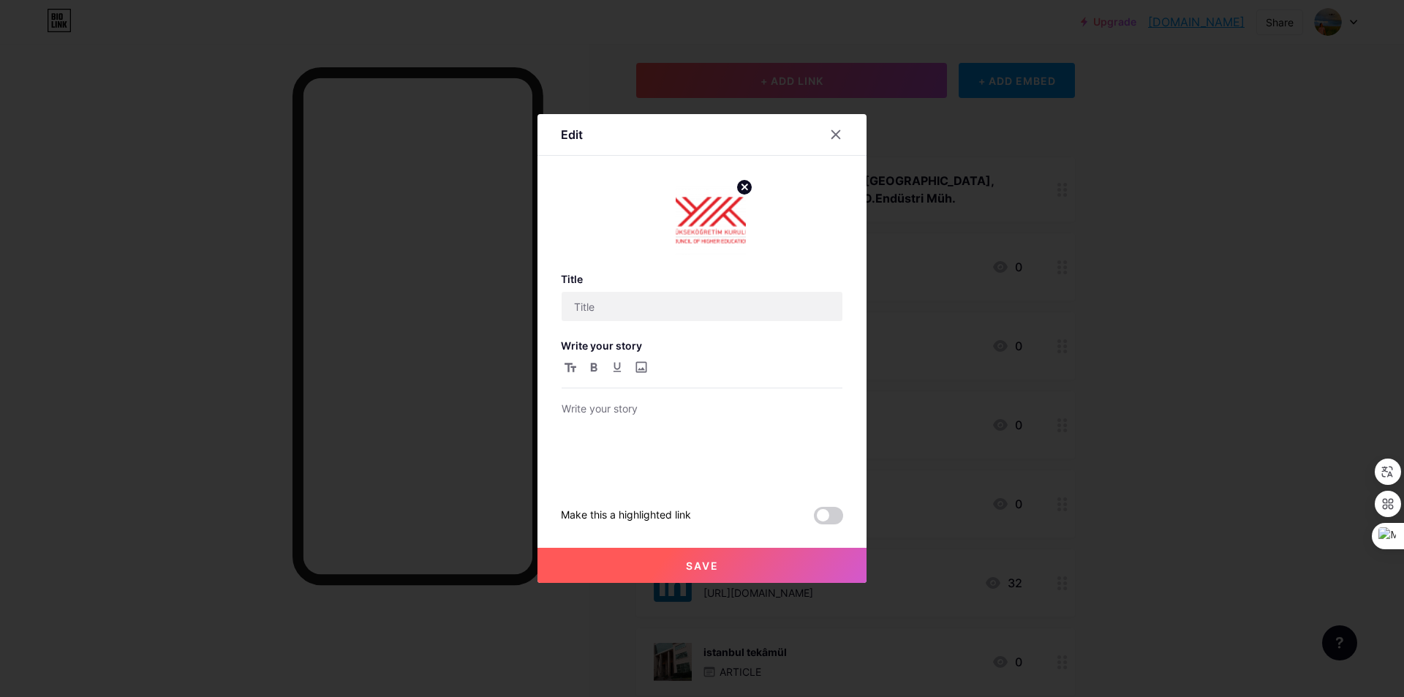
type input "21 Üniversite"
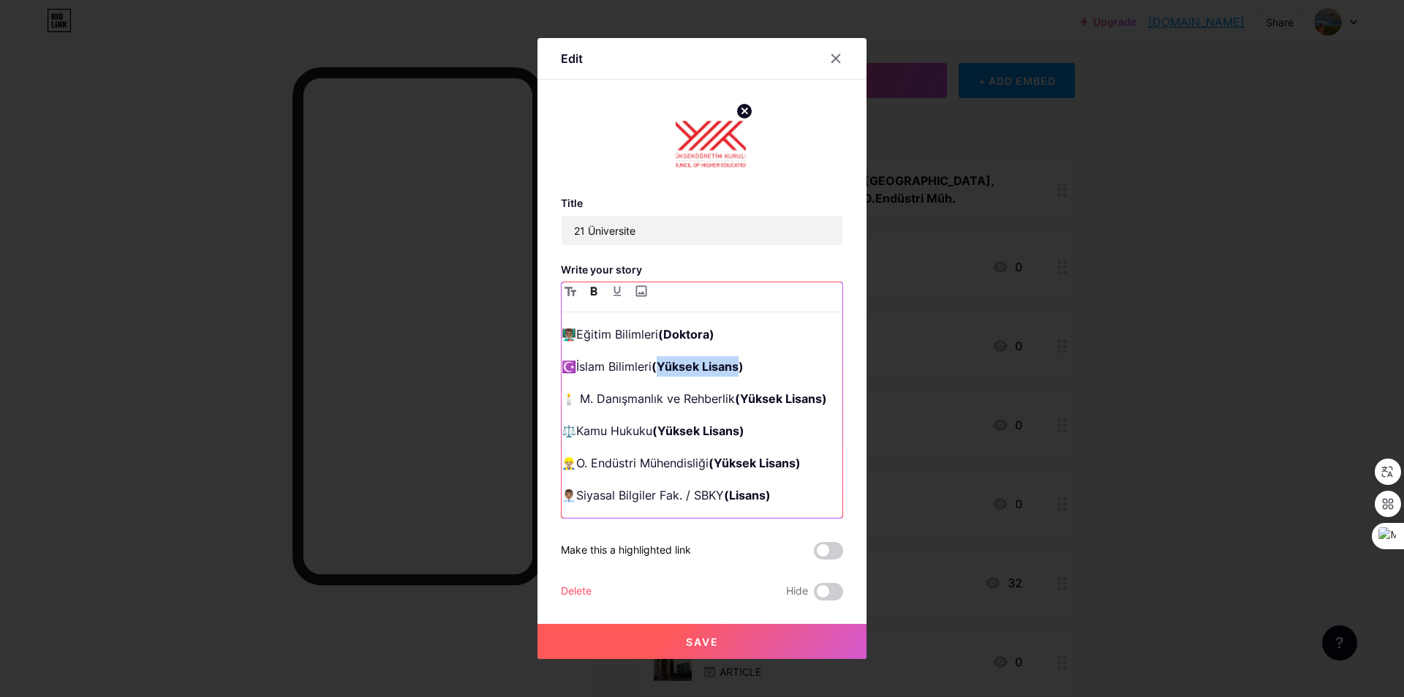
drag, startPoint x: 743, startPoint y: 370, endPoint x: 663, endPoint y: 367, distance: 79.8
click at [663, 367] on strong "(Yüksek Lisans)" at bounding box center [698, 366] width 92 height 15
click at [662, 371] on strong "(Lisansüstü)" at bounding box center [688, 366] width 72 height 15
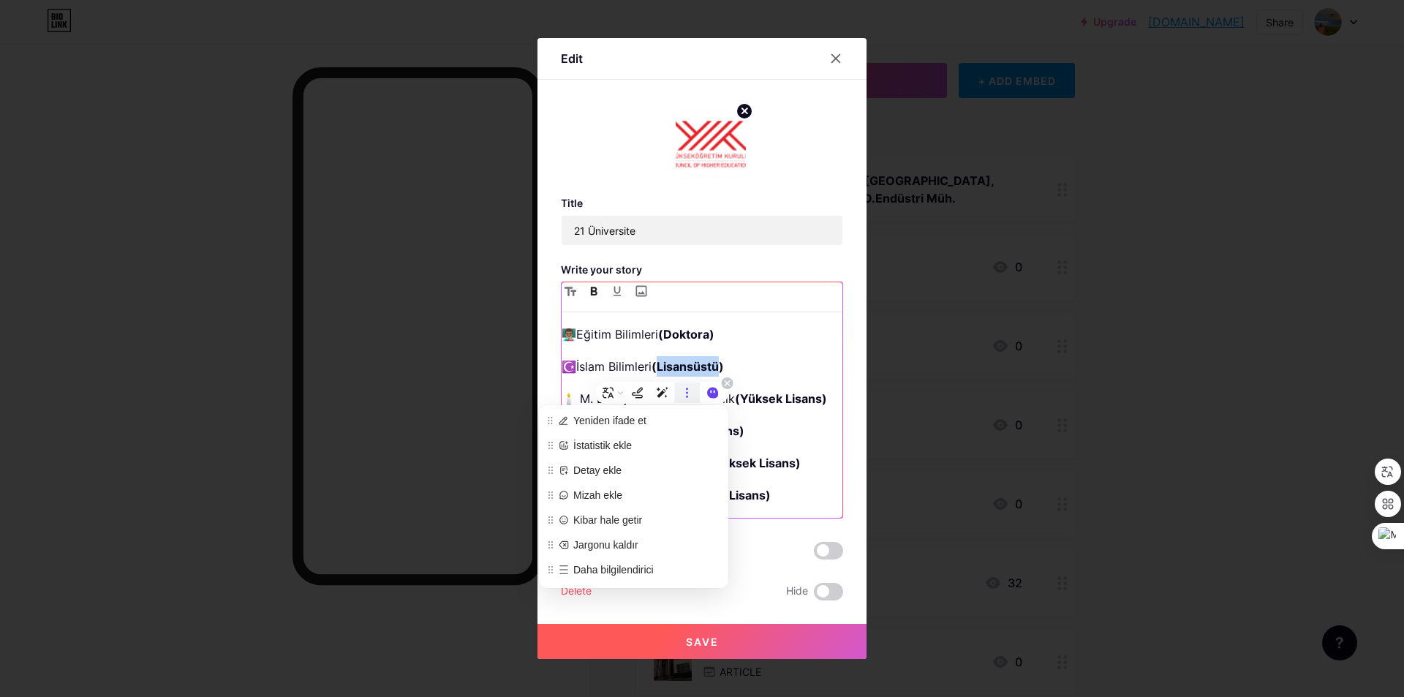
copy strong "Lisansüstü"
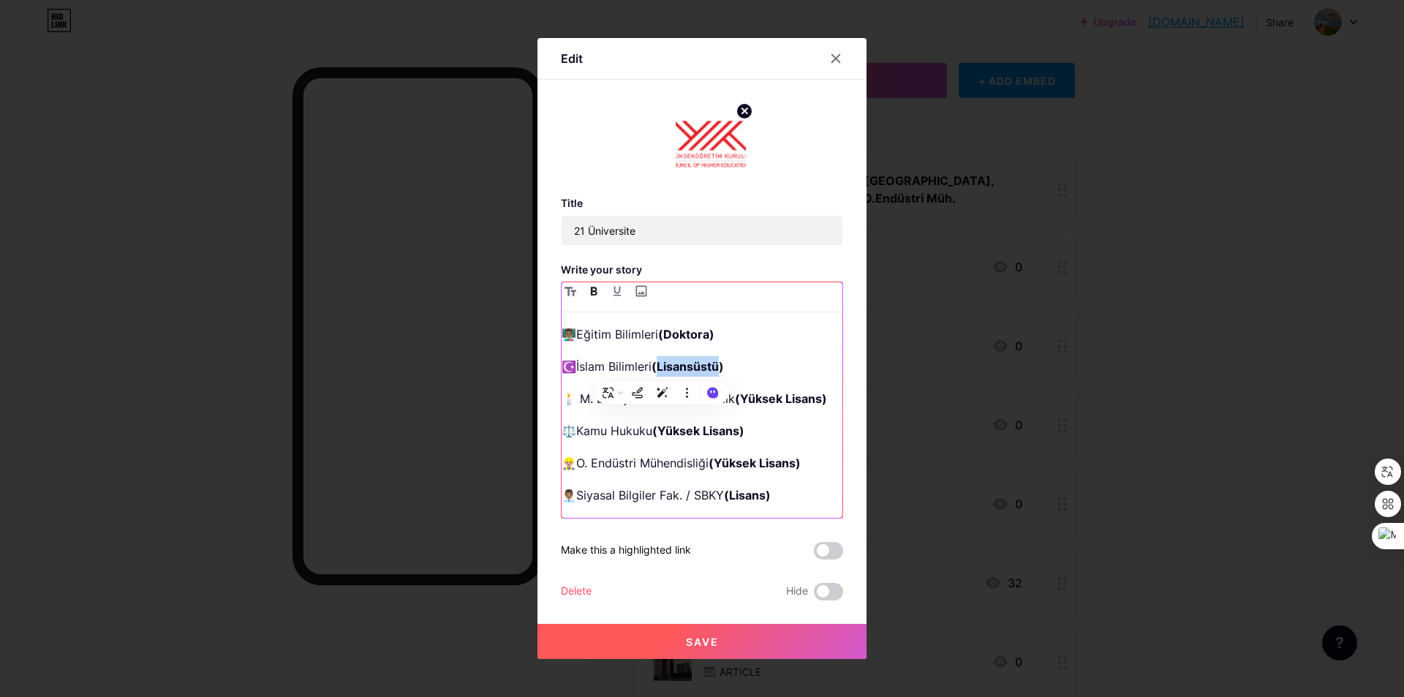
click at [684, 336] on strong "(Doktora)" at bounding box center [686, 334] width 56 height 15
click at [783, 400] on strong "(Yüksek Lisans)" at bounding box center [781, 398] width 92 height 15
click at [766, 398] on strong "(Yüksek Lisans)" at bounding box center [781, 398] width 92 height 15
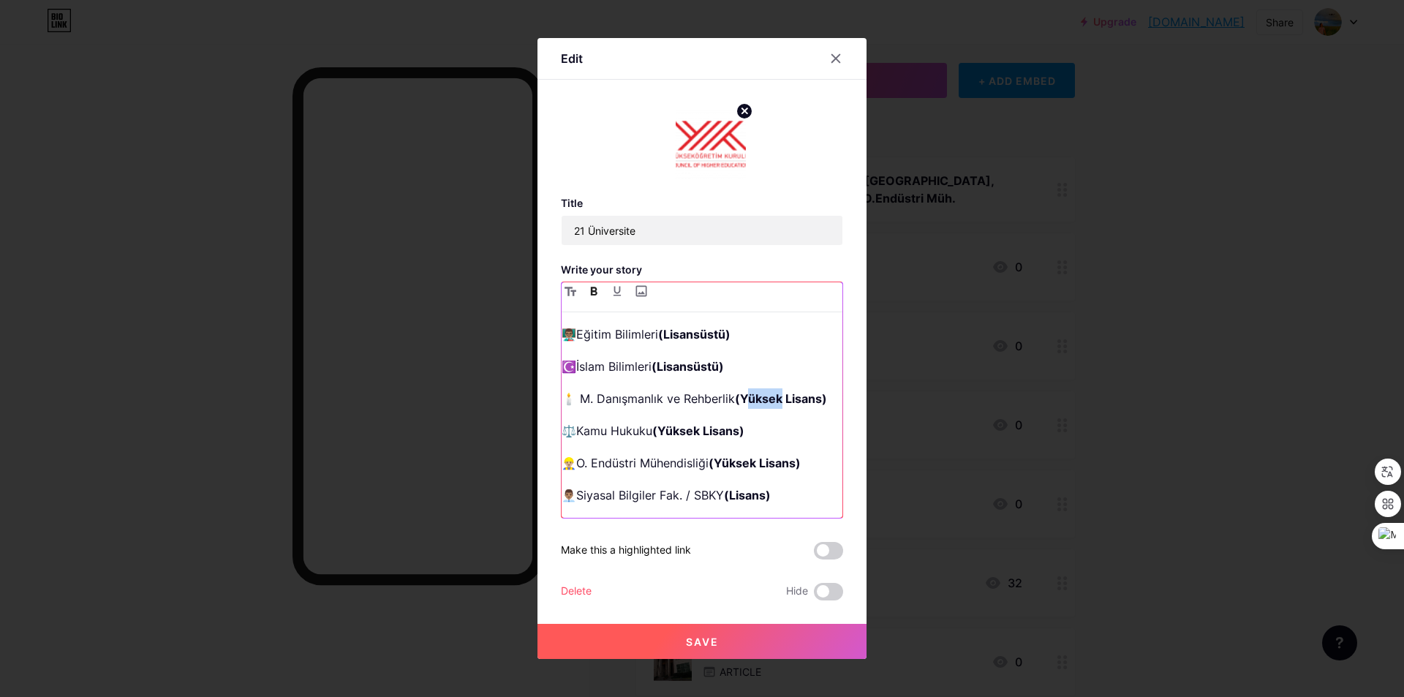
drag, startPoint x: 744, startPoint y: 398, endPoint x: 783, endPoint y: 399, distance: 38.8
click at [783, 399] on strong "(Yüksek Lisans)" at bounding box center [781, 398] width 92 height 15
drag, startPoint x: 739, startPoint y: 396, endPoint x: 822, endPoint y: 396, distance: 83.4
click at [822, 396] on strong "(Yüksek Lisans)" at bounding box center [781, 398] width 92 height 15
drag, startPoint x: 670, startPoint y: 429, endPoint x: 744, endPoint y: 429, distance: 73.9
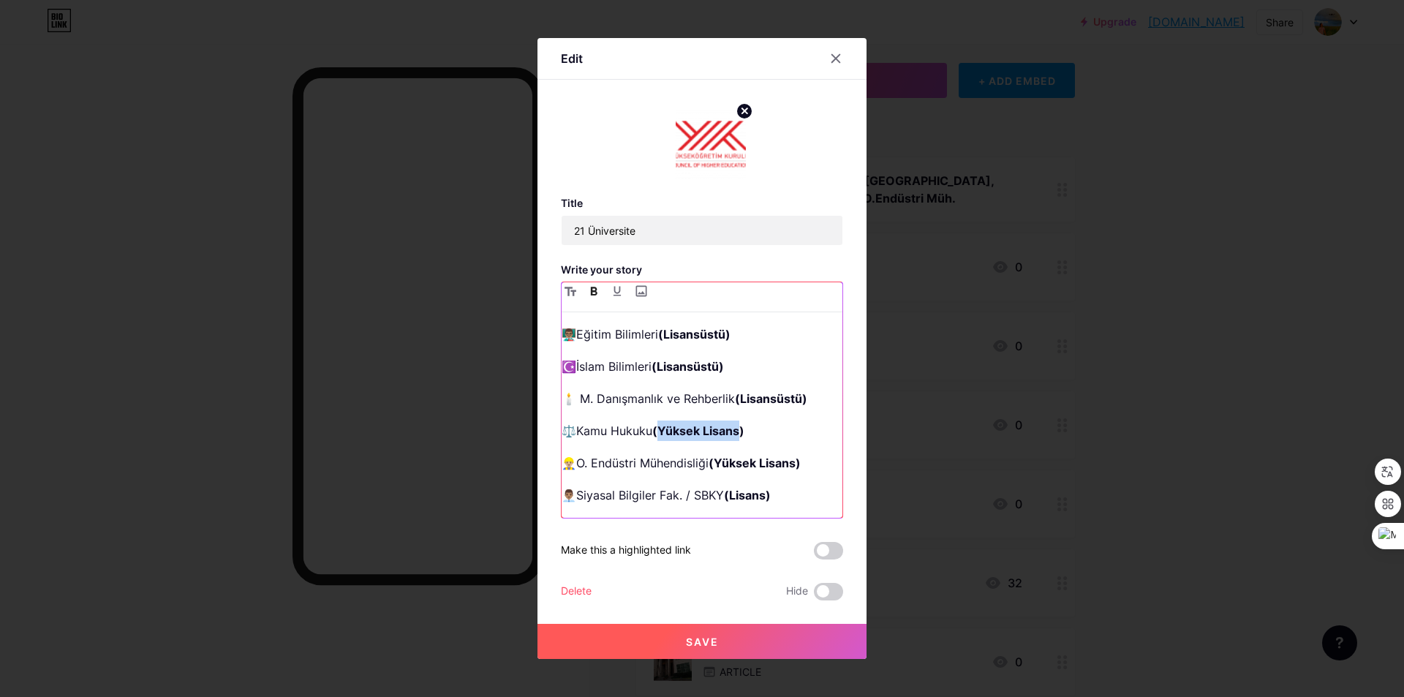
click at [744, 429] on strong "(Yüksek Lisans)" at bounding box center [698, 430] width 92 height 15
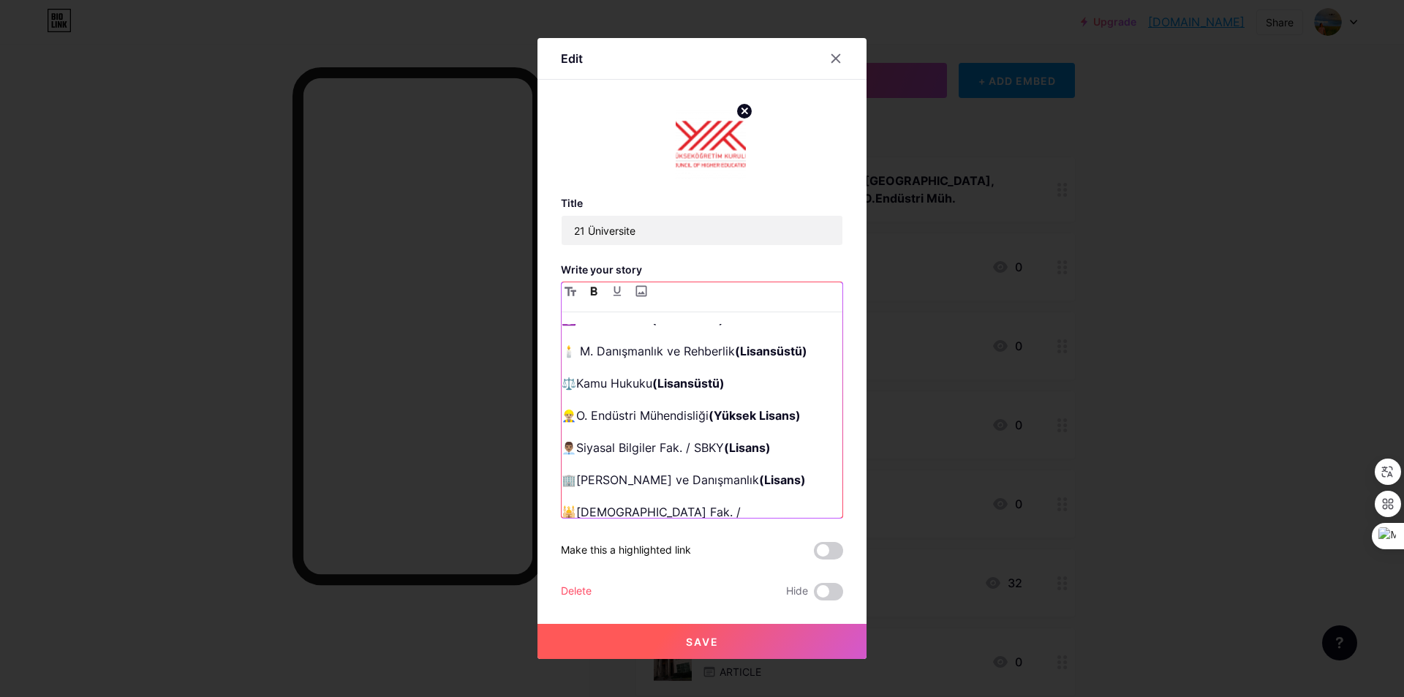
scroll to position [73, 0]
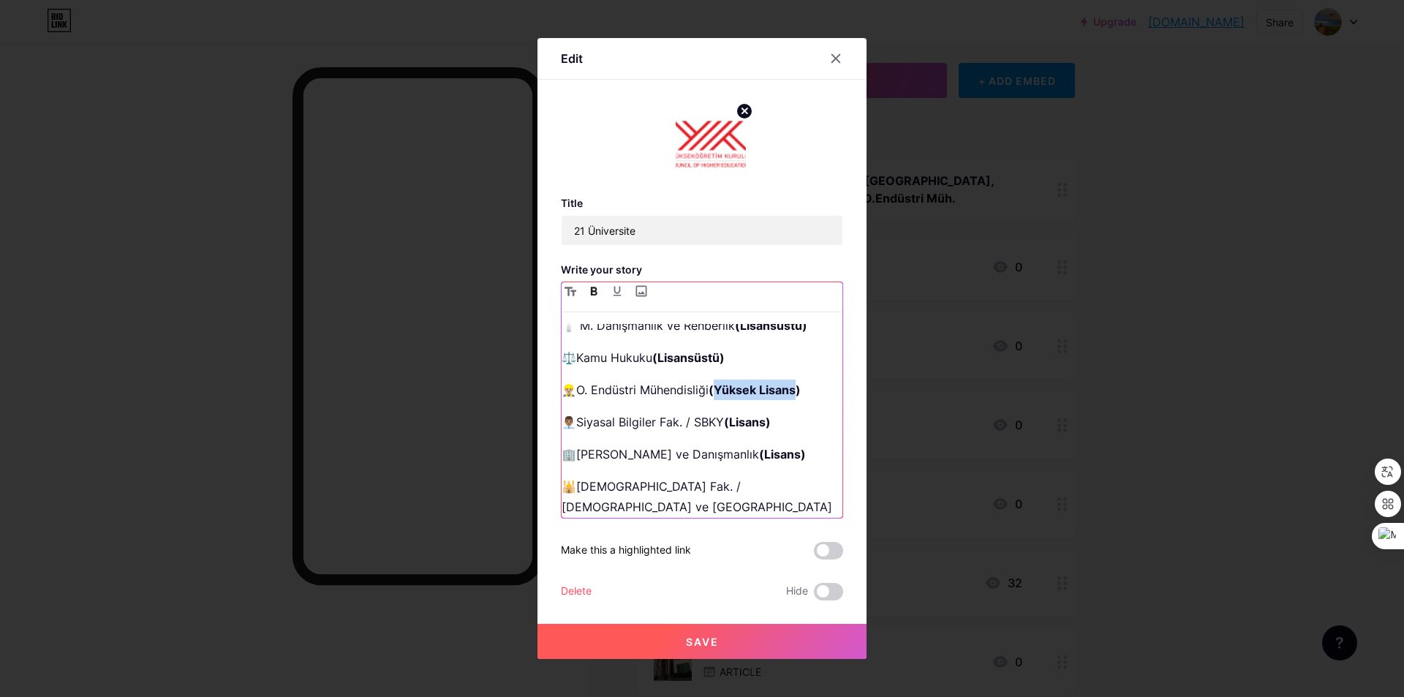
drag, startPoint x: 720, startPoint y: 385, endPoint x: 798, endPoint y: 391, distance: 78.5
click at [798, 391] on strong "(Yüksek Lisans)" at bounding box center [755, 389] width 92 height 15
click at [688, 635] on span "Save" at bounding box center [702, 641] width 33 height 12
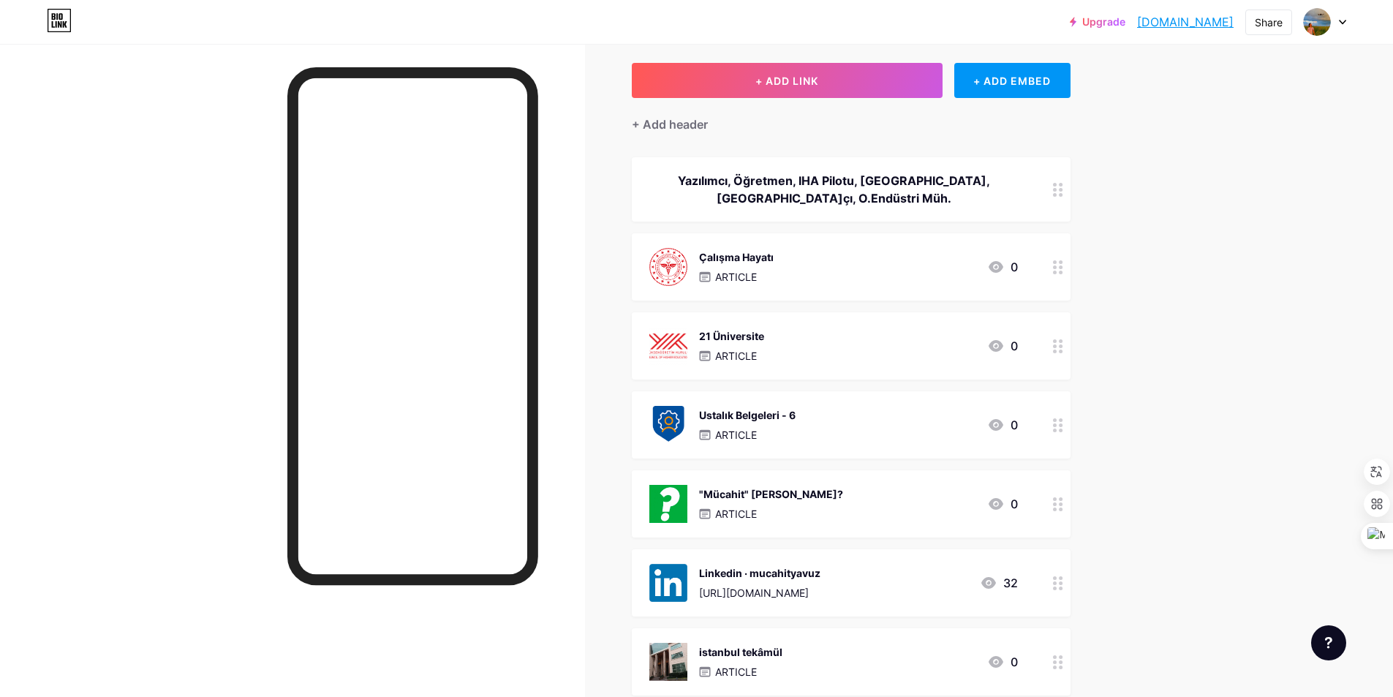
click at [843, 270] on div "Çalışma Hayatı ARTICLE 0" at bounding box center [833, 267] width 369 height 38
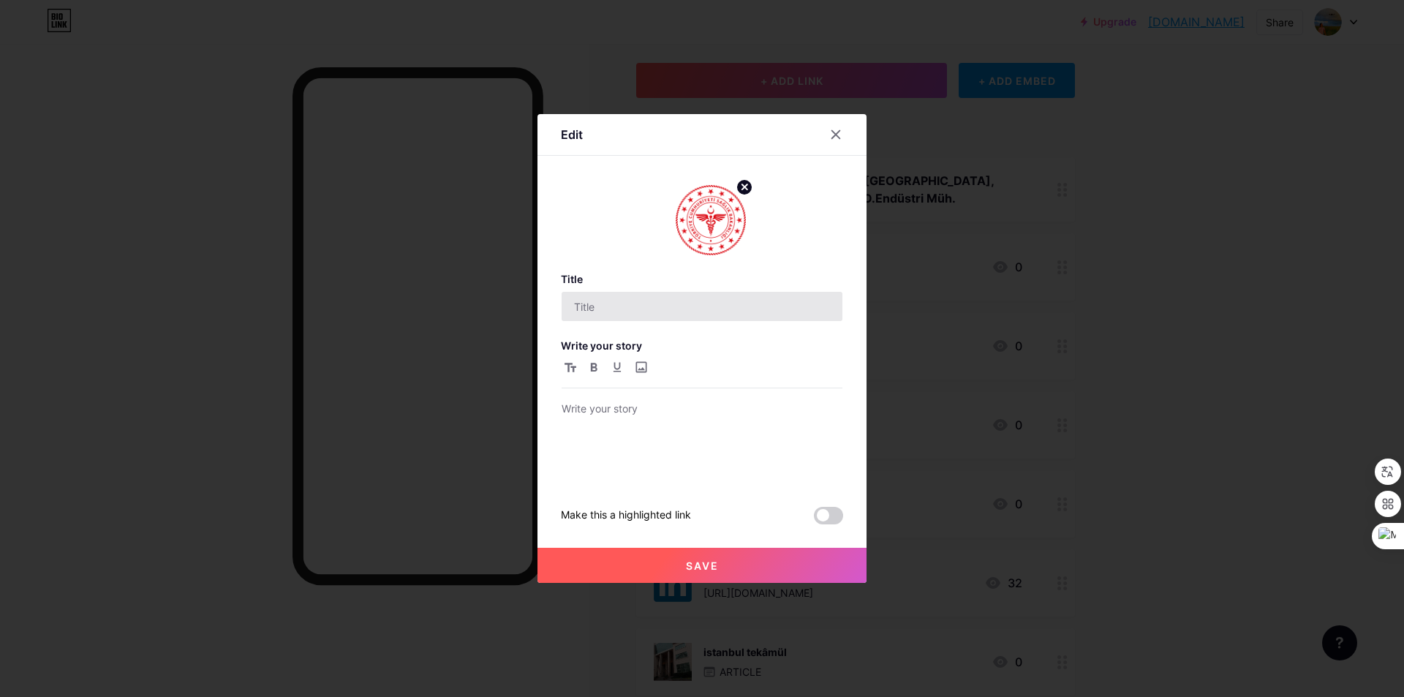
type input "Çalışma Hayatı"
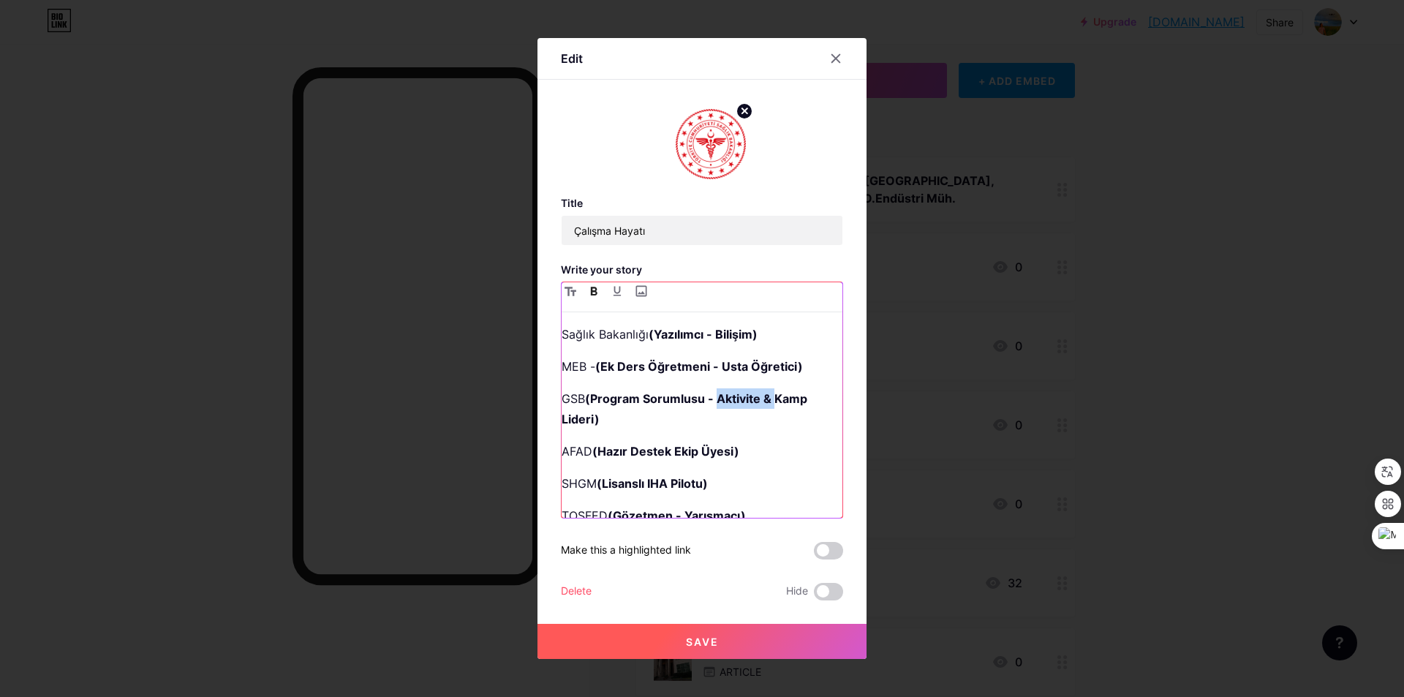
drag, startPoint x: 718, startPoint y: 399, endPoint x: 777, endPoint y: 407, distance: 59.8
click at [777, 407] on p "GSB (Program Sorumlusu - Aktivite & Kamp Lideri)" at bounding box center [702, 408] width 281 height 41
click at [720, 644] on button "Save" at bounding box center [701, 641] width 329 height 35
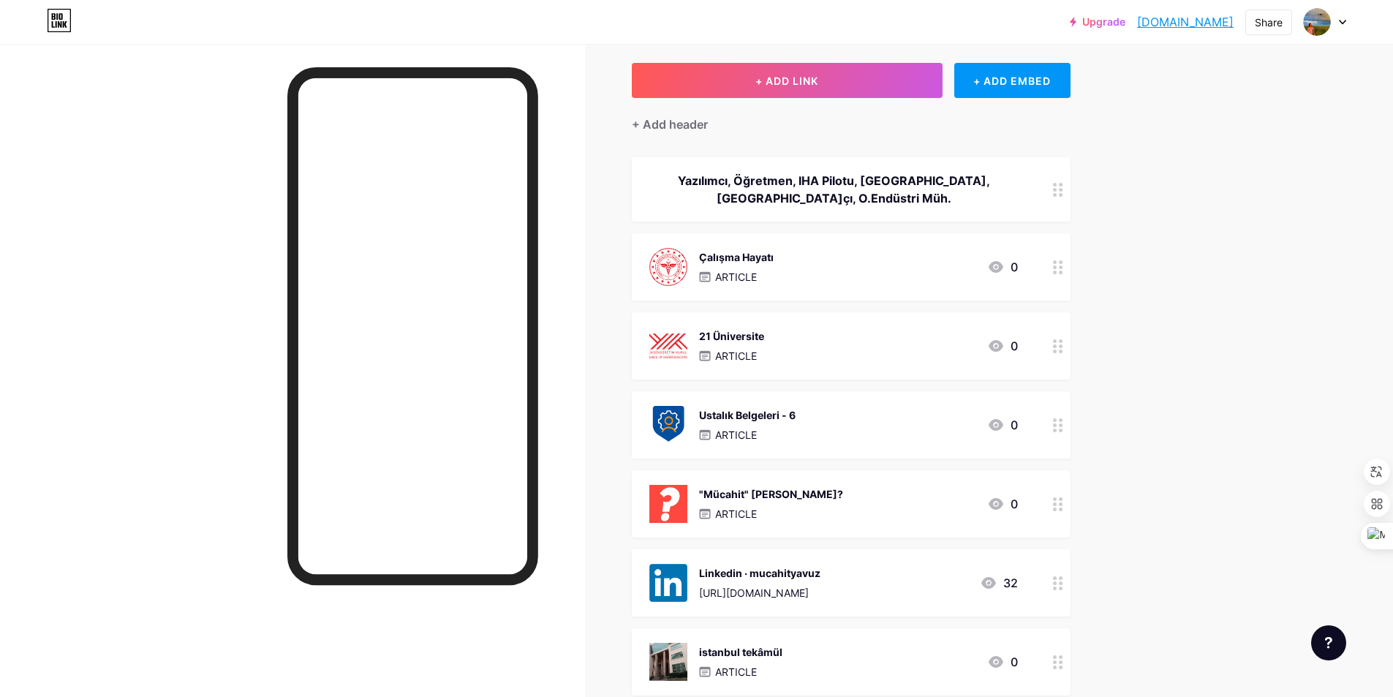
click at [897, 327] on div "21 Üniversite ARTICLE 0" at bounding box center [833, 346] width 369 height 38
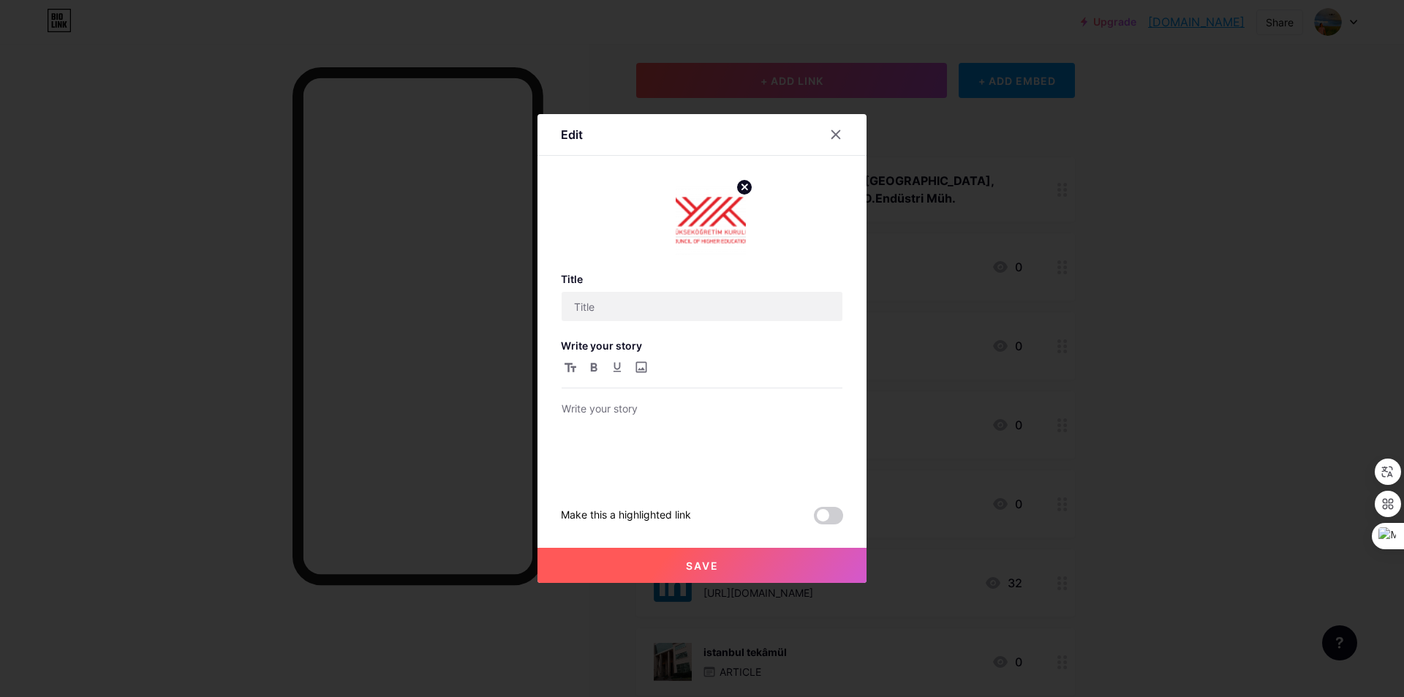
type input "21 Üniversite"
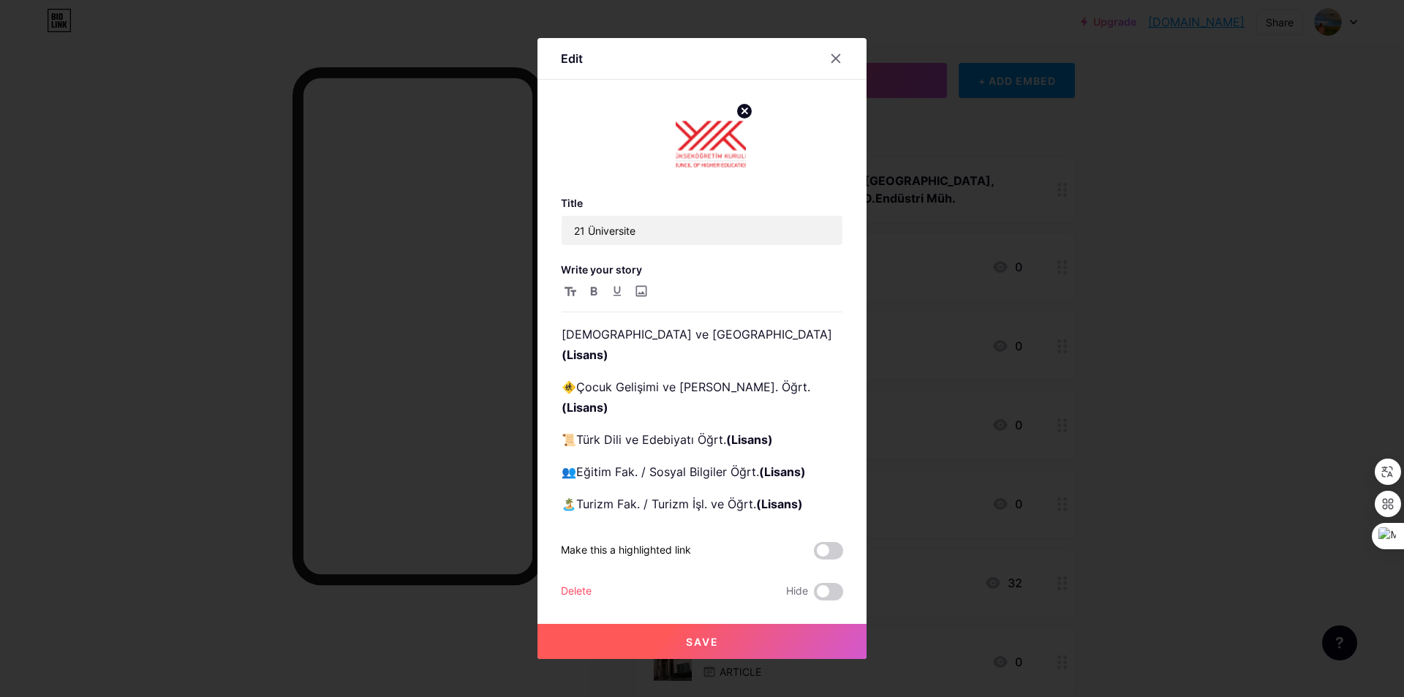
scroll to position [219, 0]
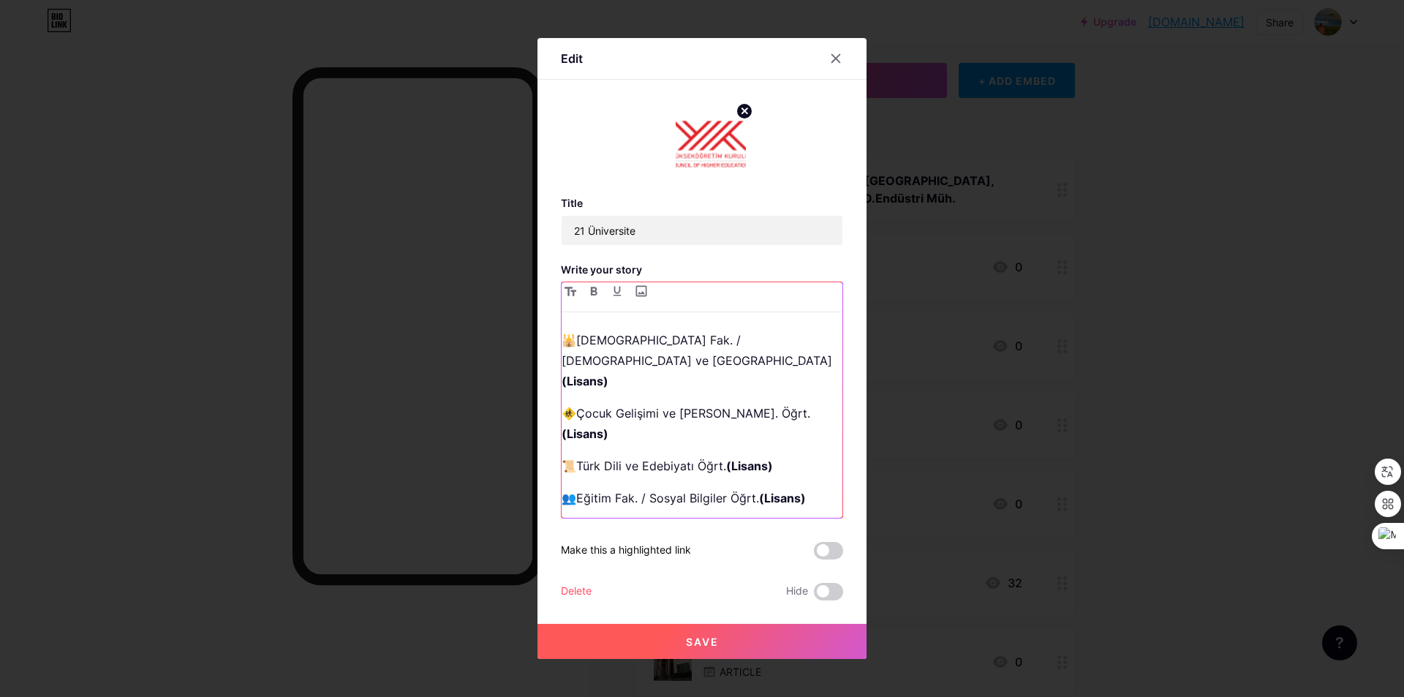
click at [695, 456] on p "📜Türk Dili ve Edebiyatı Öğrt. (Lisans)" at bounding box center [702, 466] width 281 height 20
drag, startPoint x: 680, startPoint y: 373, endPoint x: 663, endPoint y: 377, distance: 18.1
click at [663, 403] on p "🚸Çocuk Gelişimi ve [PERSON_NAME]. Öğrt. (Lisans)" at bounding box center [702, 423] width 281 height 41
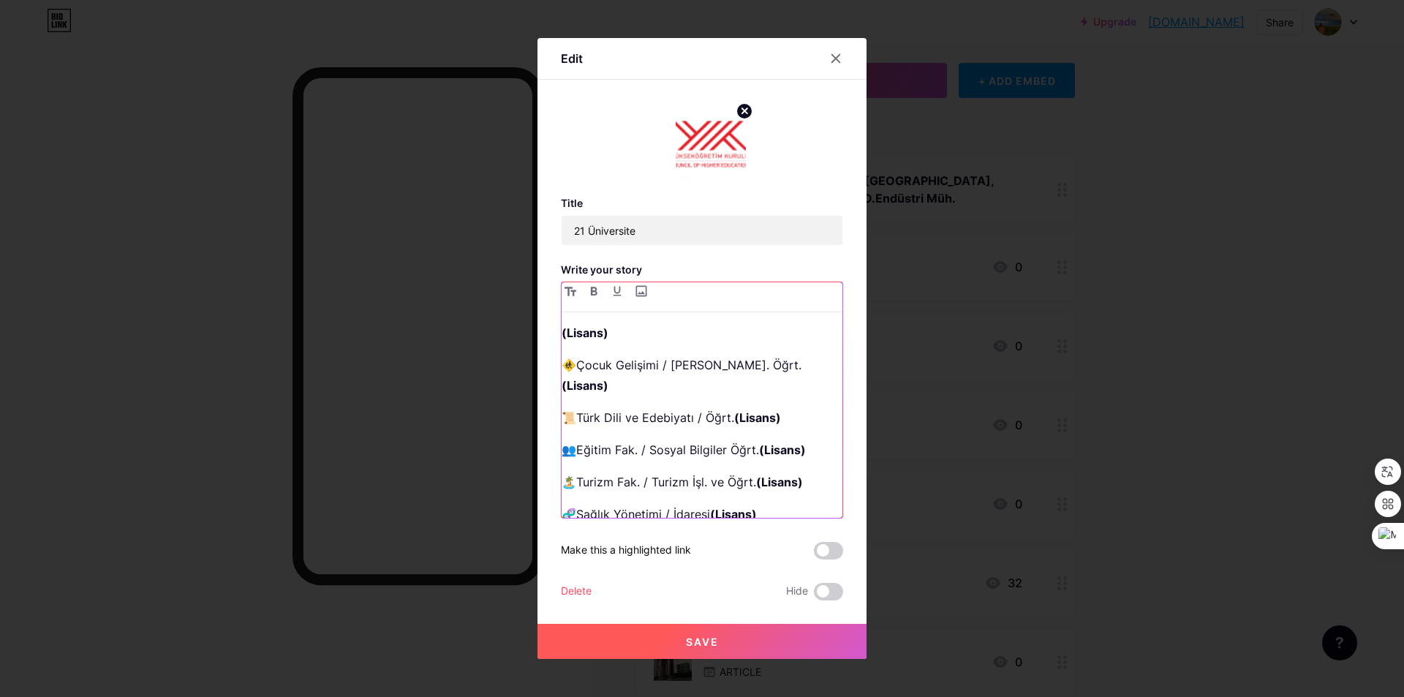
scroll to position [293, 0]
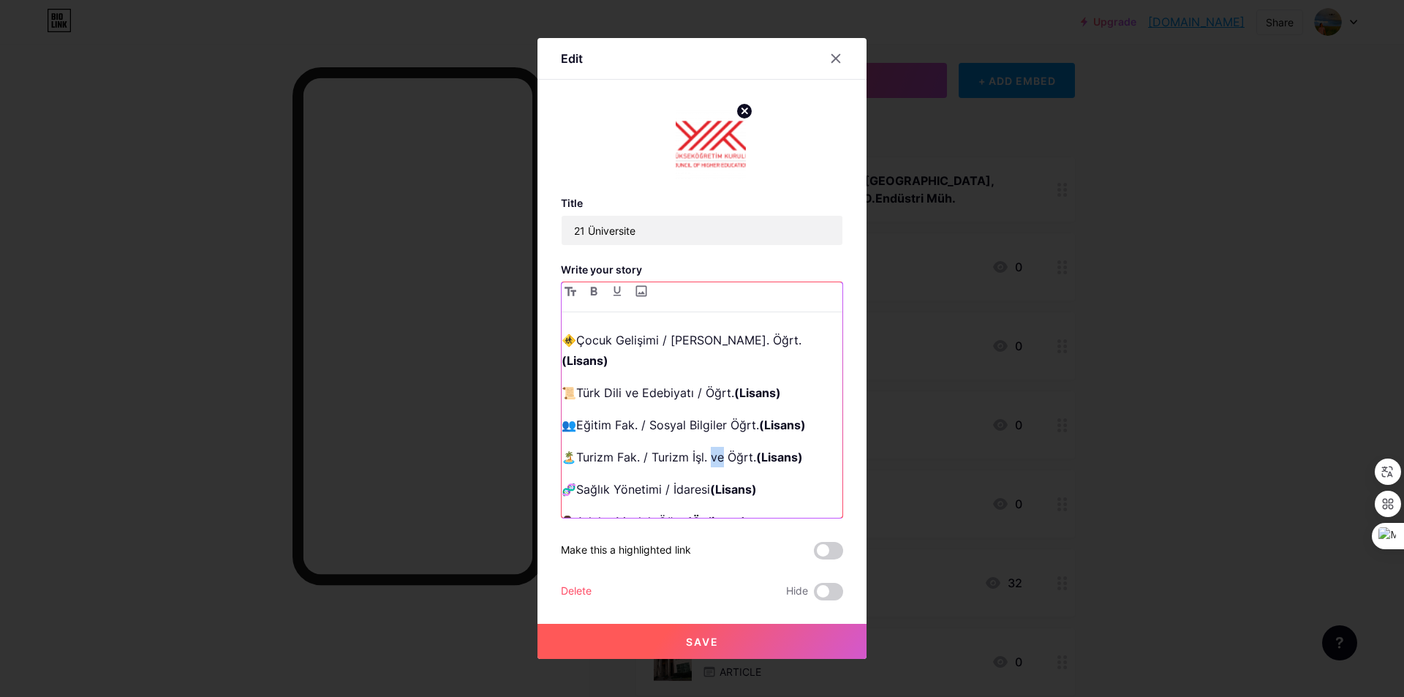
drag, startPoint x: 723, startPoint y: 396, endPoint x: 714, endPoint y: 394, distance: 8.9
click at [714, 447] on p "🏝️Turizm Fak. / Turizm İşl. ve Öğrt. (Lisans)" at bounding box center [702, 457] width 281 height 20
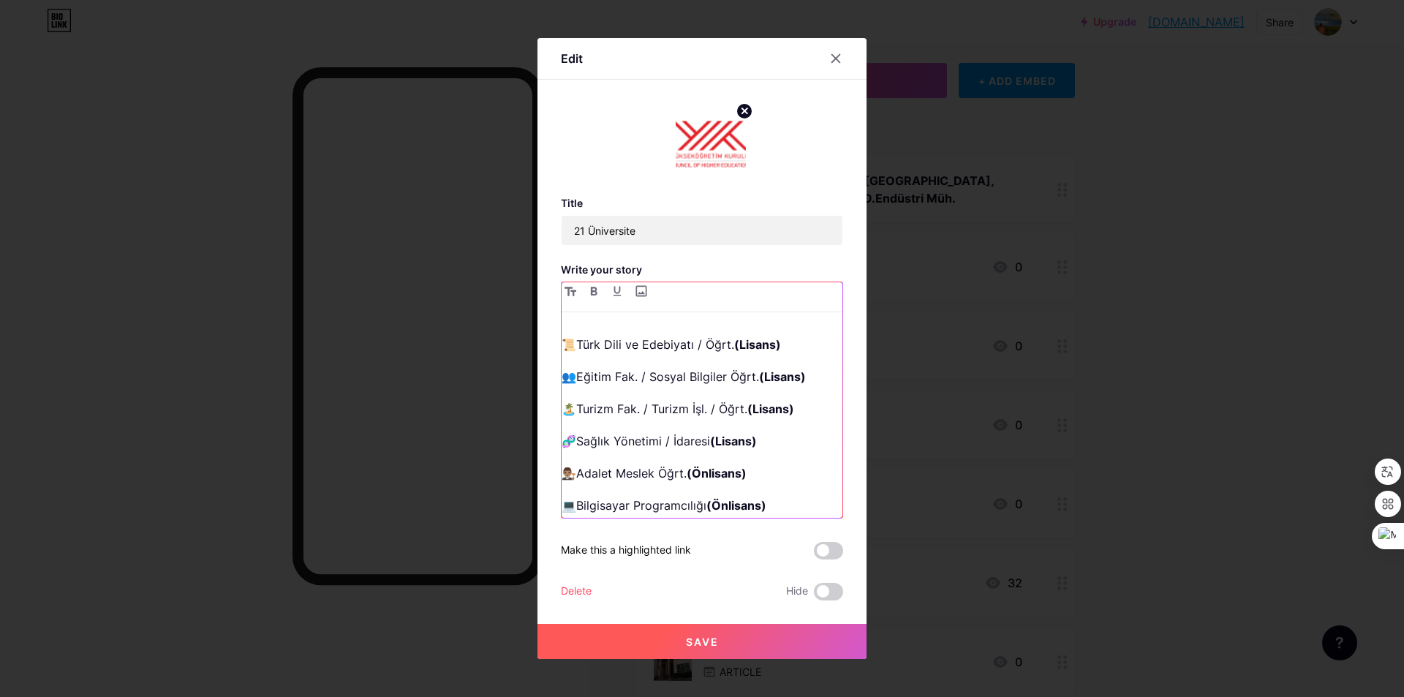
scroll to position [366, 0]
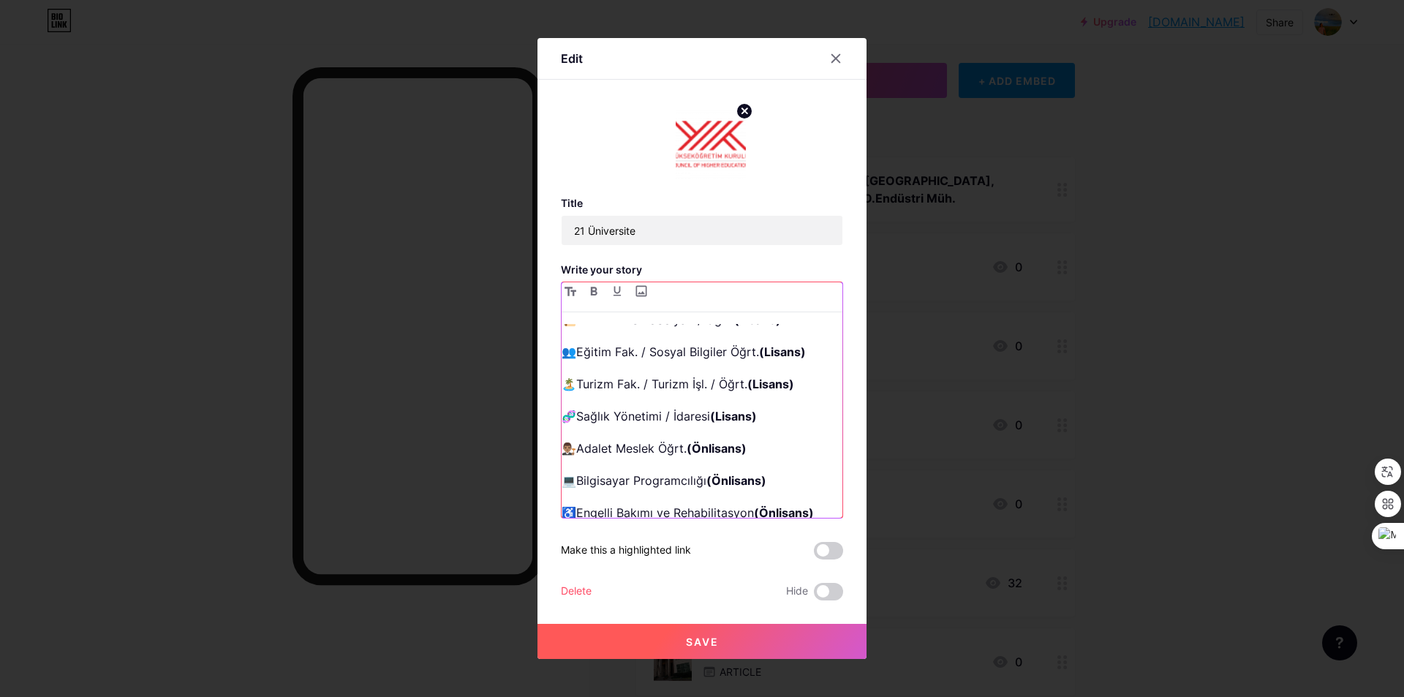
click at [660, 438] on p "👨🏽‍⚖️Adalet Meslek Öğrt. (Önlisans)" at bounding box center [702, 448] width 281 height 20
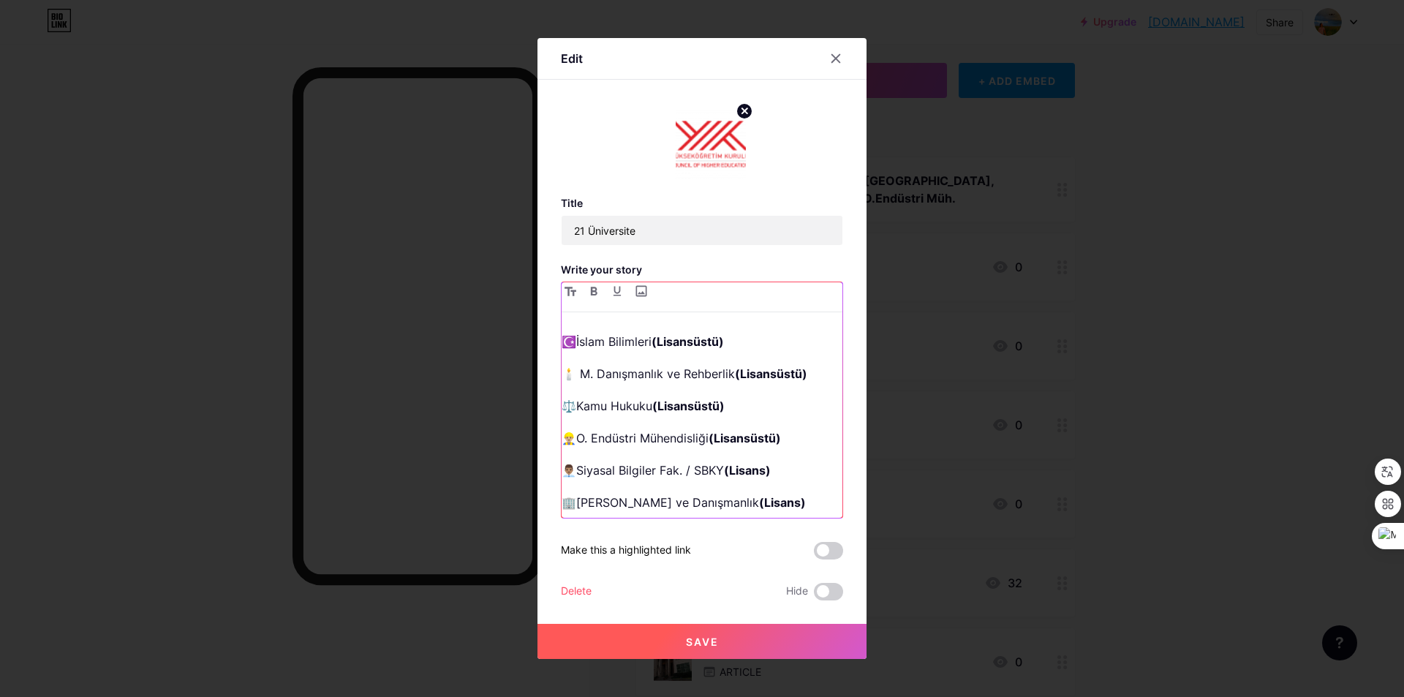
scroll to position [0, 0]
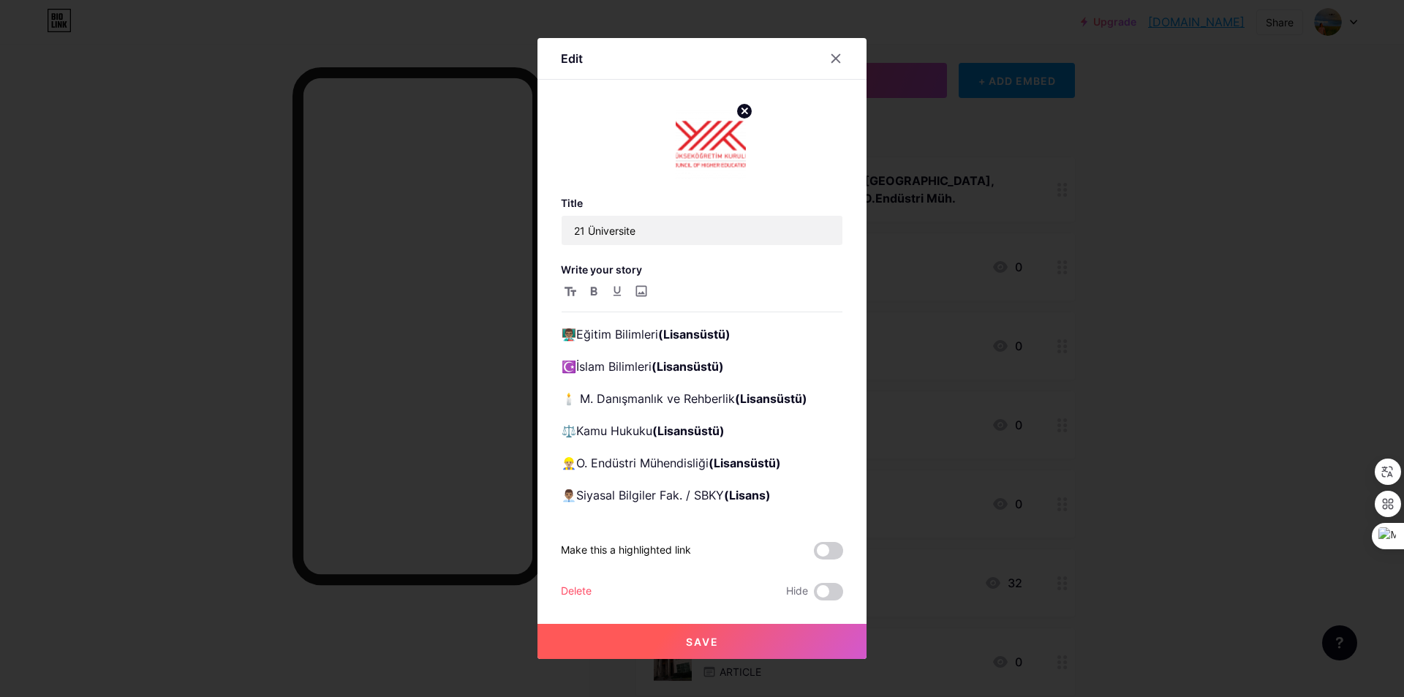
click at [725, 645] on button "Save" at bounding box center [701, 641] width 329 height 35
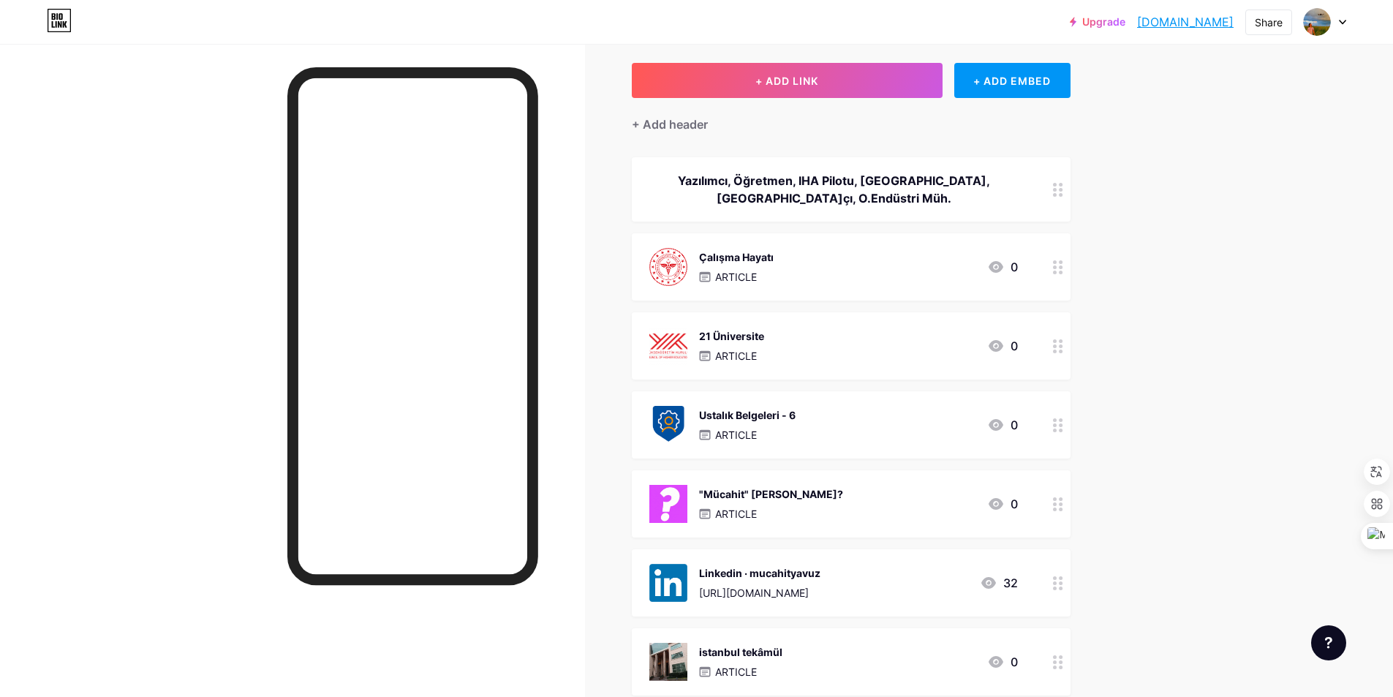
click at [845, 366] on div "21 Üniversite ARTICLE 0" at bounding box center [851, 345] width 439 height 67
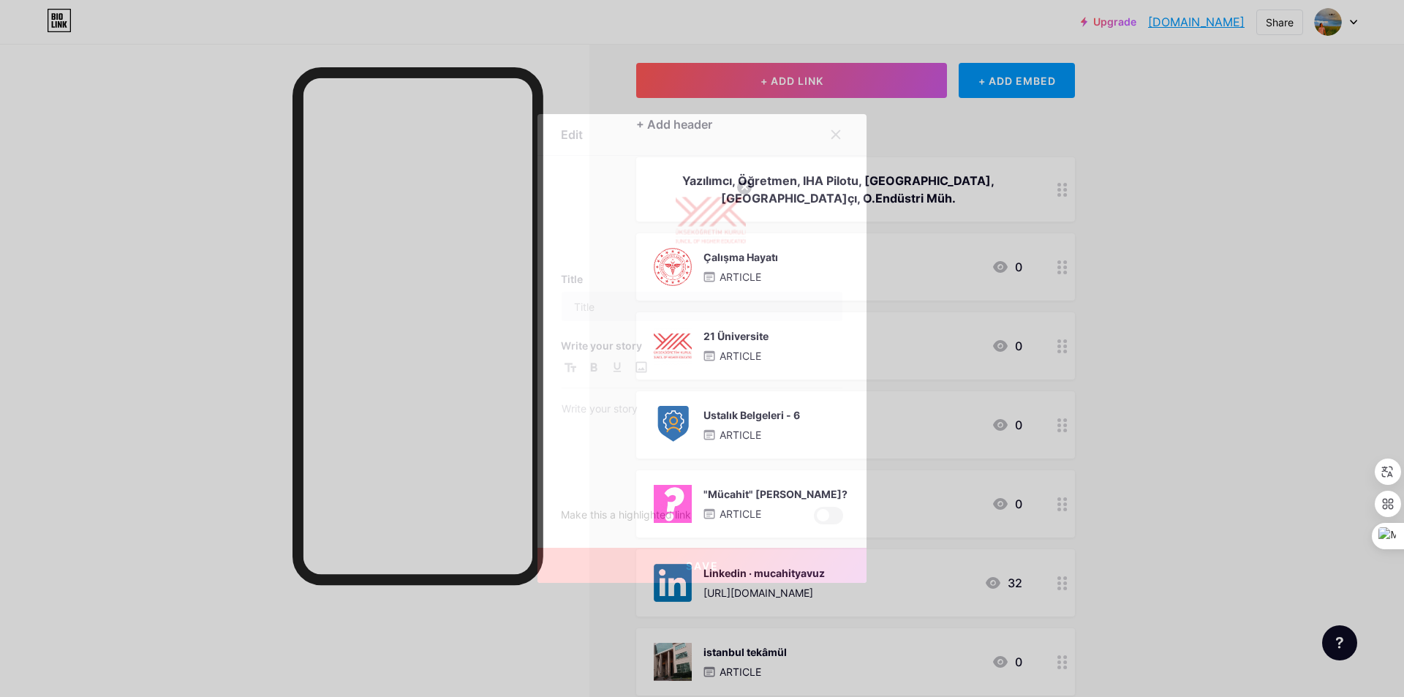
type input "21 Üniversite"
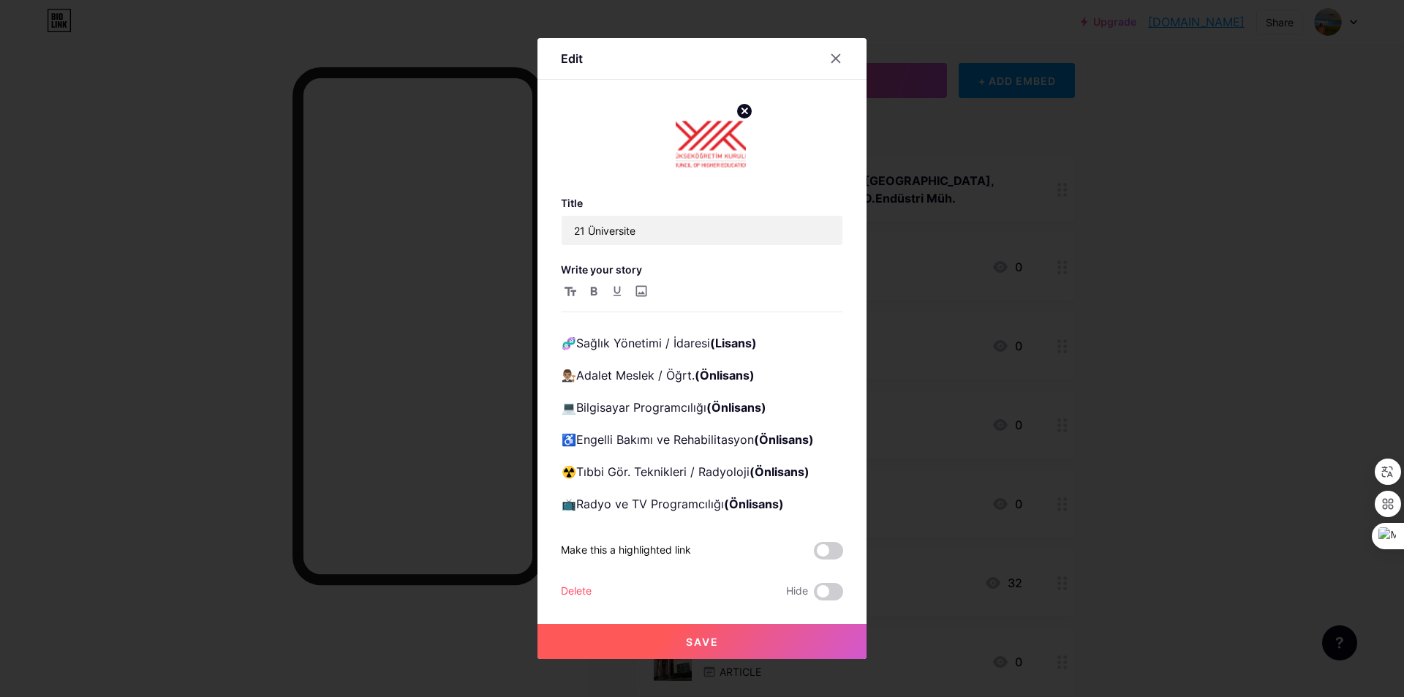
scroll to position [450, 0]
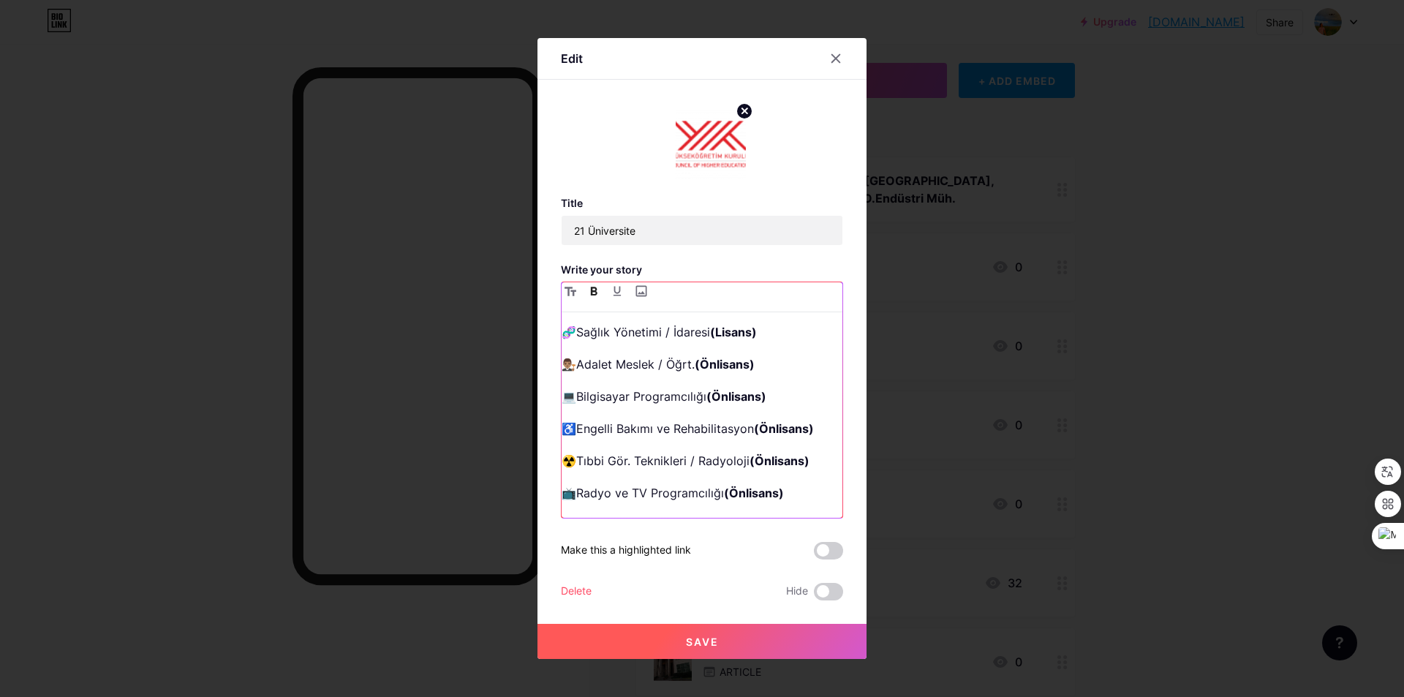
click at [796, 483] on p "📺Radyo ve TV Programcılığı (Önlisans)" at bounding box center [702, 493] width 281 height 20
click at [814, 473] on div "👨🏽‍🏫Eğitim Bilimleri (Lisansüstü) ☪️İslam Bilimleri (Lisansüstü) 🕯️​ M. Danışma…" at bounding box center [702, 421] width 281 height 194
click at [799, 483] on p "📺Radyo ve TV Programcılığı (Önlisans)" at bounding box center [702, 493] width 281 height 20
paste div
drag, startPoint x: 791, startPoint y: 430, endPoint x: 725, endPoint y: 426, distance: 66.0
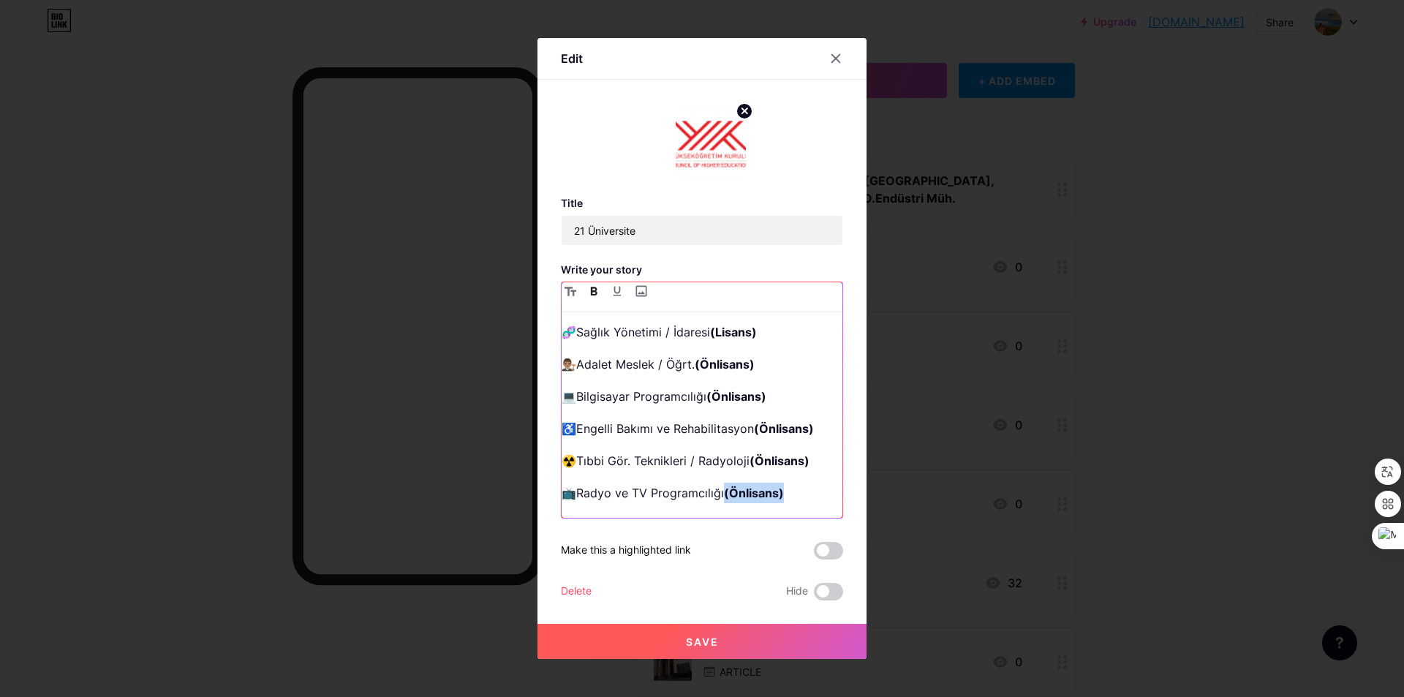
click at [725, 483] on p "📺Radyo ve TV Programcılığı (Önlisans)" at bounding box center [702, 493] width 281 height 20
copy strong "(Önlisans)"
click at [820, 483] on p "📺Radyo ve TV Programcılığı (Önlisans)" at bounding box center [702, 493] width 281 height 20
click at [781, 515] on p "🚚​Yönetim ve Organizasyon / Lojistik" at bounding box center [702, 525] width 281 height 20
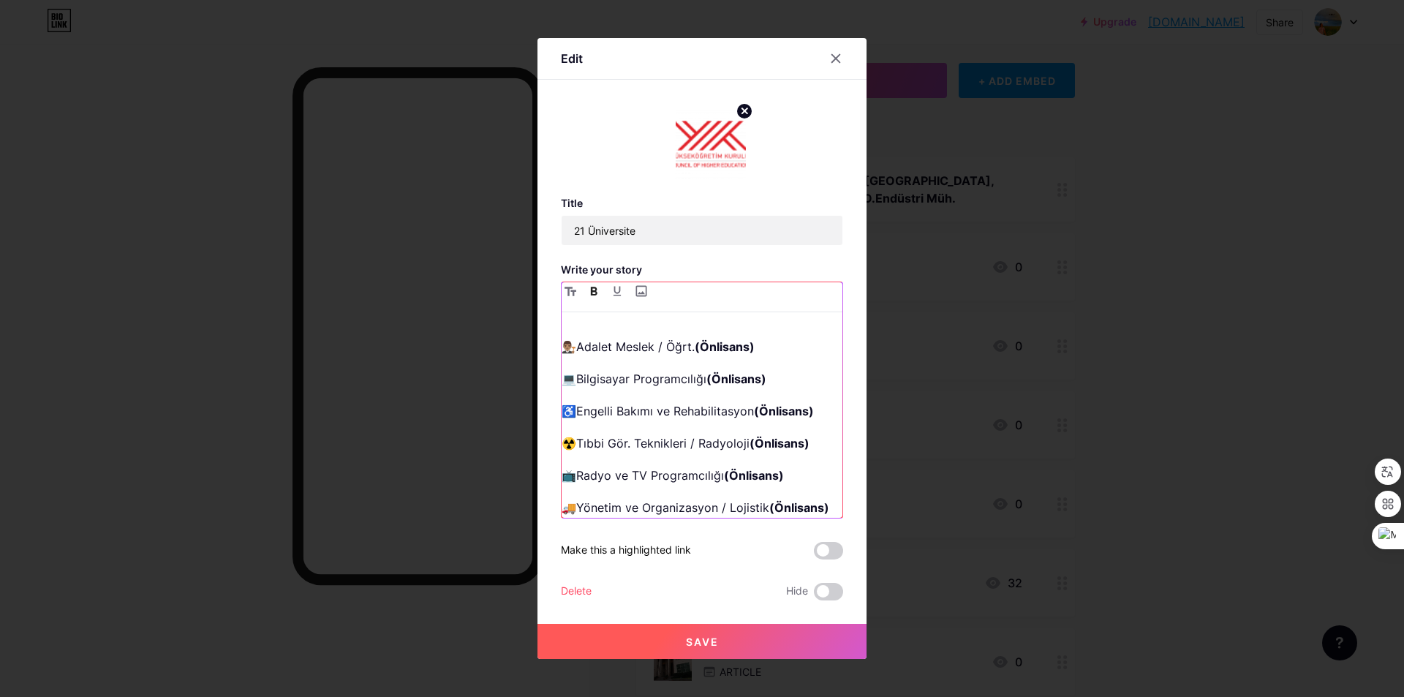
scroll to position [482, 0]
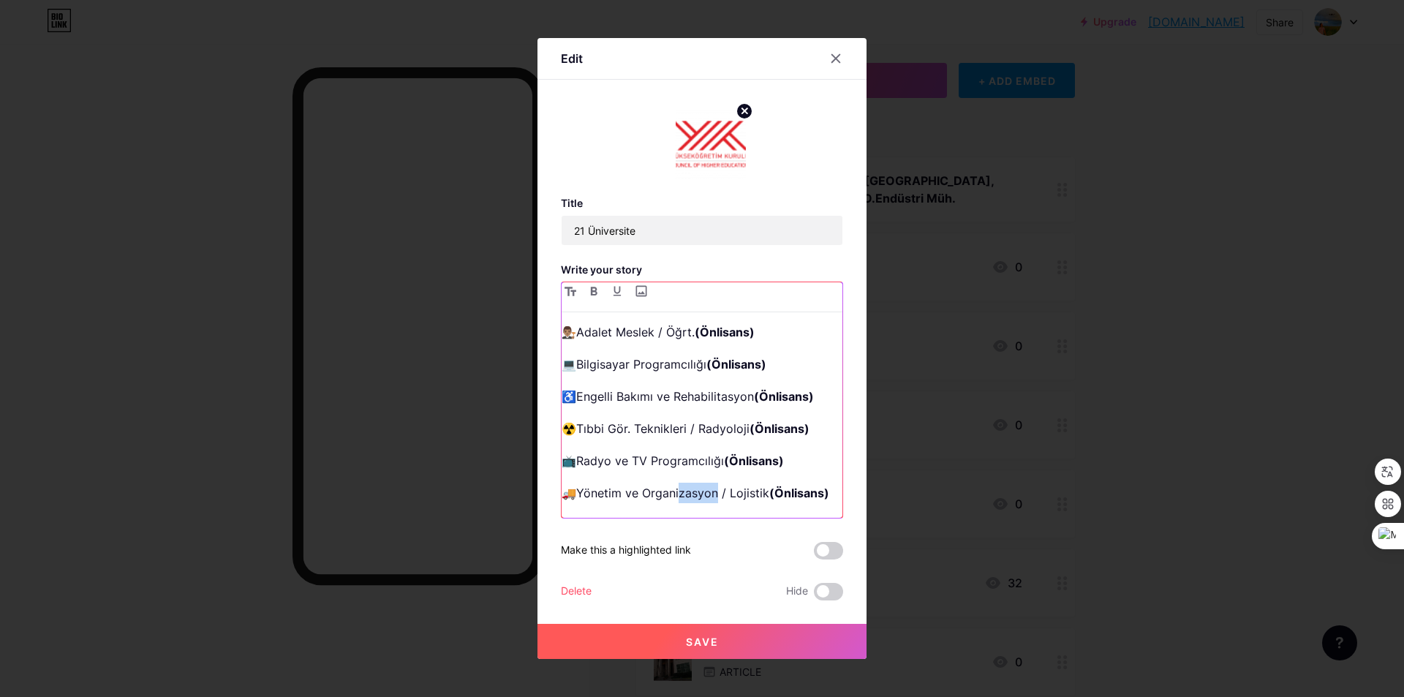
drag, startPoint x: 717, startPoint y: 434, endPoint x: 681, endPoint y: 433, distance: 35.8
click at [681, 483] on p "🚚​Yönetim ve Organizasyon / Lojistik (Önlisans)" at bounding box center [702, 493] width 281 height 20
click at [706, 483] on p "🚚​Yönetim ve Organizasyon / Lojistik (Önlisans)" at bounding box center [702, 493] width 281 height 20
drag, startPoint x: 719, startPoint y: 432, endPoint x: 684, endPoint y: 431, distance: 35.1
click at [684, 483] on p "🚚​Yönetim ve Organizasyon / Lojistik (Önlisans)" at bounding box center [702, 493] width 281 height 20
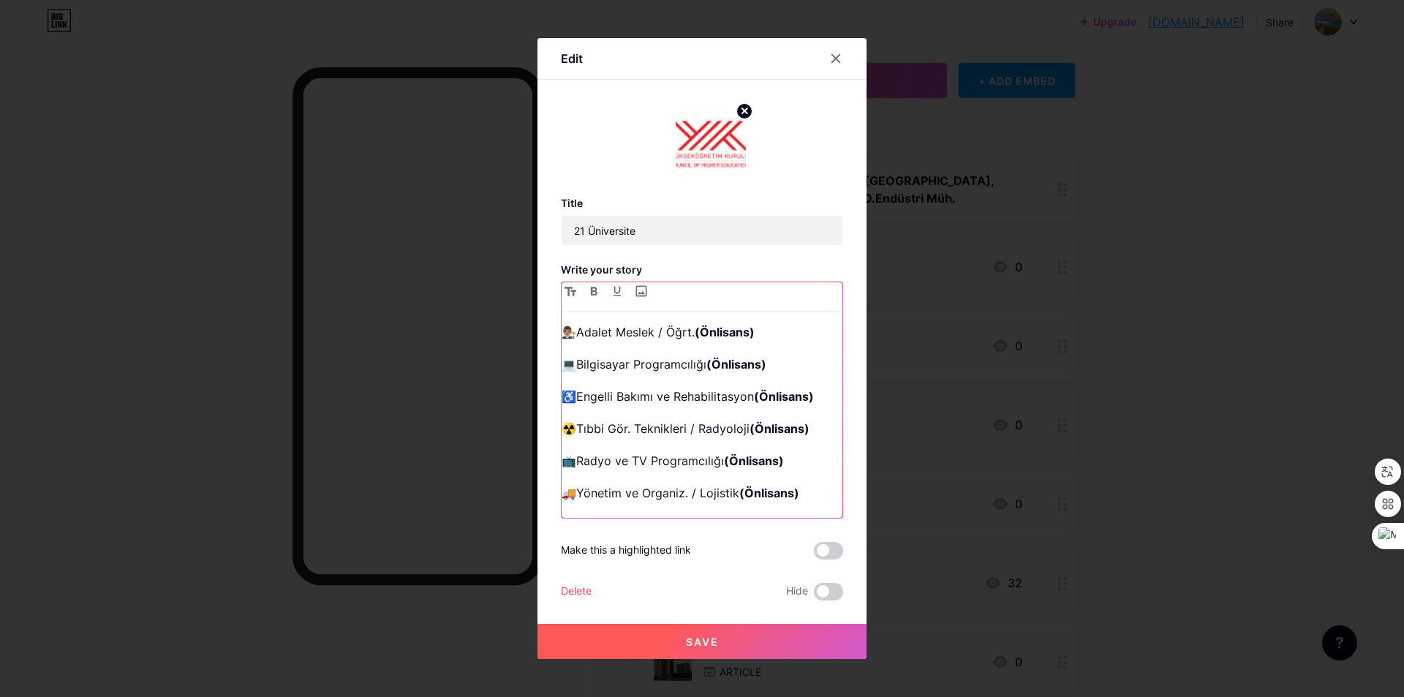
click at [633, 515] on p "🎯Çocuk Gel. Gençlik Hizmetleri (Önlisans)" at bounding box center [702, 525] width 281 height 20
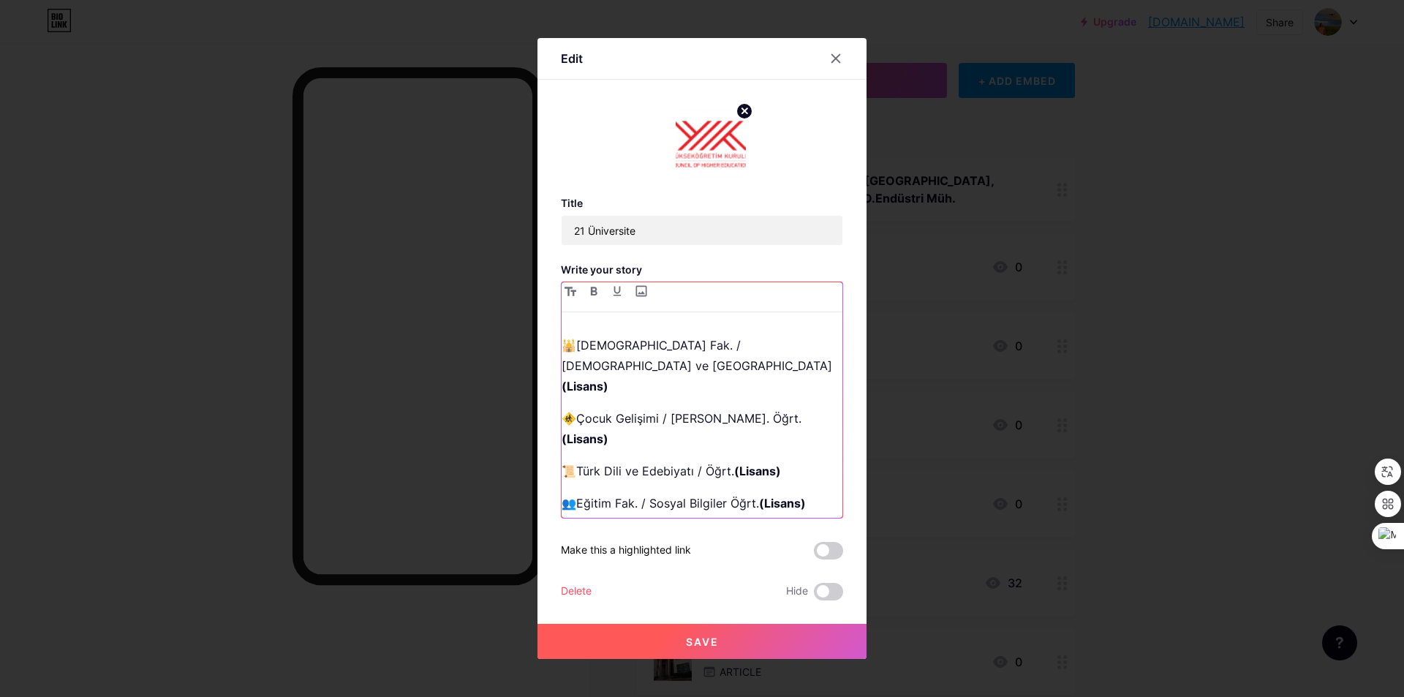
scroll to position [189, 0]
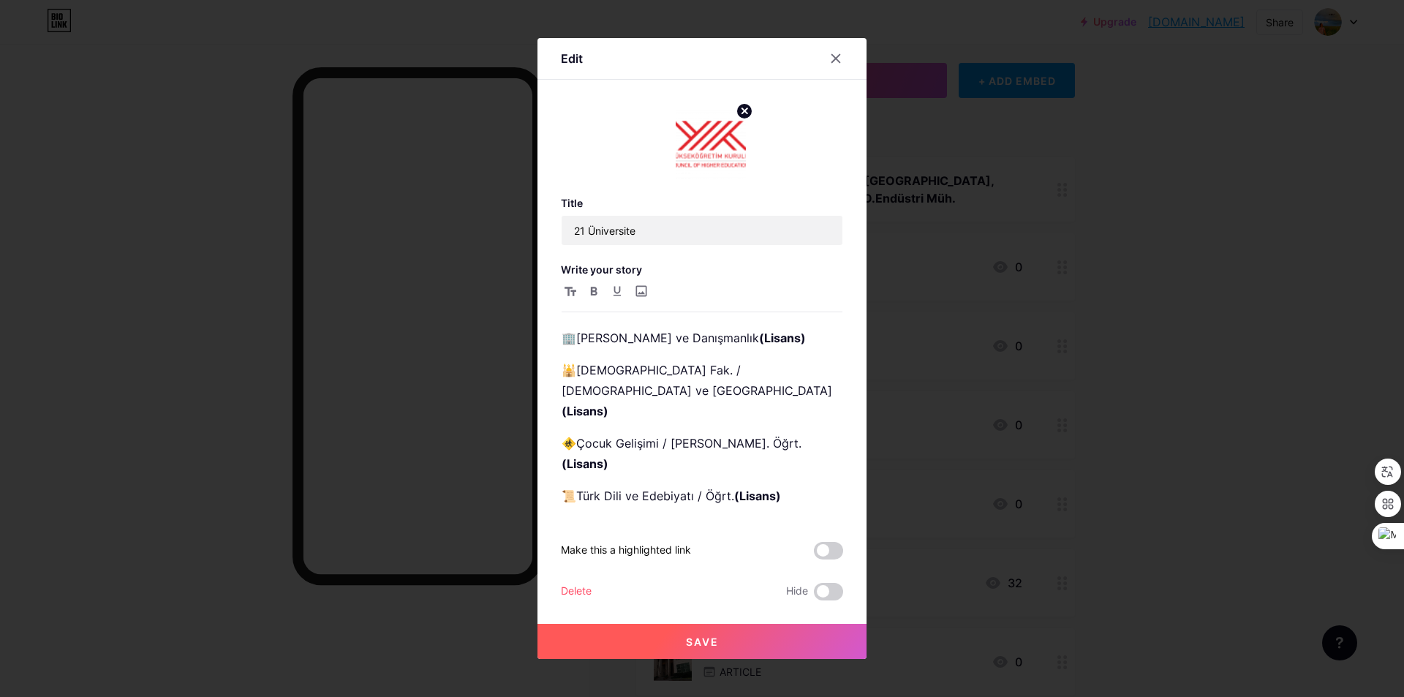
click at [728, 633] on button "Save" at bounding box center [701, 641] width 329 height 35
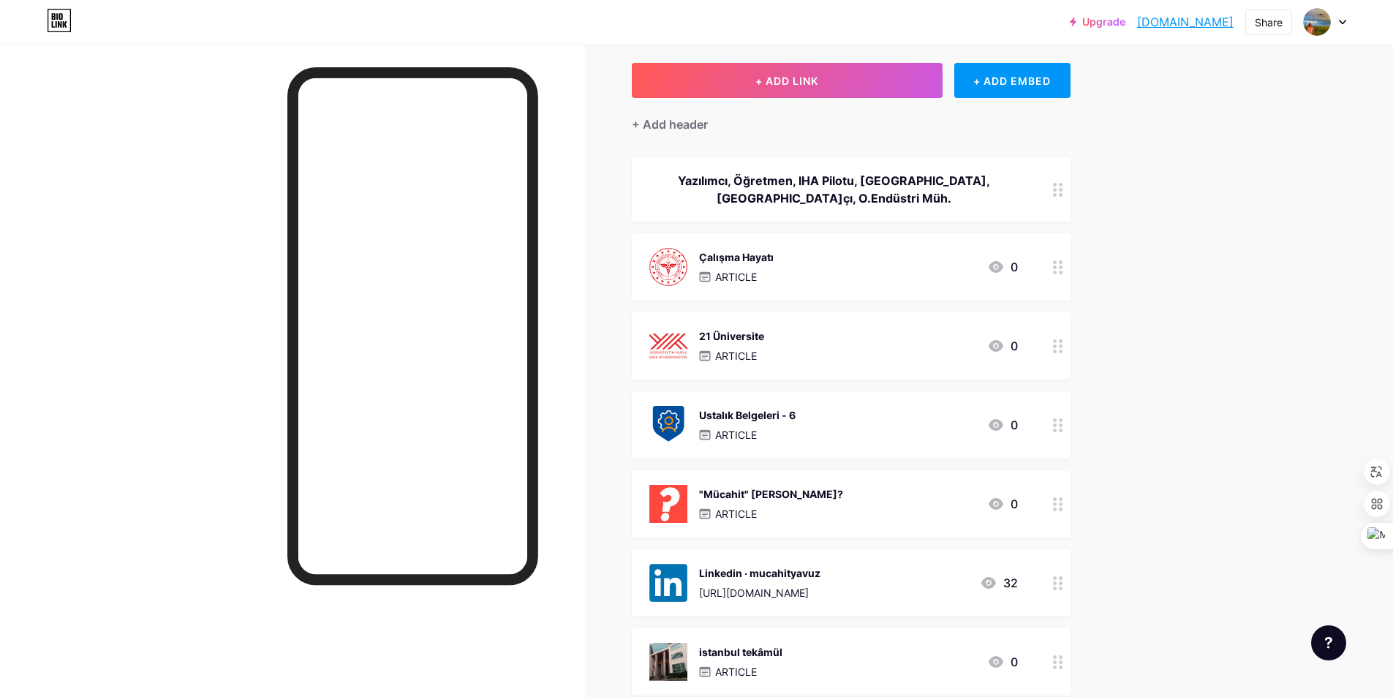
click at [871, 349] on div "21 Üniversite ARTICLE 0" at bounding box center [833, 346] width 369 height 38
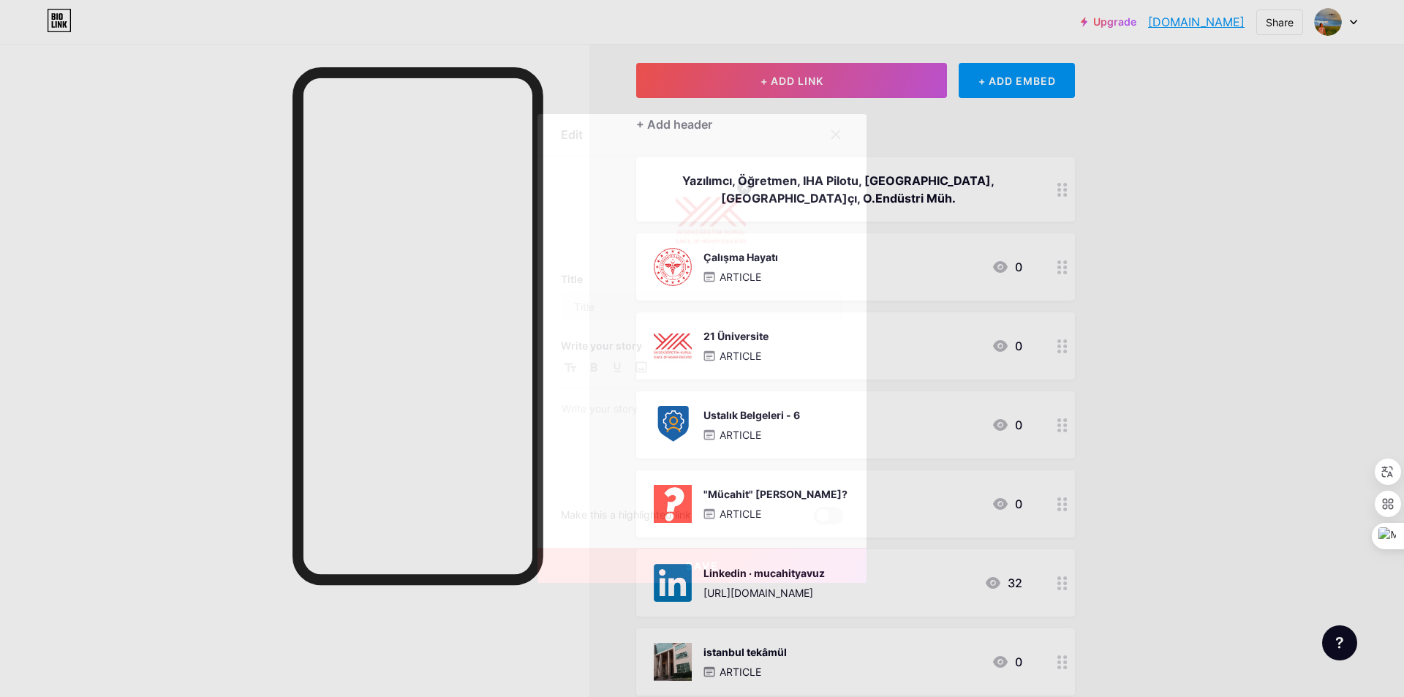
type input "21 Üniversite"
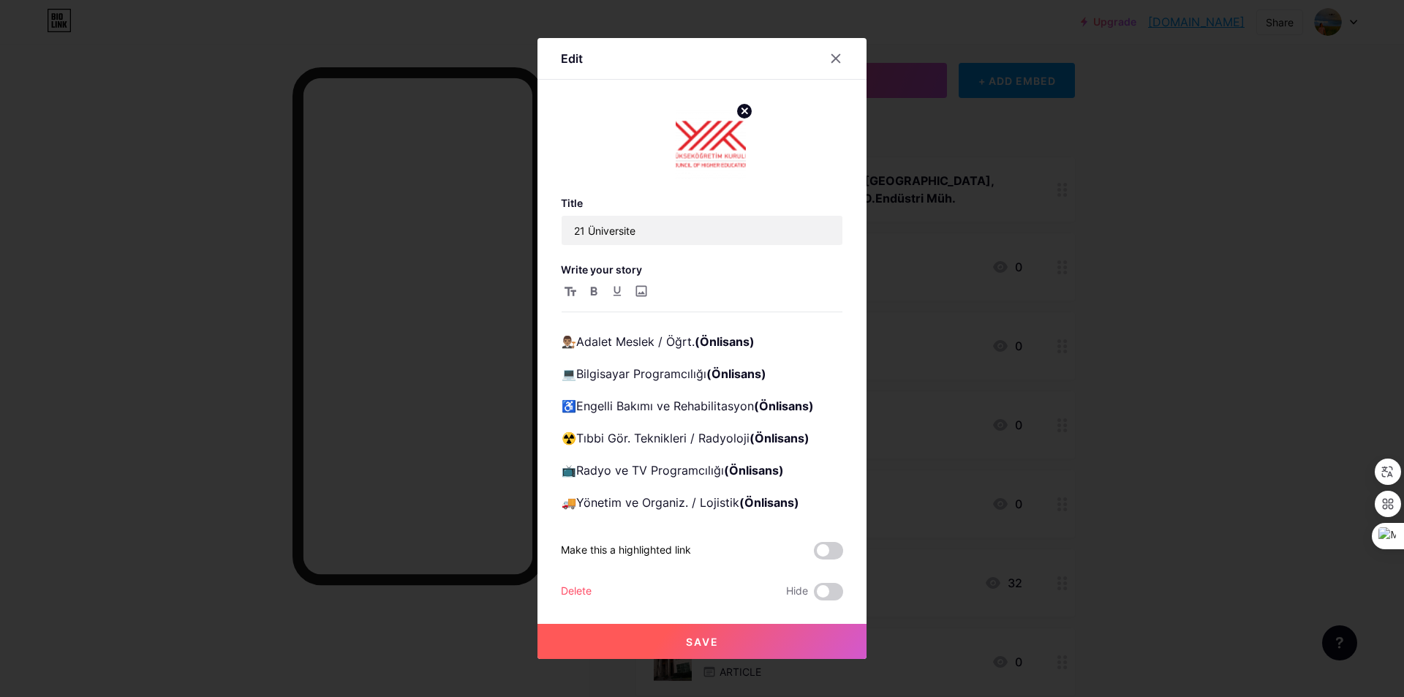
scroll to position [482, 0]
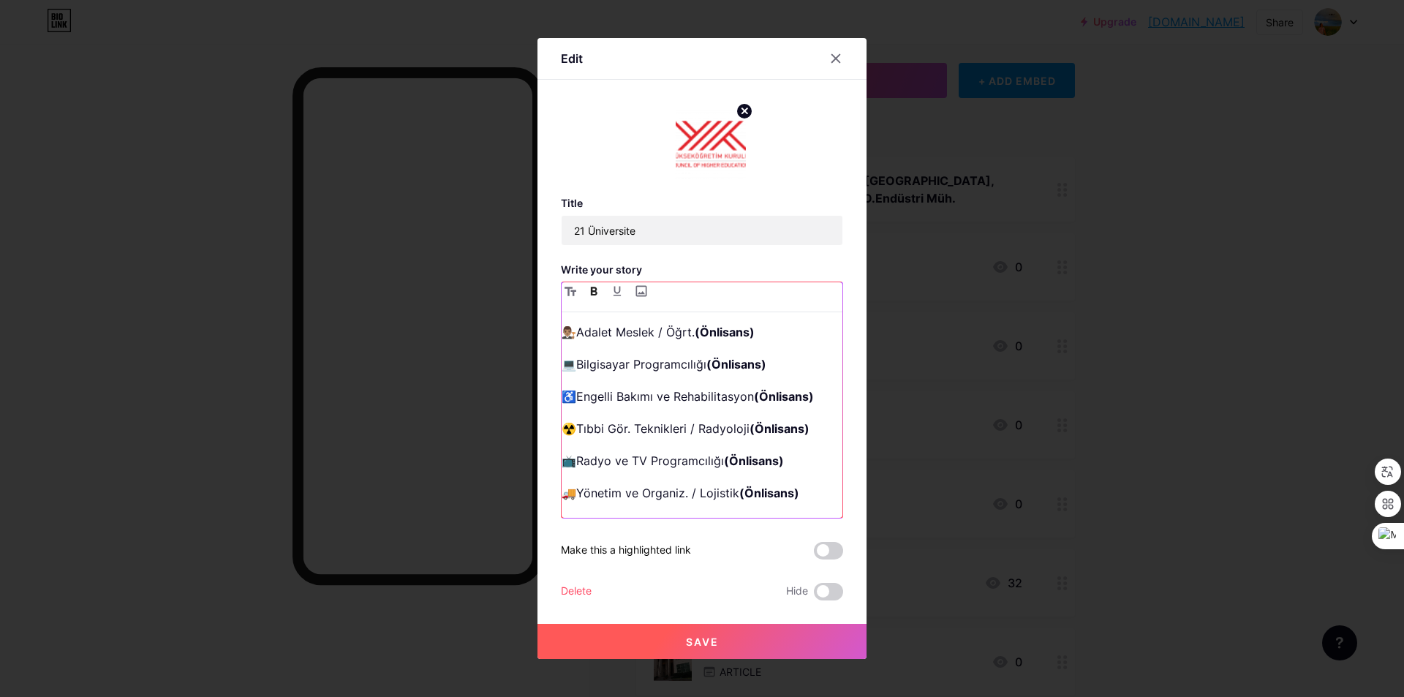
click at [815, 515] on p "🎯Çocuk B. ve Gençlik Hizmetleri (Önlisans)" at bounding box center [702, 525] width 281 height 20
paste div
click at [580, 483] on p "🚚​Yönetim ve Organiz. / Lojistik (Önlisans)" at bounding box center [702, 493] width 281 height 20
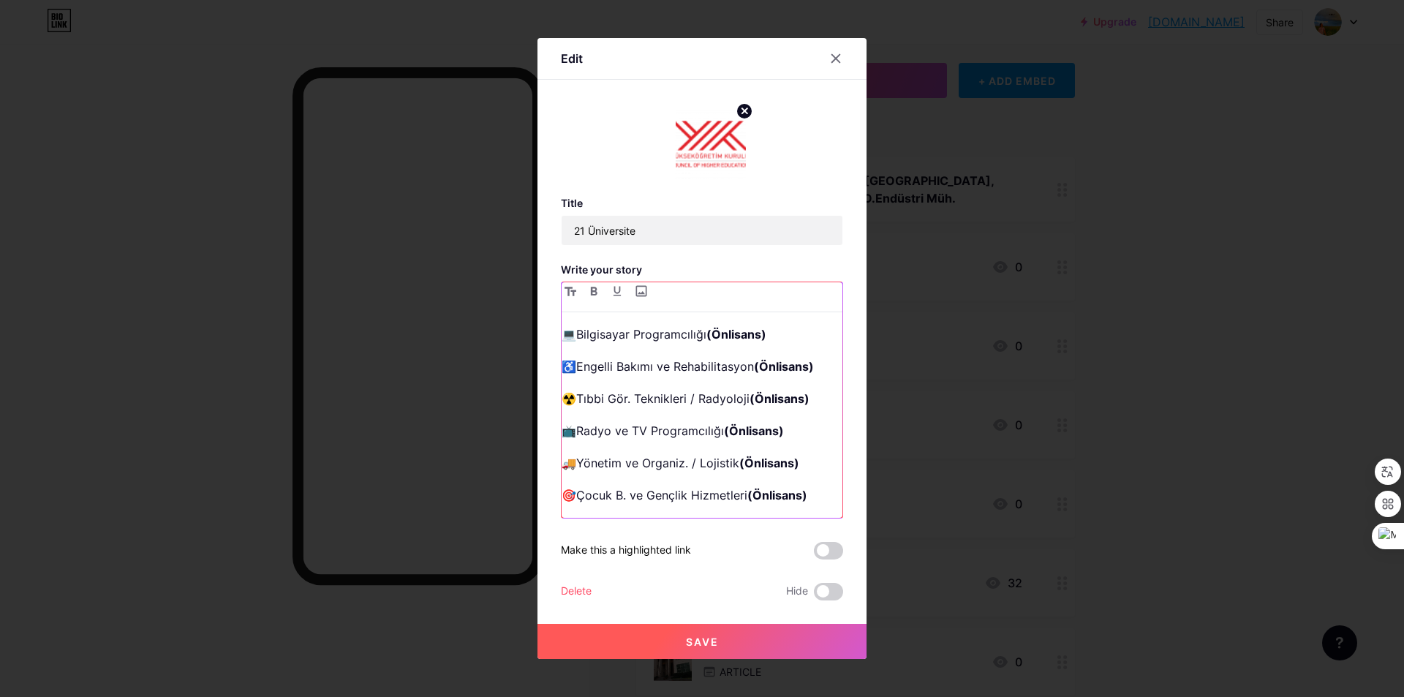
scroll to position [514, 0]
click at [604, 515] on p "🌙​" at bounding box center [702, 525] width 281 height 20
click at [585, 515] on p "🌙​İlâhiyat / [DEMOGRAPHIC_DATA] İlimler [Theology]" at bounding box center [702, 535] width 281 height 41
copy p "h"
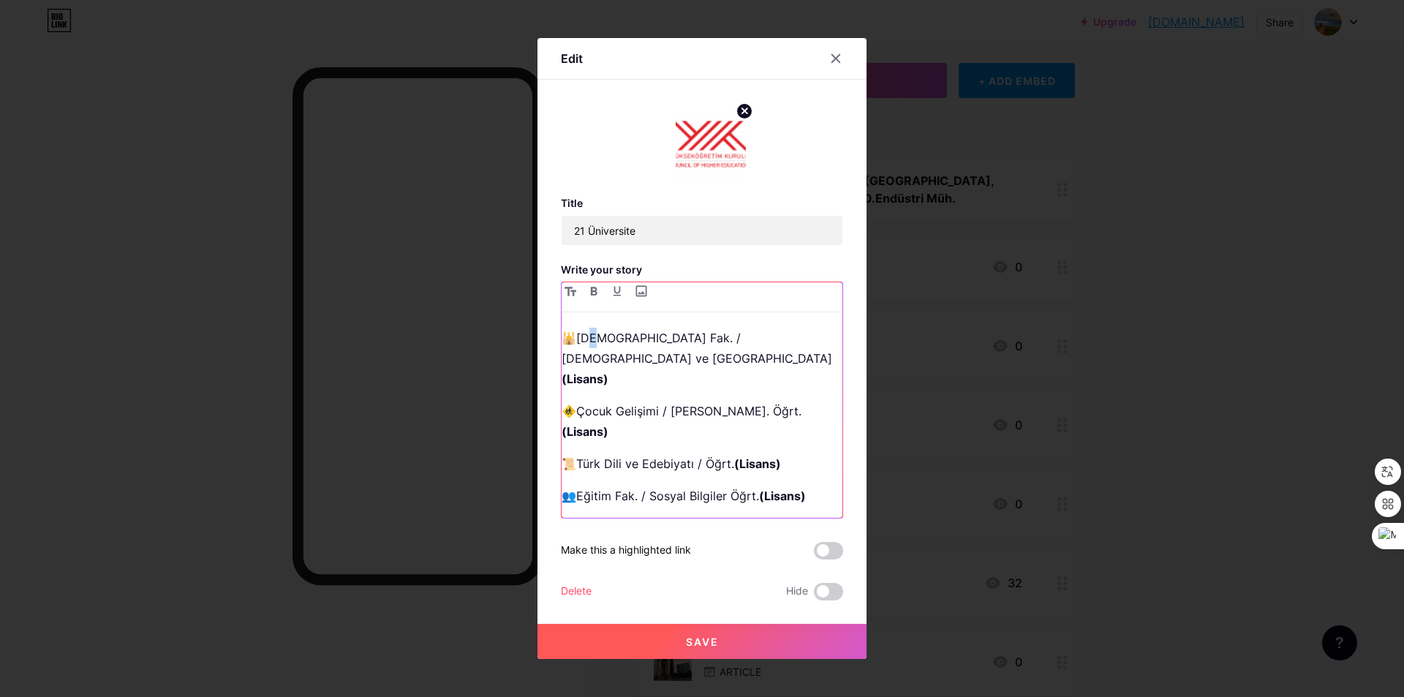
scroll to position [221, 0]
click at [585, 339] on p "🕌[DEMOGRAPHIC_DATA] Fak. / [DEMOGRAPHIC_DATA] ve DKABÖ (Lisans)" at bounding box center [702, 358] width 281 height 61
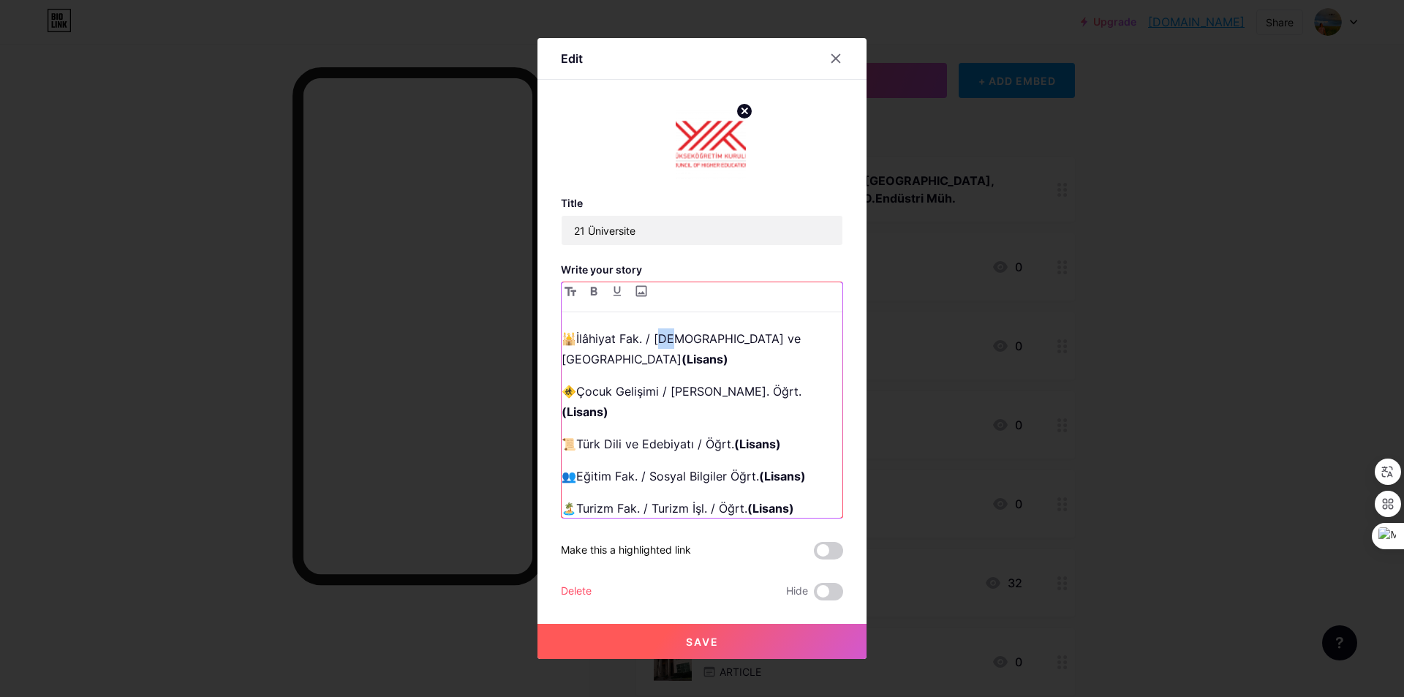
drag, startPoint x: 665, startPoint y: 339, endPoint x: 657, endPoint y: 339, distance: 8.1
click at [657, 339] on p "🕌İlâhiyat Fak. / [DEMOGRAPHIC_DATA] ve DKABÖ (Lisans)" at bounding box center [702, 348] width 281 height 41
click at [691, 338] on p "🕌İlâhiyat Fak. / [DEMOGRAPHIC_DATA] ve DKABÖ (Lisans)" at bounding box center [702, 348] width 281 height 41
click at [660, 340] on p "🕌İlâhiyat Fak. / [DEMOGRAPHIC_DATA] ve DKABÖ (Lisans)" at bounding box center [702, 348] width 281 height 41
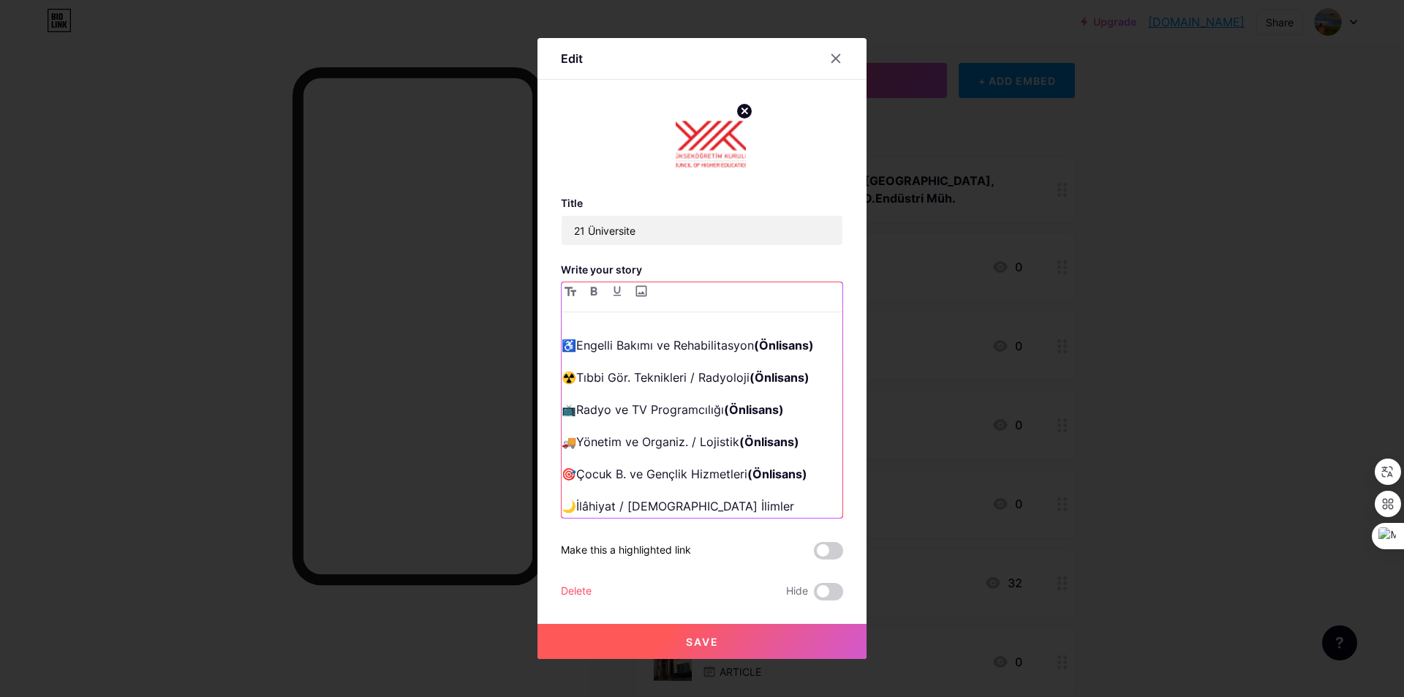
scroll to position [514, 0]
drag, startPoint x: 820, startPoint y: 430, endPoint x: 750, endPoint y: 429, distance: 69.5
click at [750, 462] on p "🎯Çocuk B. ve Gençlik Hizmetleri (Önlisans)" at bounding box center [702, 472] width 281 height 20
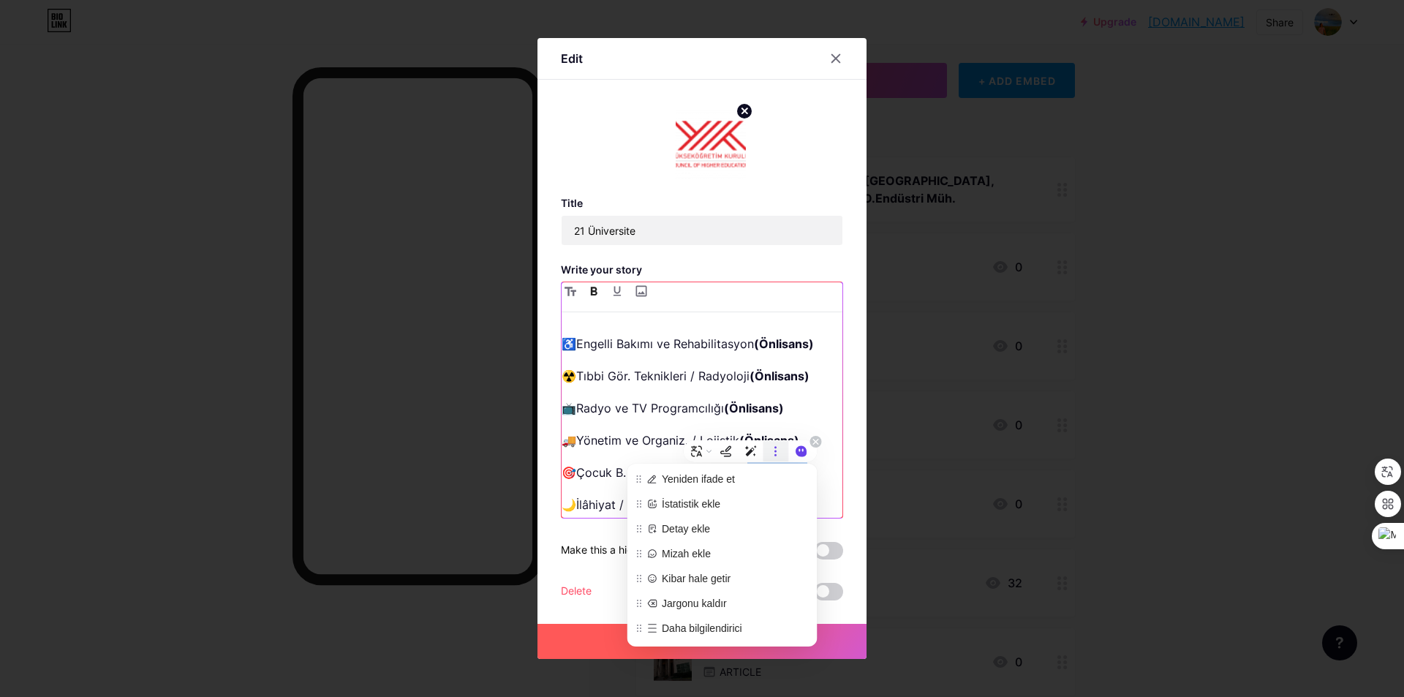
copy strong "(Önlisans)"
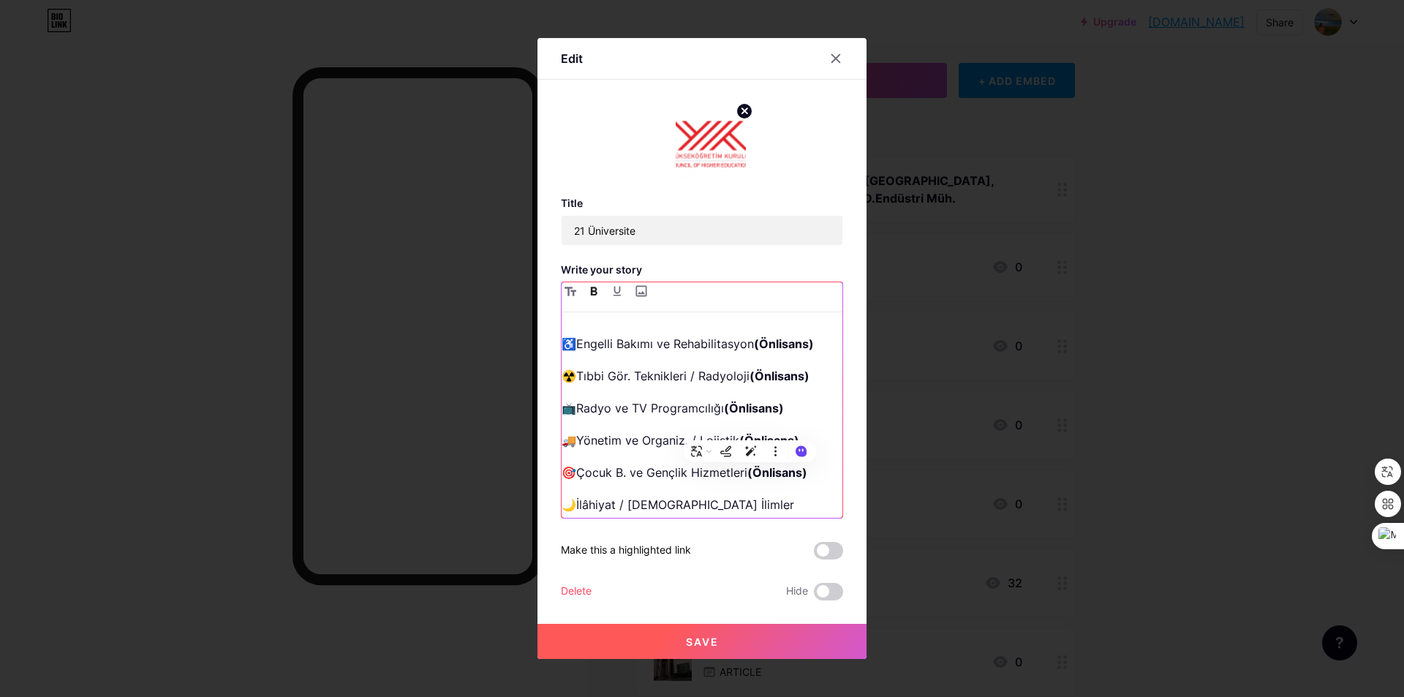
click at [787, 494] on p "🌙​İlâhiyat / [DEMOGRAPHIC_DATA] İlimler [Theology]" at bounding box center [702, 514] width 281 height 41
drag, startPoint x: 767, startPoint y: 465, endPoint x: 709, endPoint y: 468, distance: 57.8
click at [699, 494] on p "🌙​İlâhiyat / [DEMOGRAPHIC_DATA] İlimler [Theology]" at bounding box center [702, 514] width 281 height 41
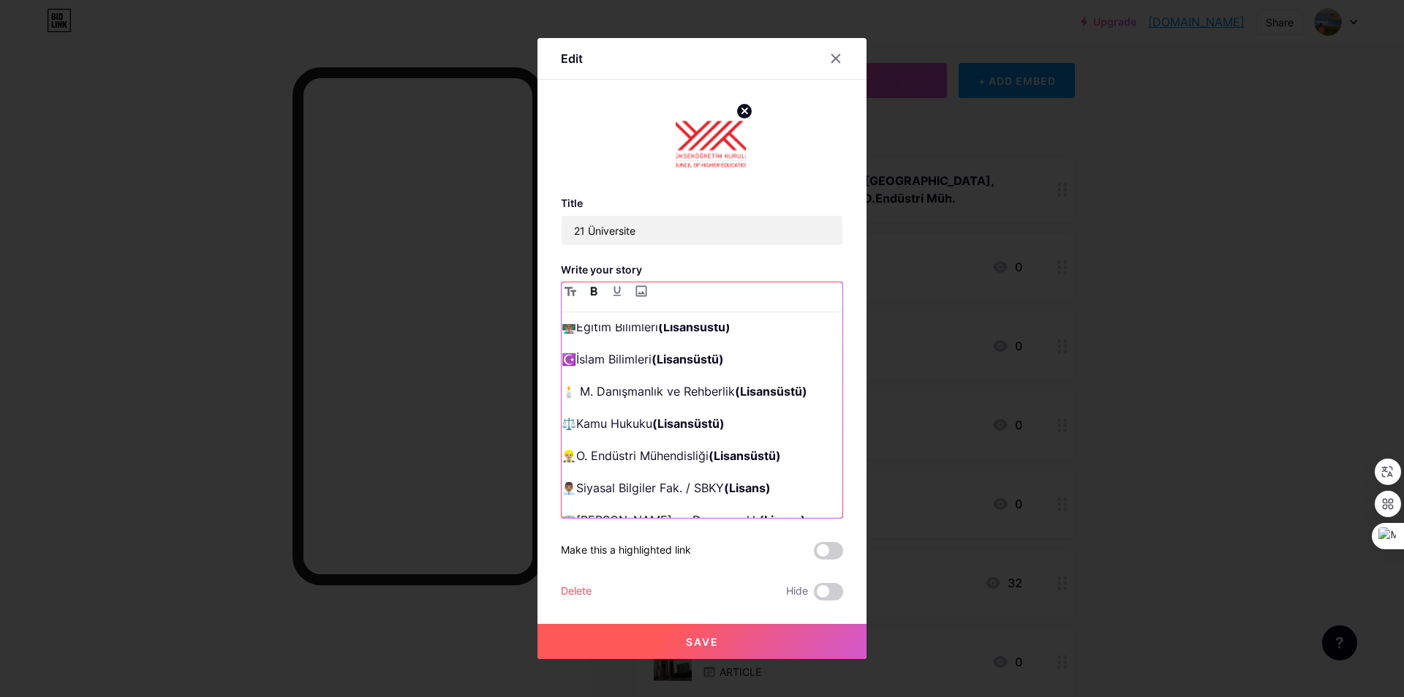
scroll to position [0, 0]
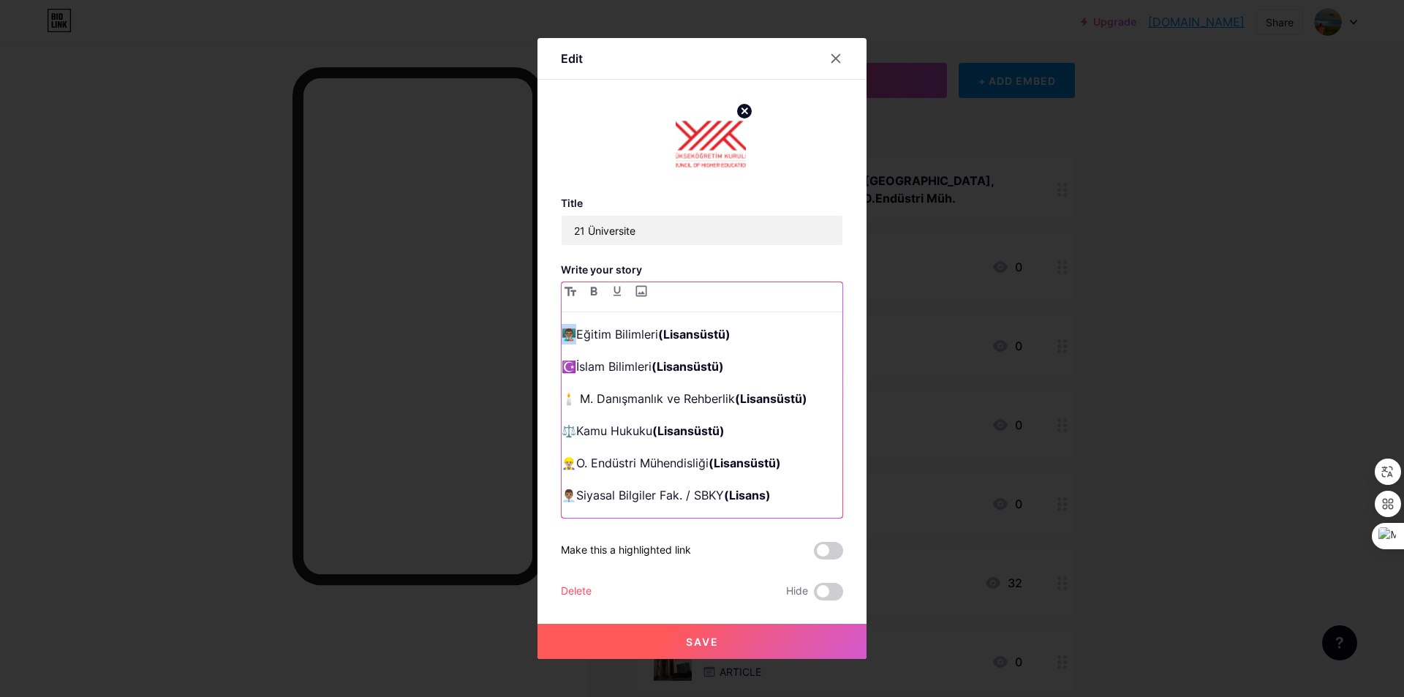
drag, startPoint x: 578, startPoint y: 335, endPoint x: 567, endPoint y: 335, distance: 10.2
click at [567, 335] on p "👨🏽‍🏫Eğitim Bilimleri (Lisansüstü)" at bounding box center [702, 334] width 281 height 20
copy p "👨🏽‍🏫Eği"
click at [738, 401] on strong "(Lisansüstü)" at bounding box center [771, 398] width 72 height 15
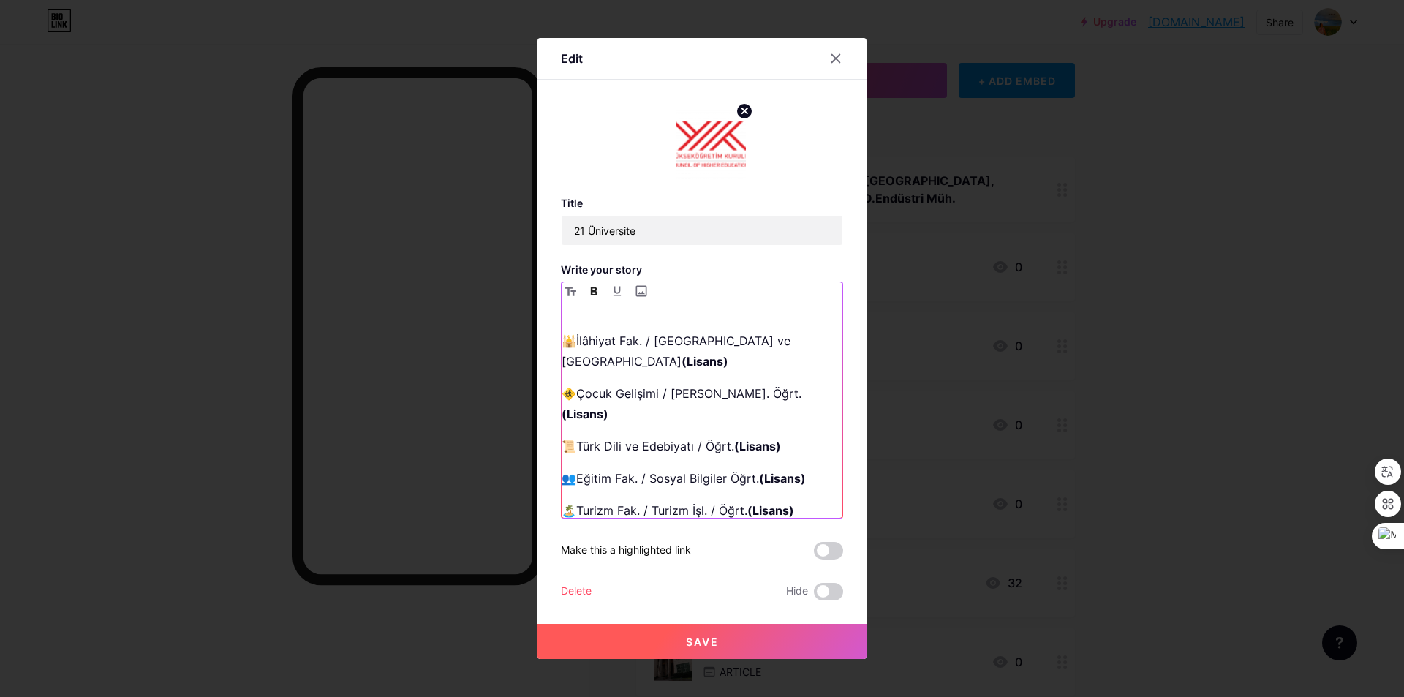
scroll to position [219, 0]
drag, startPoint x: 575, startPoint y: 438, endPoint x: 562, endPoint y: 438, distance: 12.4
click at [562, 467] on p "👥Eğitim Fak. / Sosyal Bilgiler Öğrt. (Lisans)" at bounding box center [702, 477] width 281 height 20
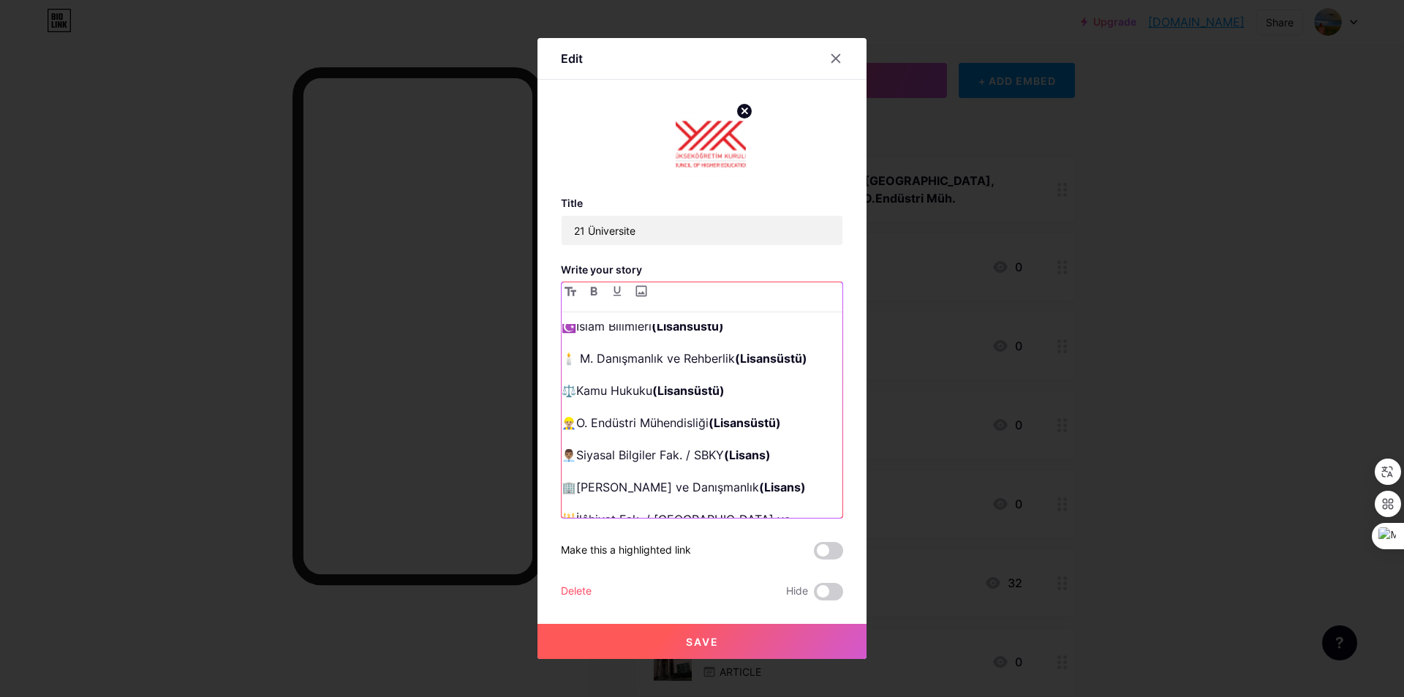
scroll to position [0, 0]
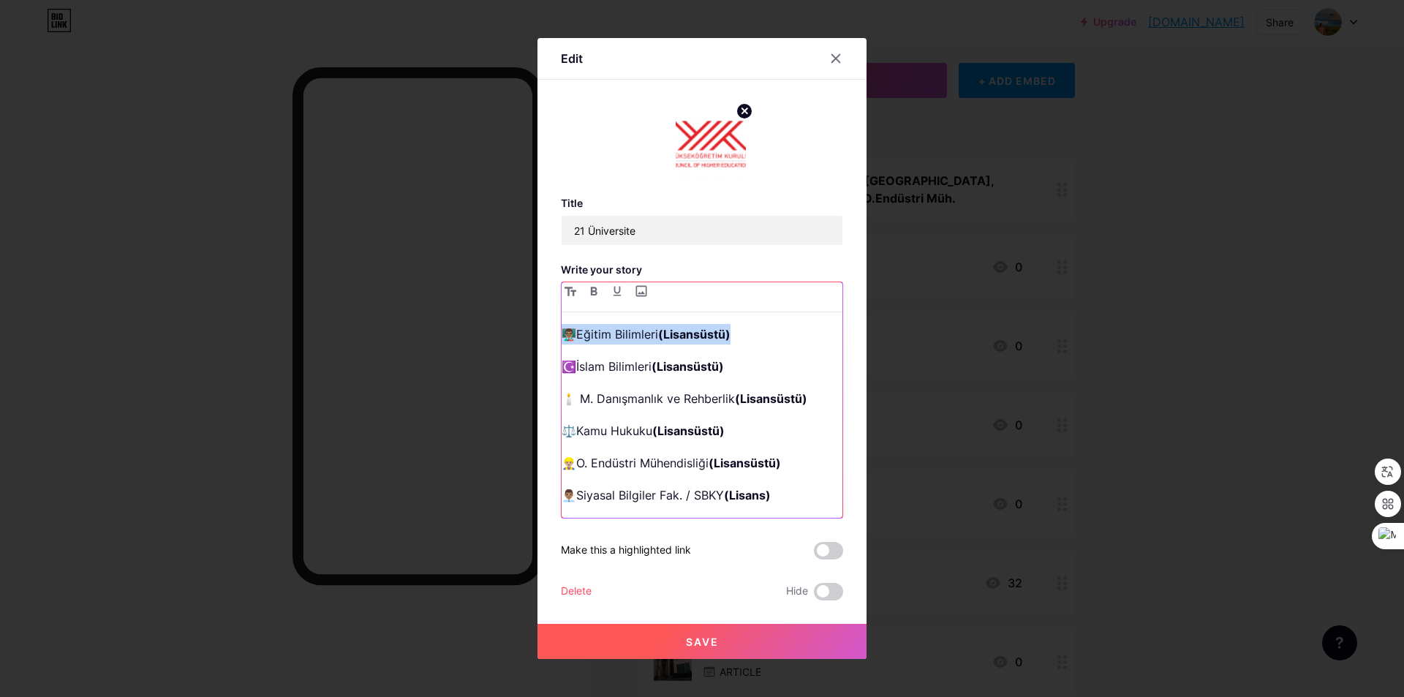
drag, startPoint x: 734, startPoint y: 333, endPoint x: 543, endPoint y: 344, distance: 191.1
click at [543, 339] on div "Edit Title 21 Üniversite Write your story 👨🏽‍🏫Eğitim Bilimleri (Lisansüstü) ☪️İ…" at bounding box center [701, 348] width 329 height 621
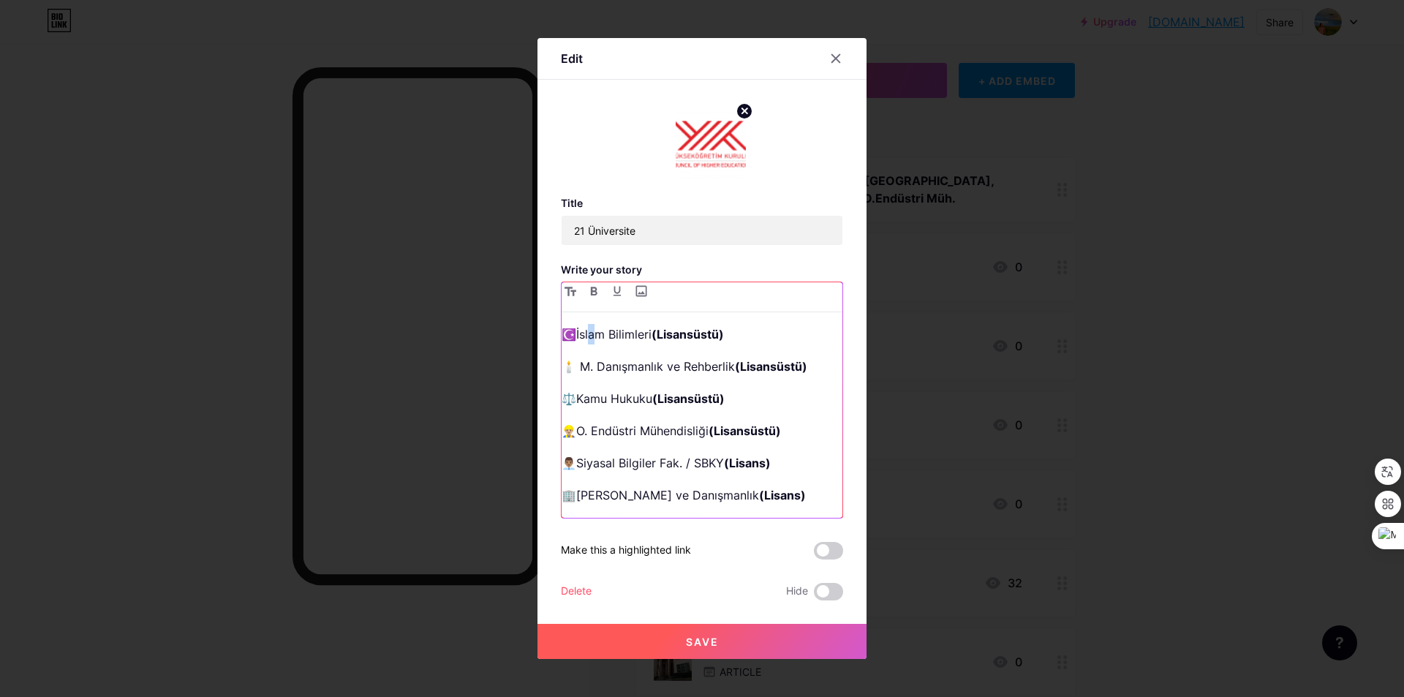
click at [589, 338] on p "☪️İslam Bilimleri (Lisansüstü)" at bounding box center [702, 334] width 281 height 20
click at [578, 333] on p "☪️[DEMOGRAPHIC_DATA] Bilimleri (Lisansüstü)" at bounding box center [702, 334] width 281 height 20
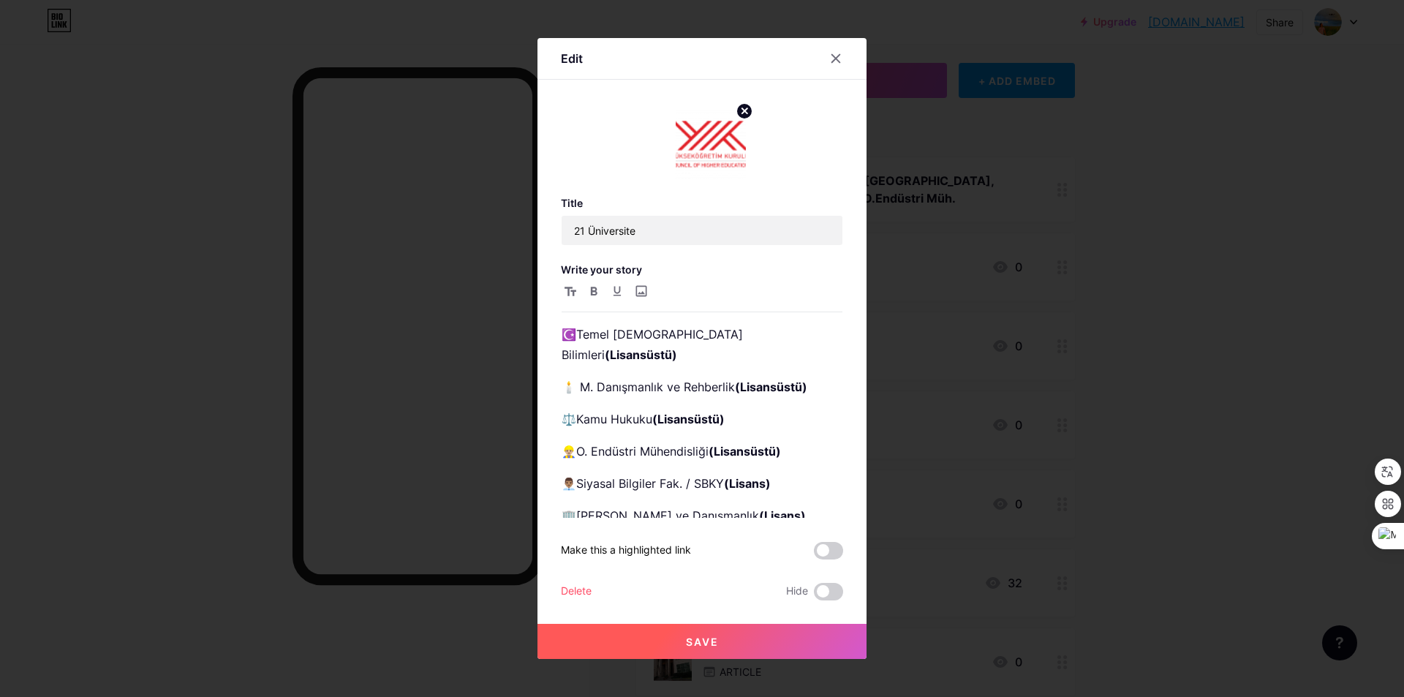
click at [728, 641] on button "Save" at bounding box center [701, 641] width 329 height 35
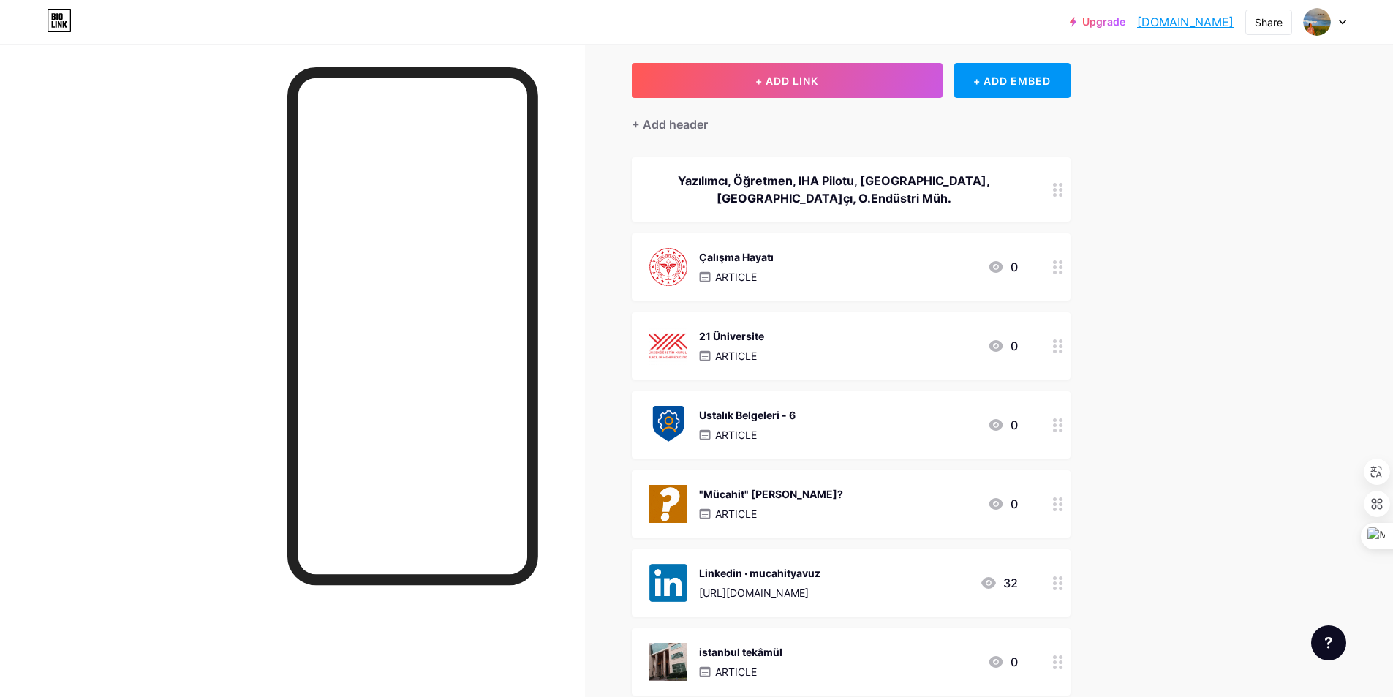
click at [839, 325] on div "21 Üniversite ARTICLE 0" at bounding box center [851, 345] width 439 height 67
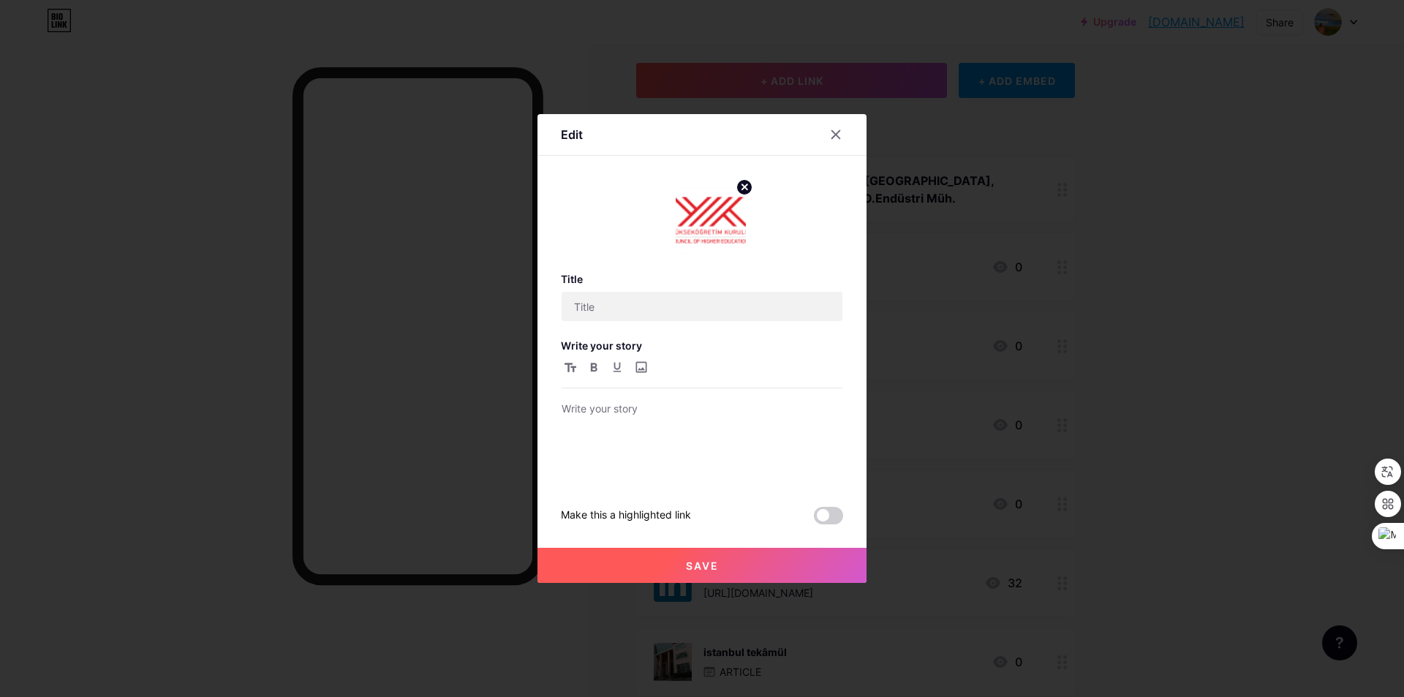
type input "21 Üniversite"
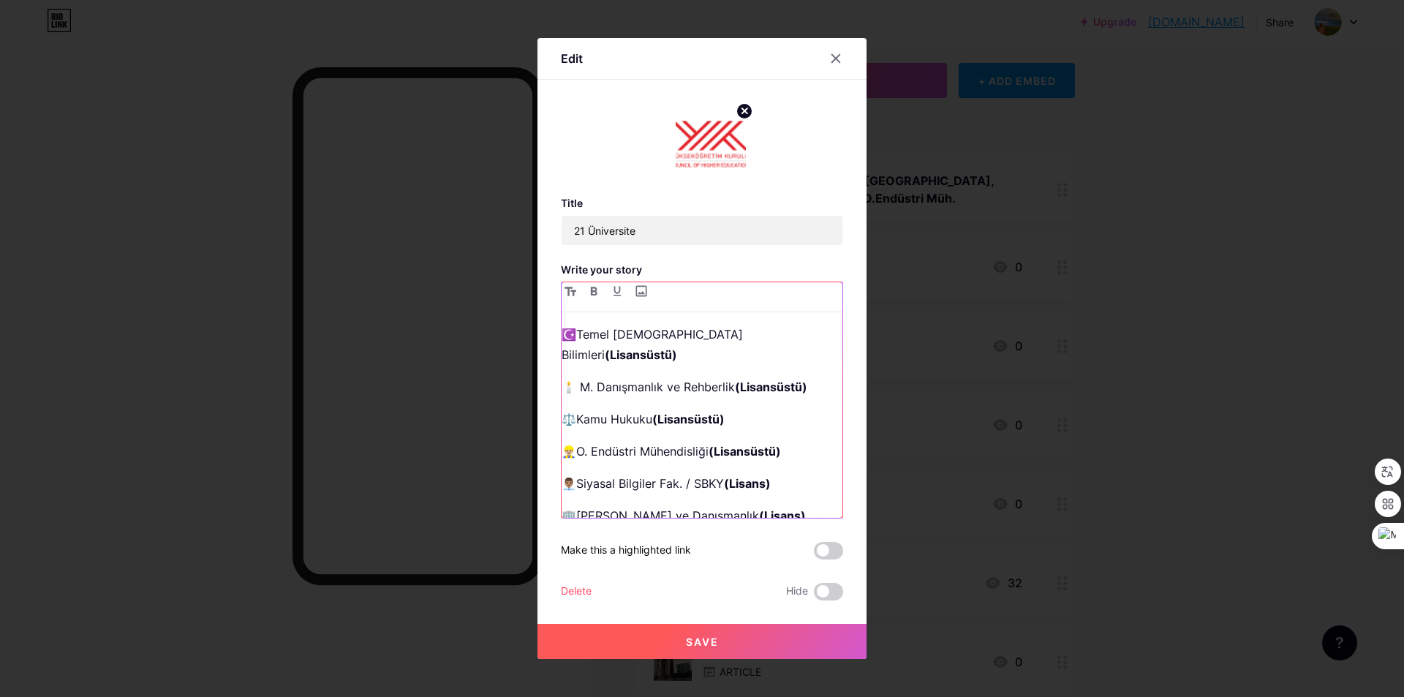
click at [633, 337] on p "☪️Temel [DEMOGRAPHIC_DATA] Bilimleri (Lisansüstü)" at bounding box center [702, 344] width 281 height 41
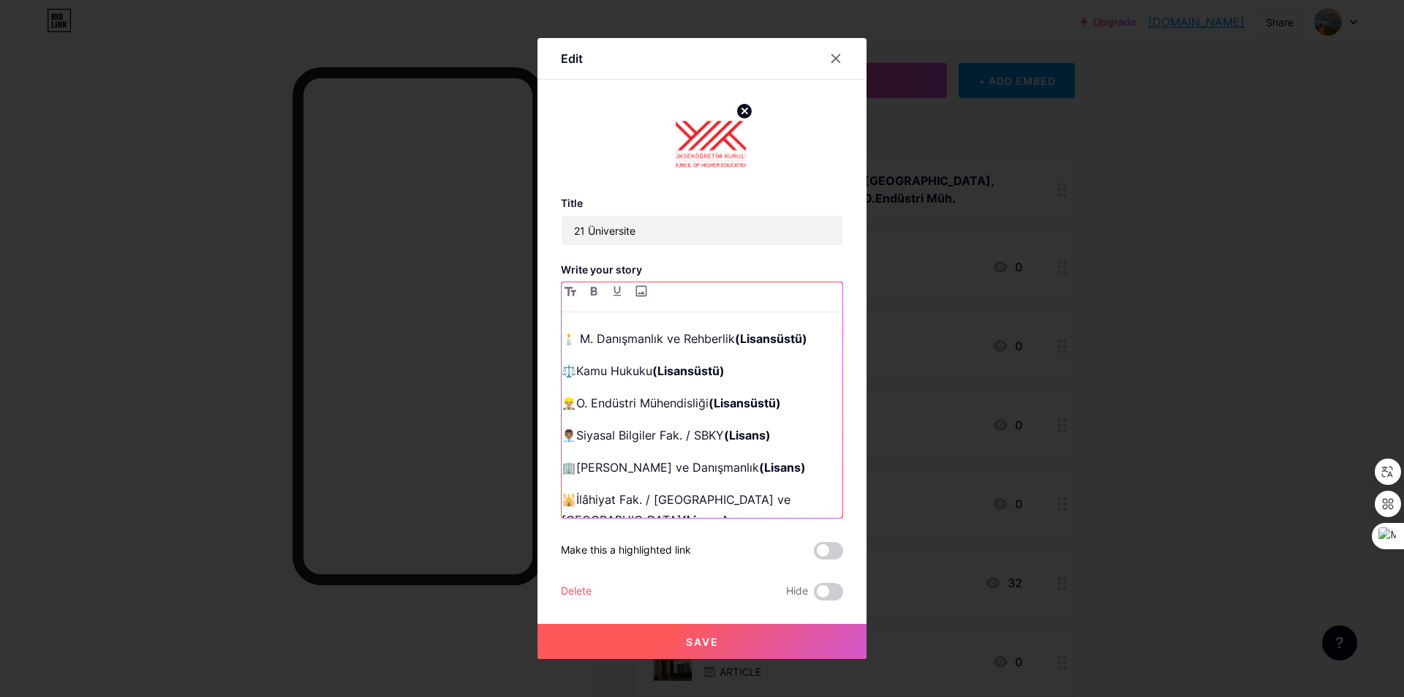
scroll to position [73, 0]
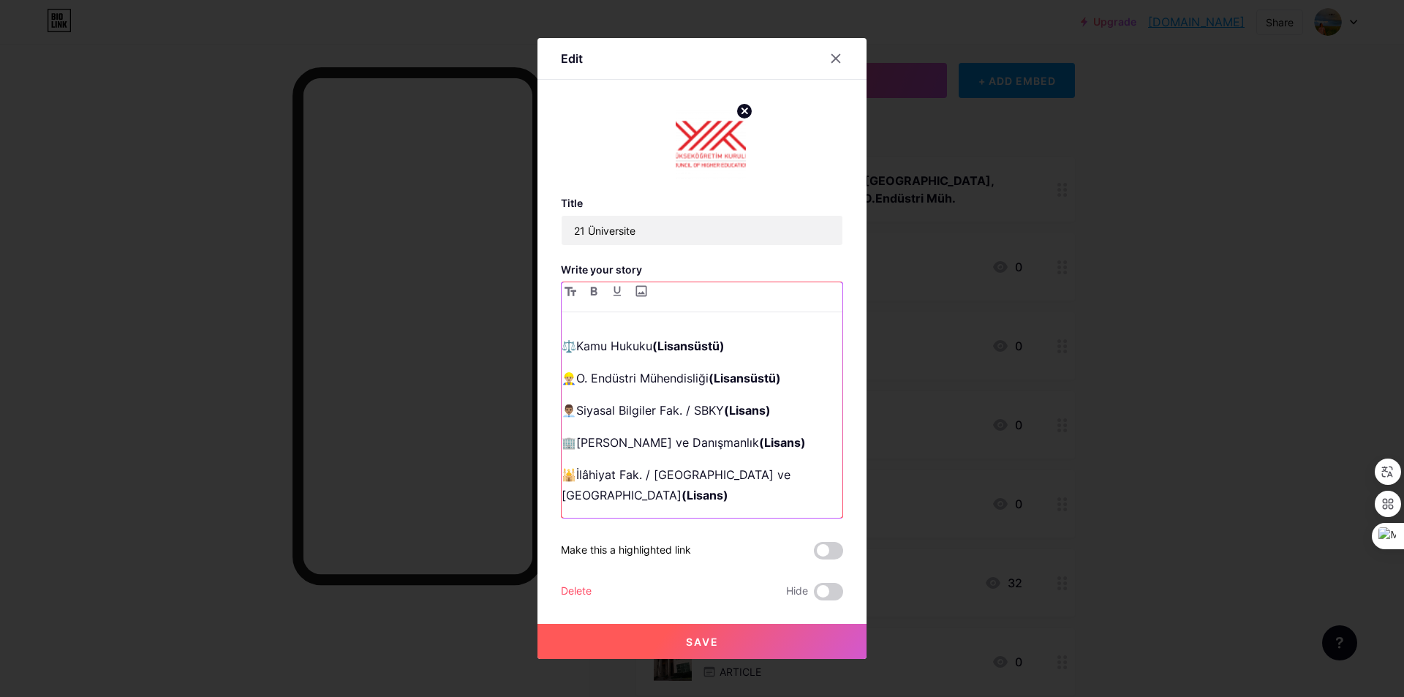
click at [587, 464] on p "🕌İlâhiyat Fak. / İlâhiyat ve DKABÖ (Lisans)" at bounding box center [702, 484] width 281 height 41
click at [664, 464] on p "🕌[DEMOGRAPHIC_DATA] Fak. / İlâhiyat ve DKABÖ (Lisans)" at bounding box center [702, 494] width 281 height 61
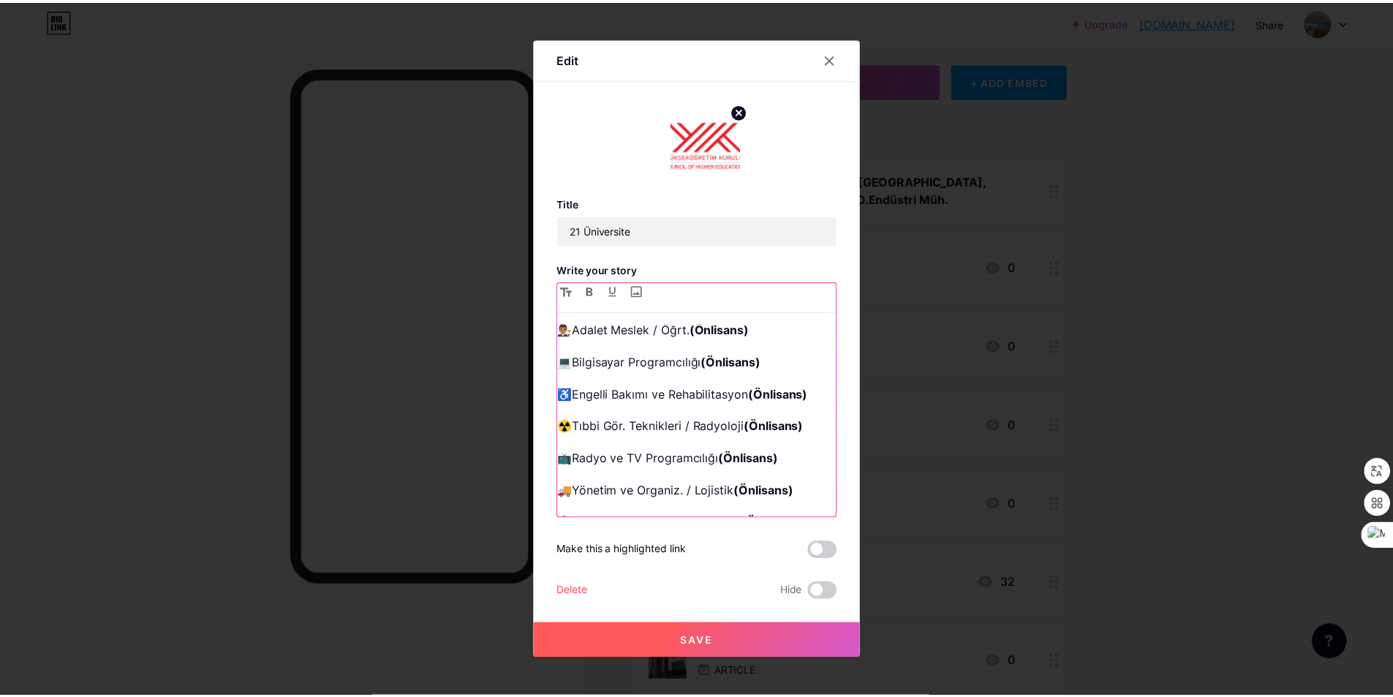
scroll to position [482, 0]
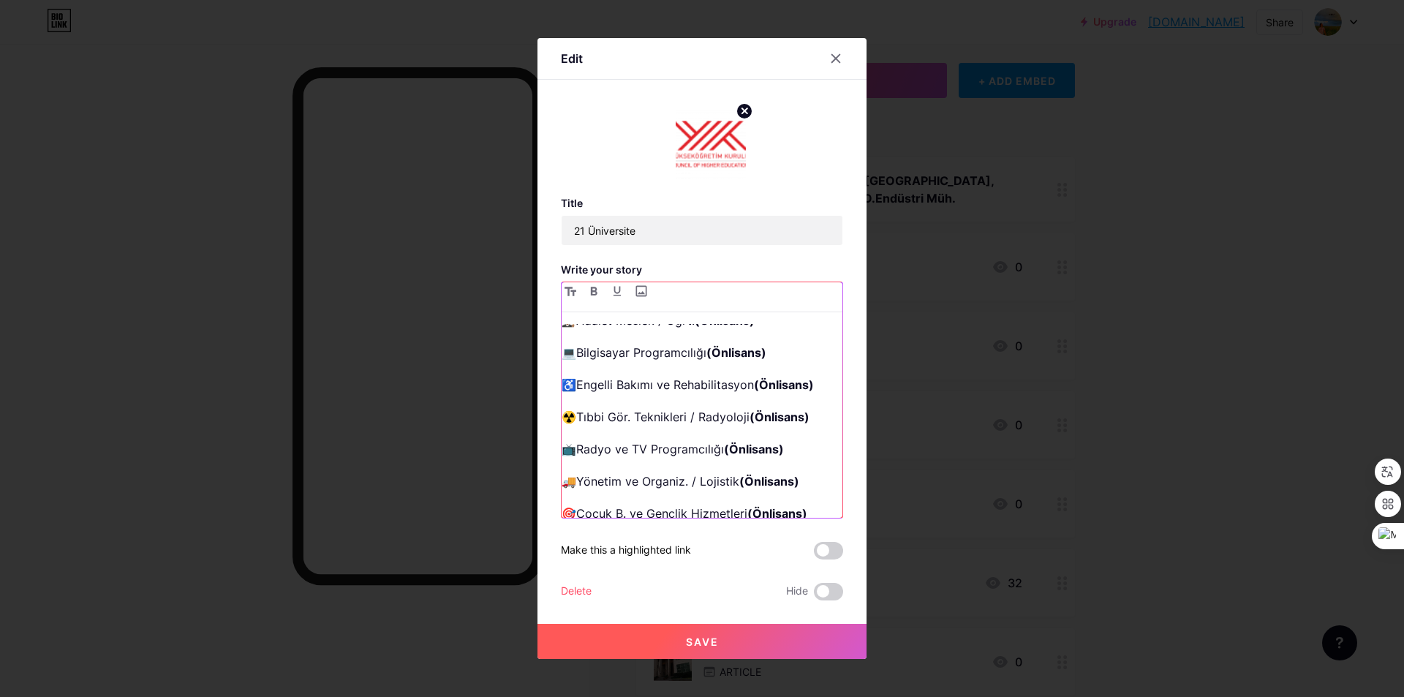
click at [592, 535] on p "🌙​İlâhiyat / [DEMOGRAPHIC_DATA] İlimler (Önlisans)" at bounding box center [702, 555] width 281 height 41
click at [703, 630] on button "Save" at bounding box center [701, 641] width 329 height 35
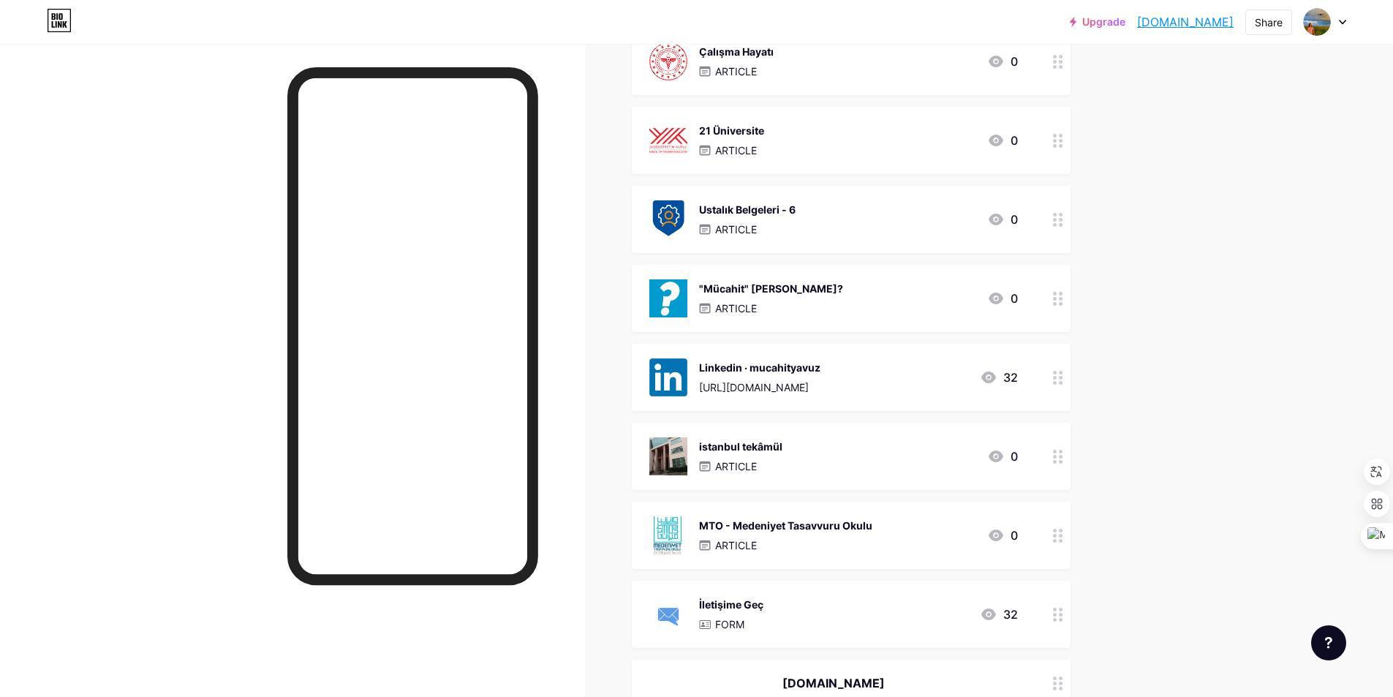
scroll to position [293, 0]
